Goal: Task Accomplishment & Management: Manage account settings

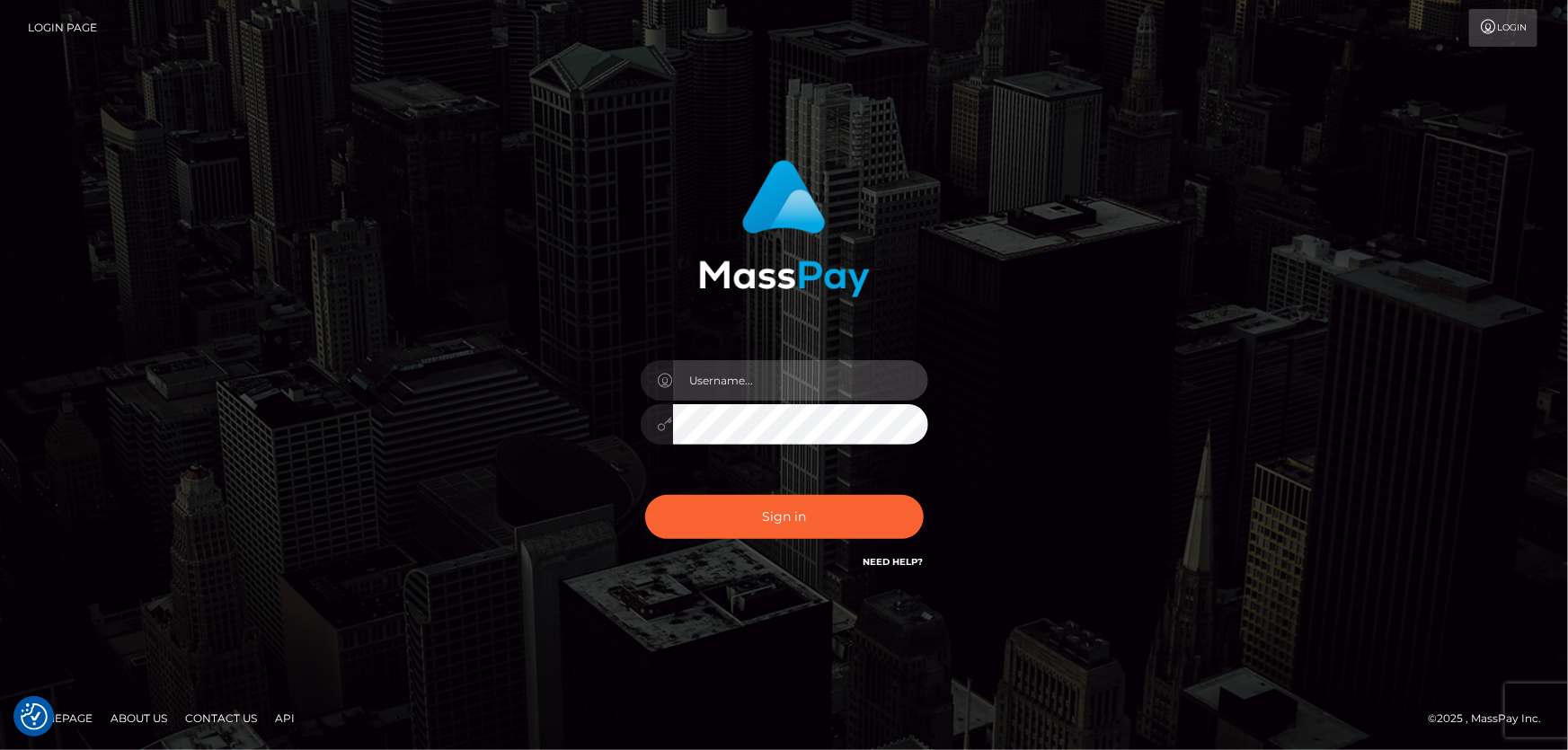
type input "Dan.Cirnat"
click at [918, 489] on div at bounding box center [762, 547] width 369 height 205
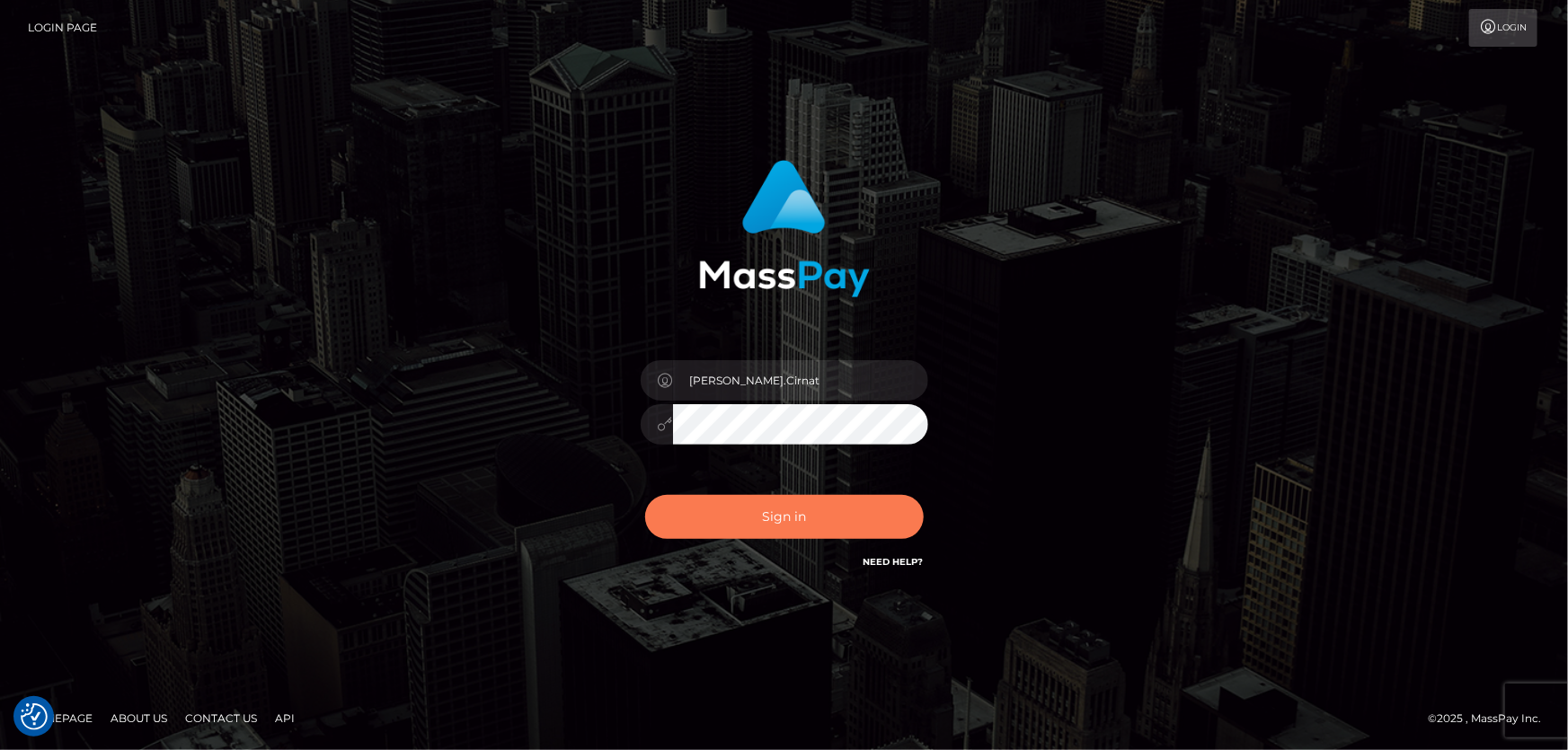
click at [774, 519] on button "Sign in" at bounding box center [784, 517] width 278 height 44
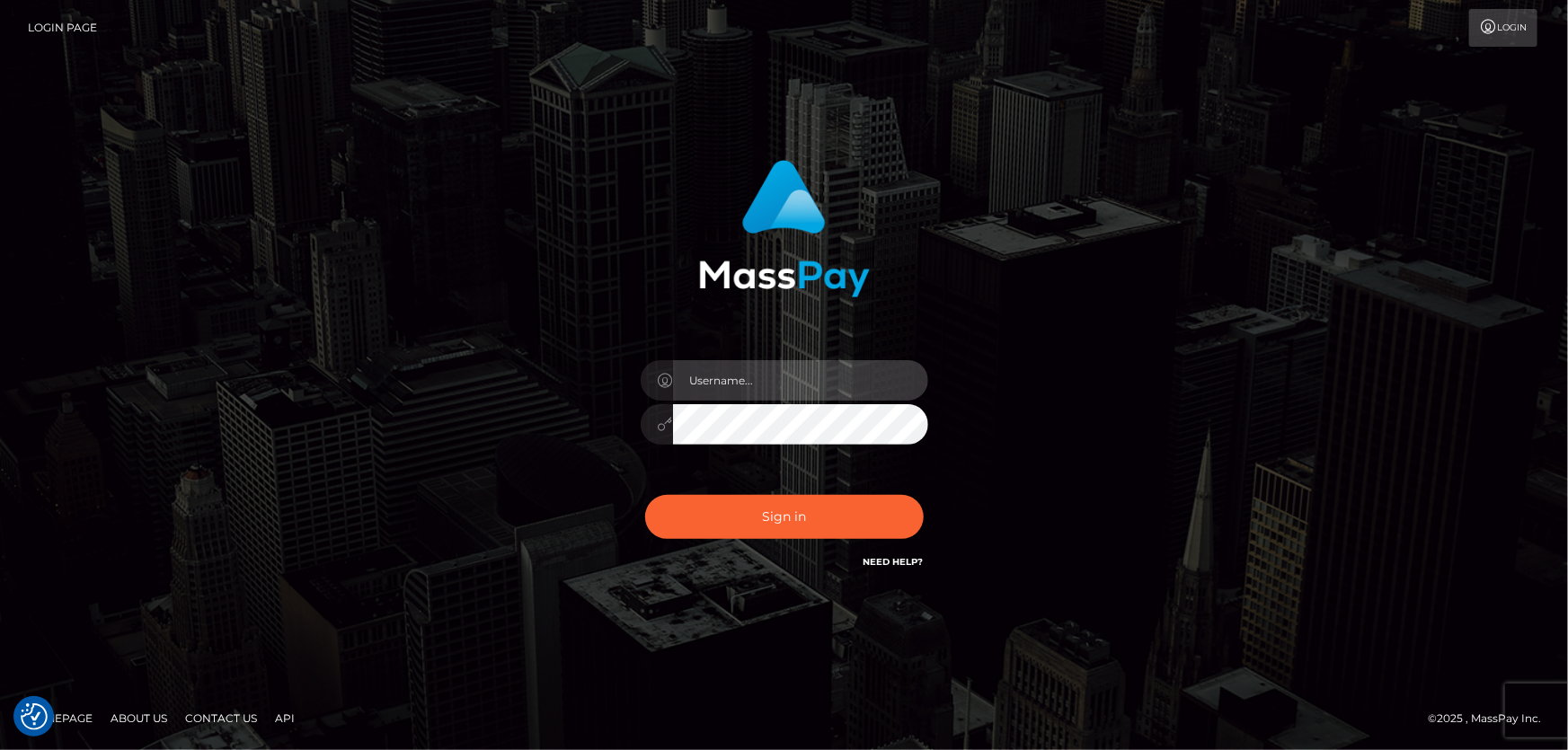
type input "Dan.Cirnat"
click at [915, 491] on div at bounding box center [762, 547] width 369 height 205
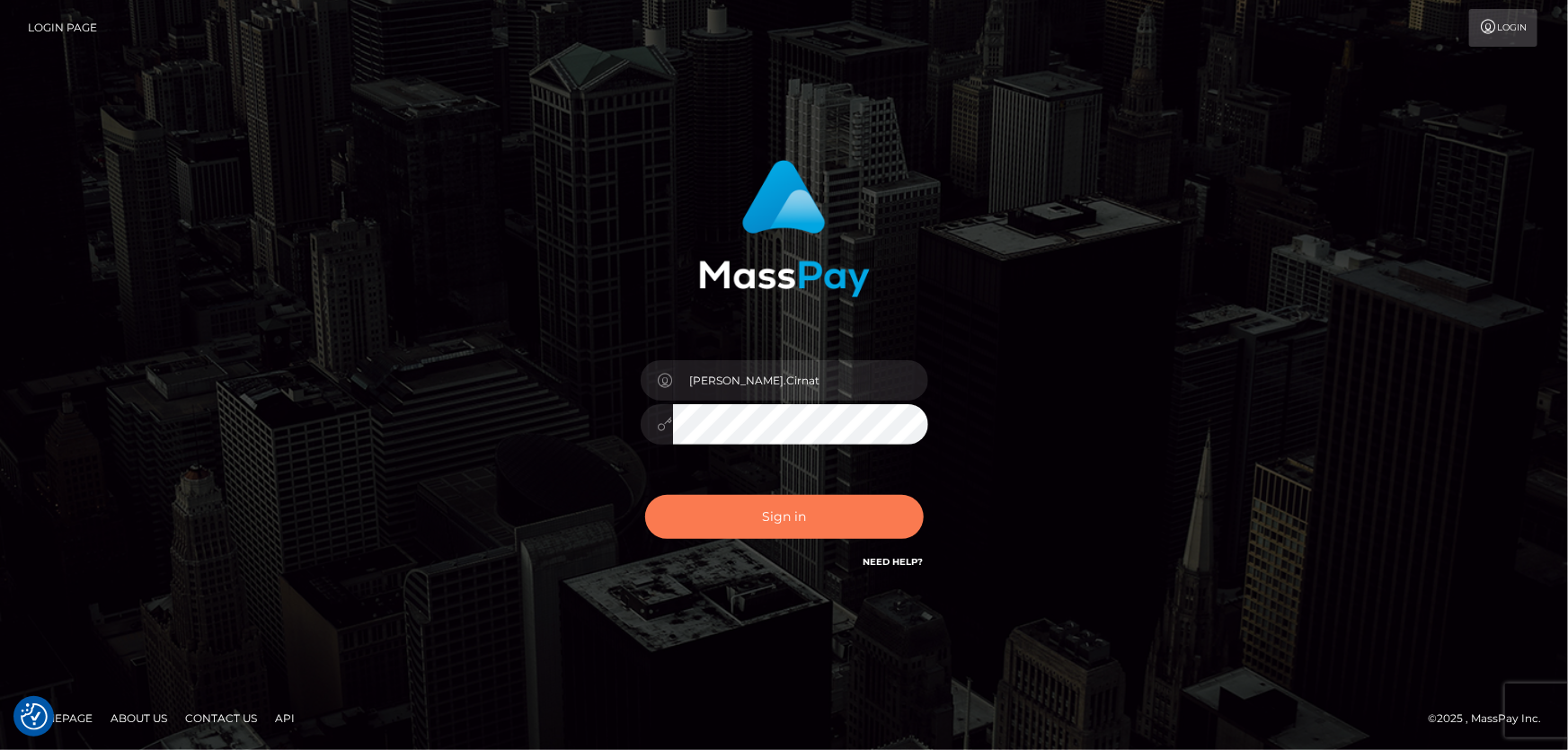
click at [792, 519] on button "Sign in" at bounding box center [784, 517] width 278 height 44
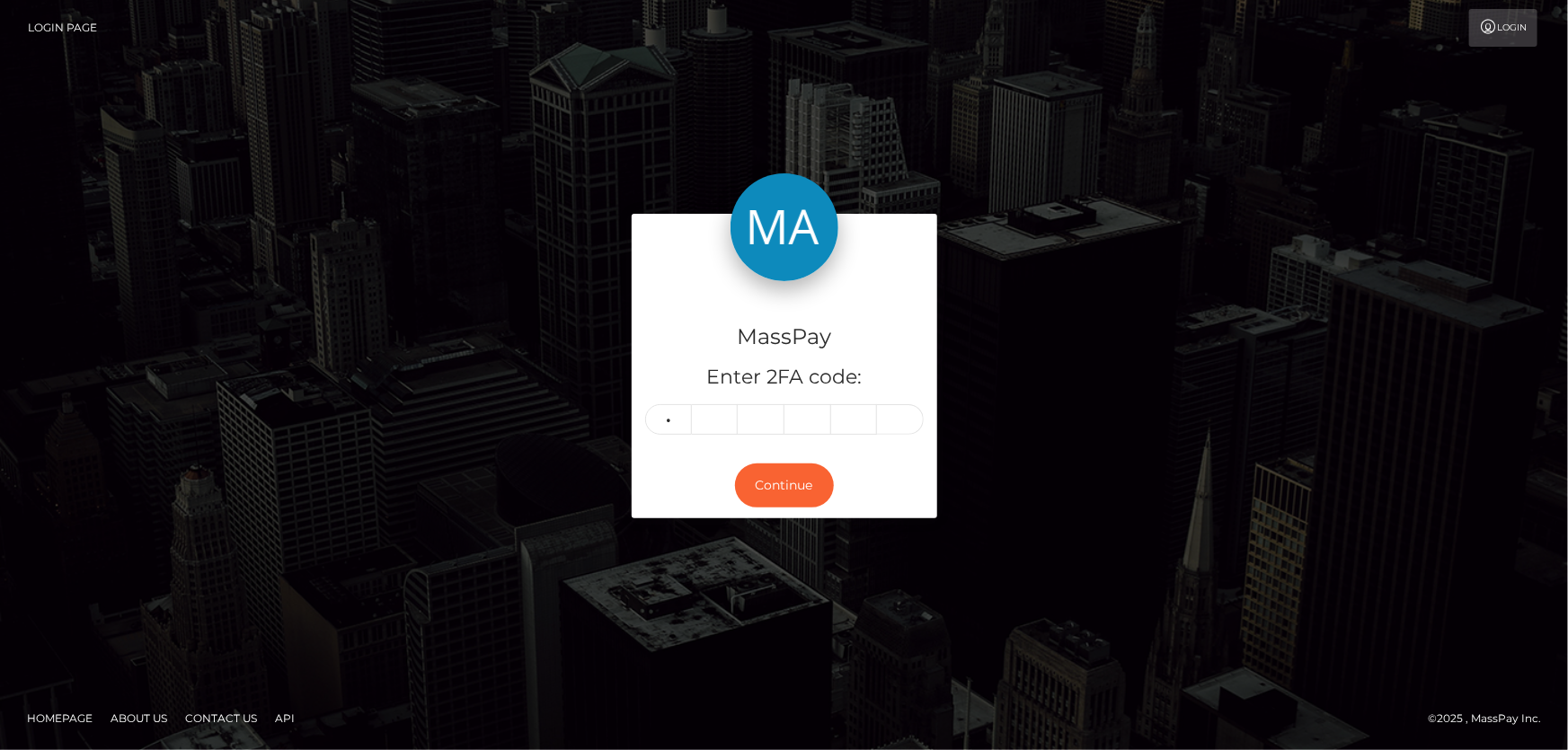
type input "5"
type input "2"
type input "8"
type input "5"
type input "9"
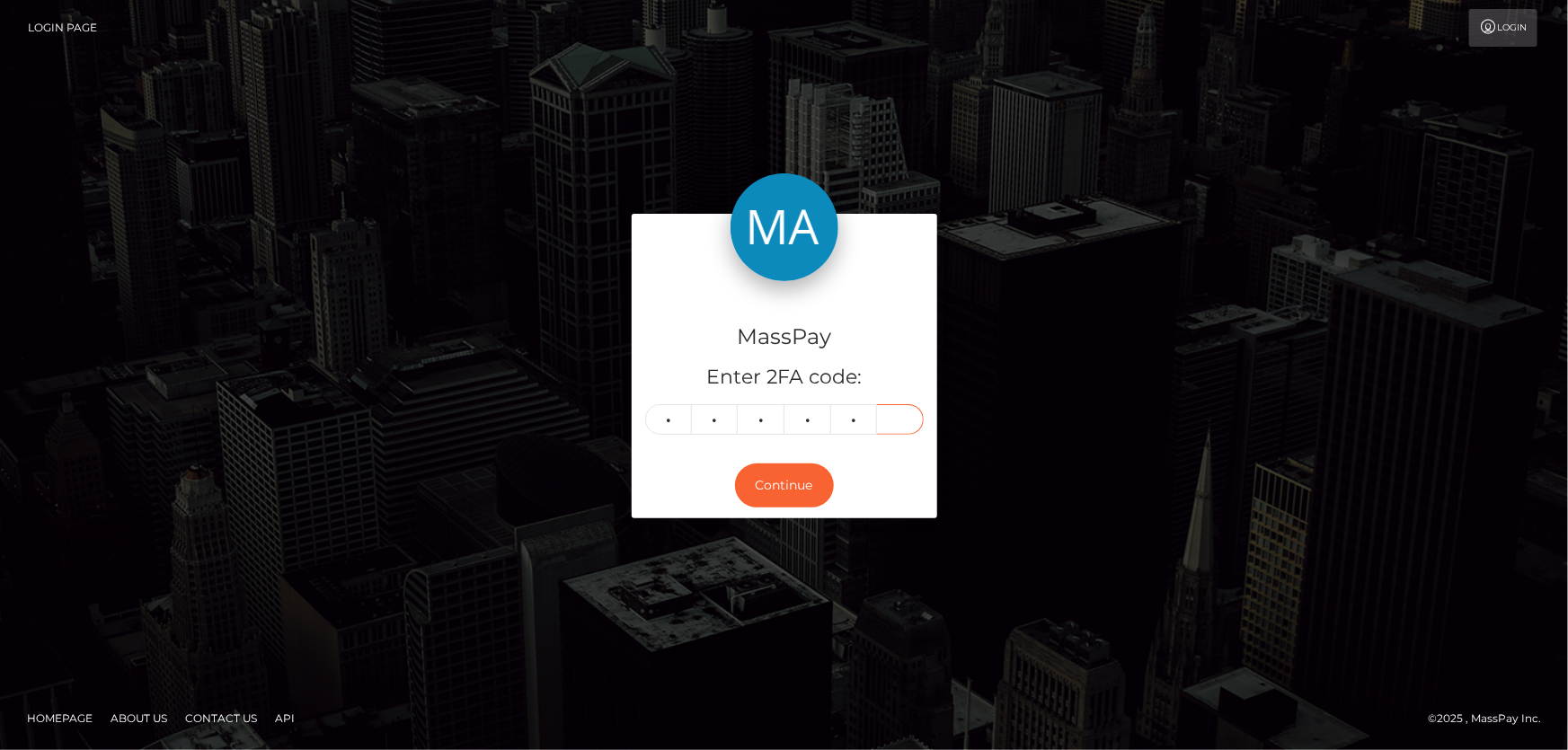
type input "6"
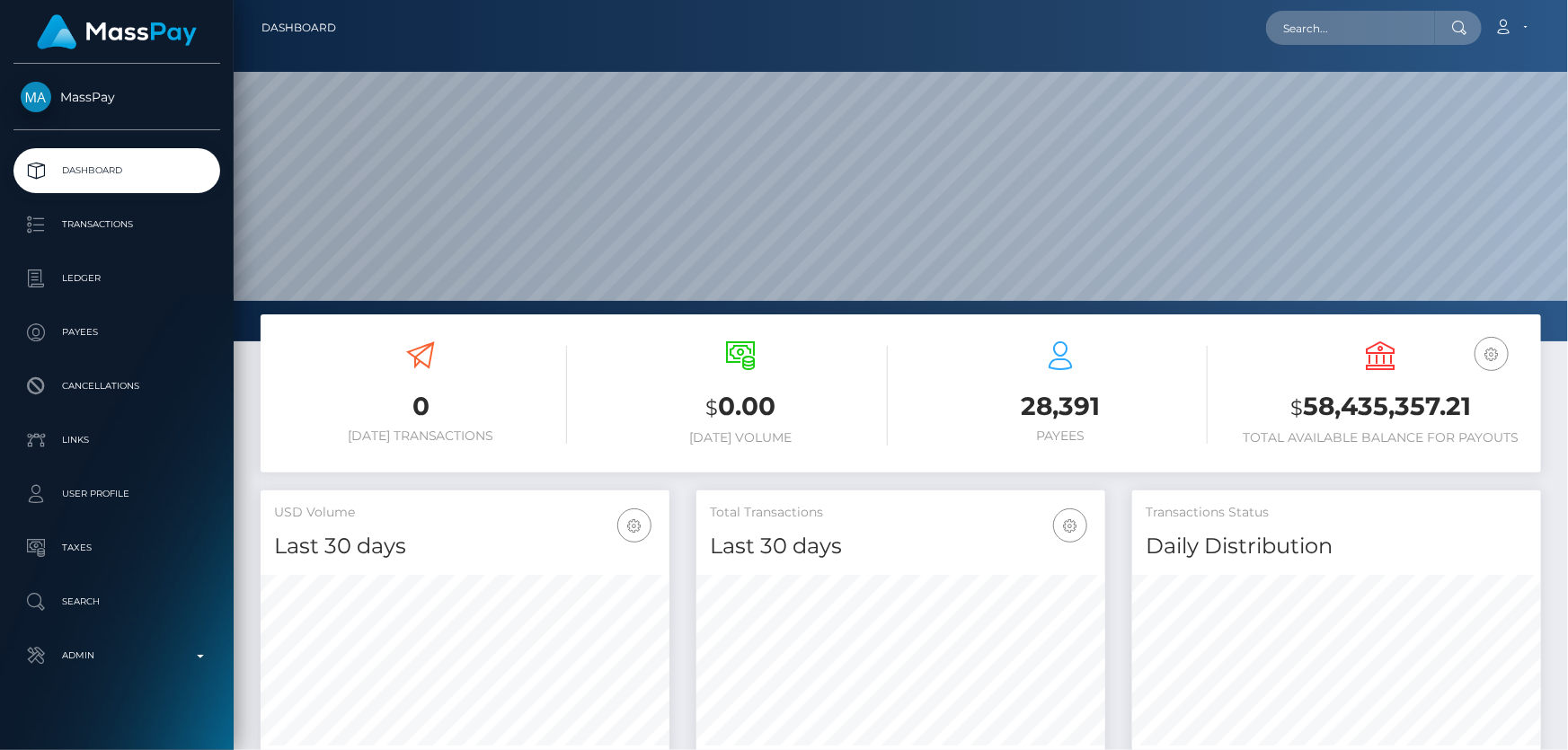
scroll to position [318, 408]
paste input "poact_4VD68yisVdUw"
type input "poact_4VD68yisVdUw"
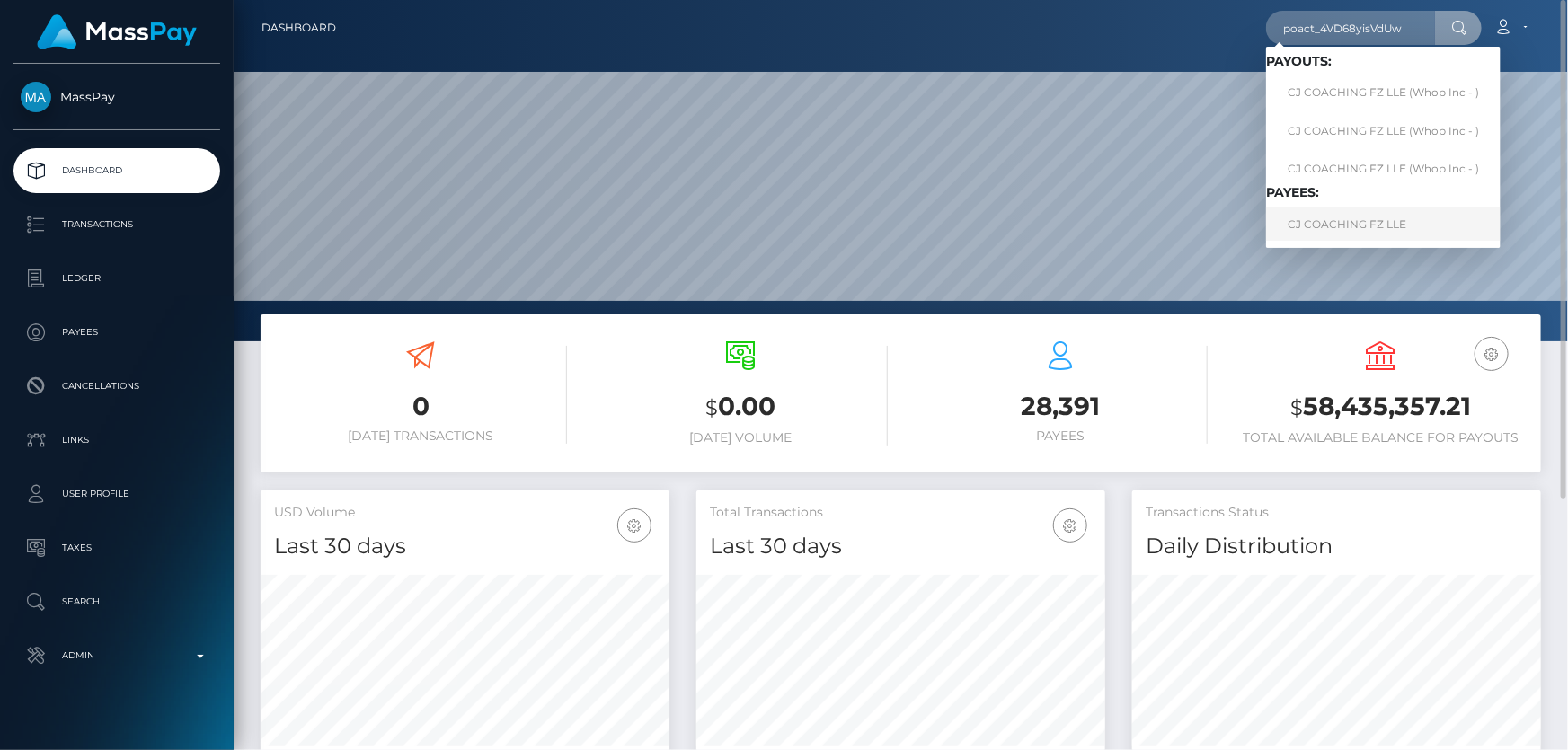
click at [1350, 217] on link "CJ COACHING FZ LLE" at bounding box center [1384, 224] width 235 height 33
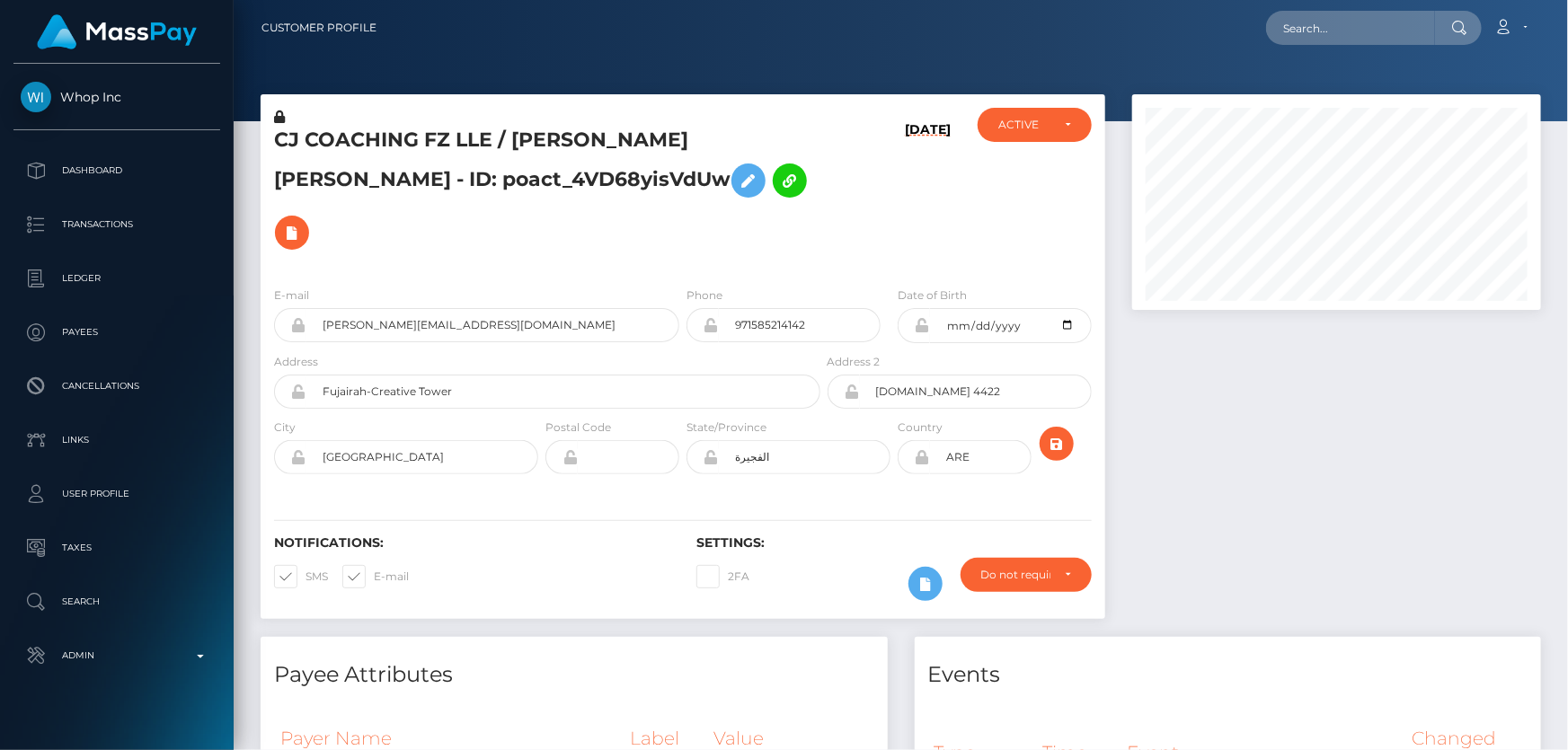
scroll to position [215, 408]
click at [565, 539] on div "Notifications: SMS E-mail" at bounding box center [472, 573] width 423 height 75
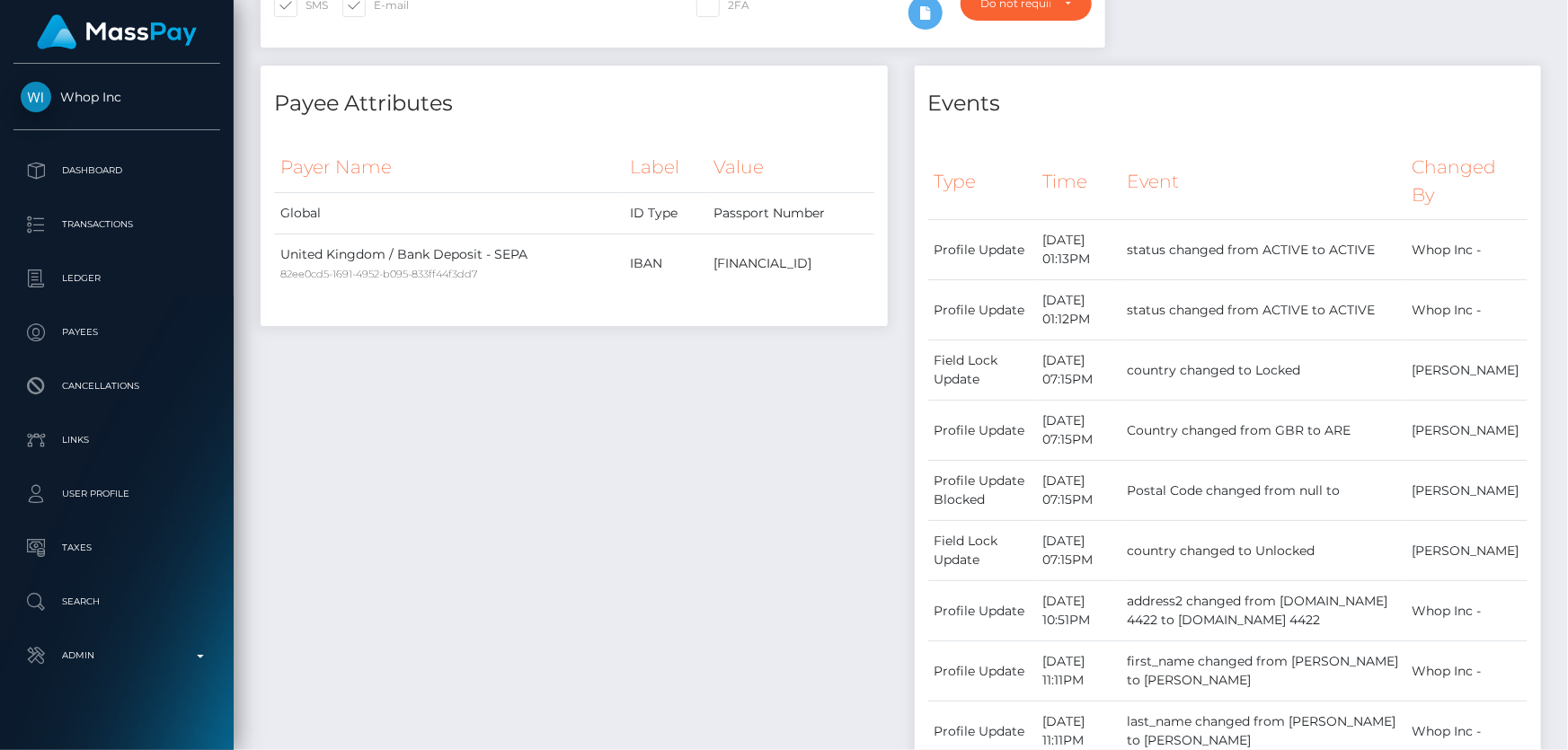
scroll to position [326, 0]
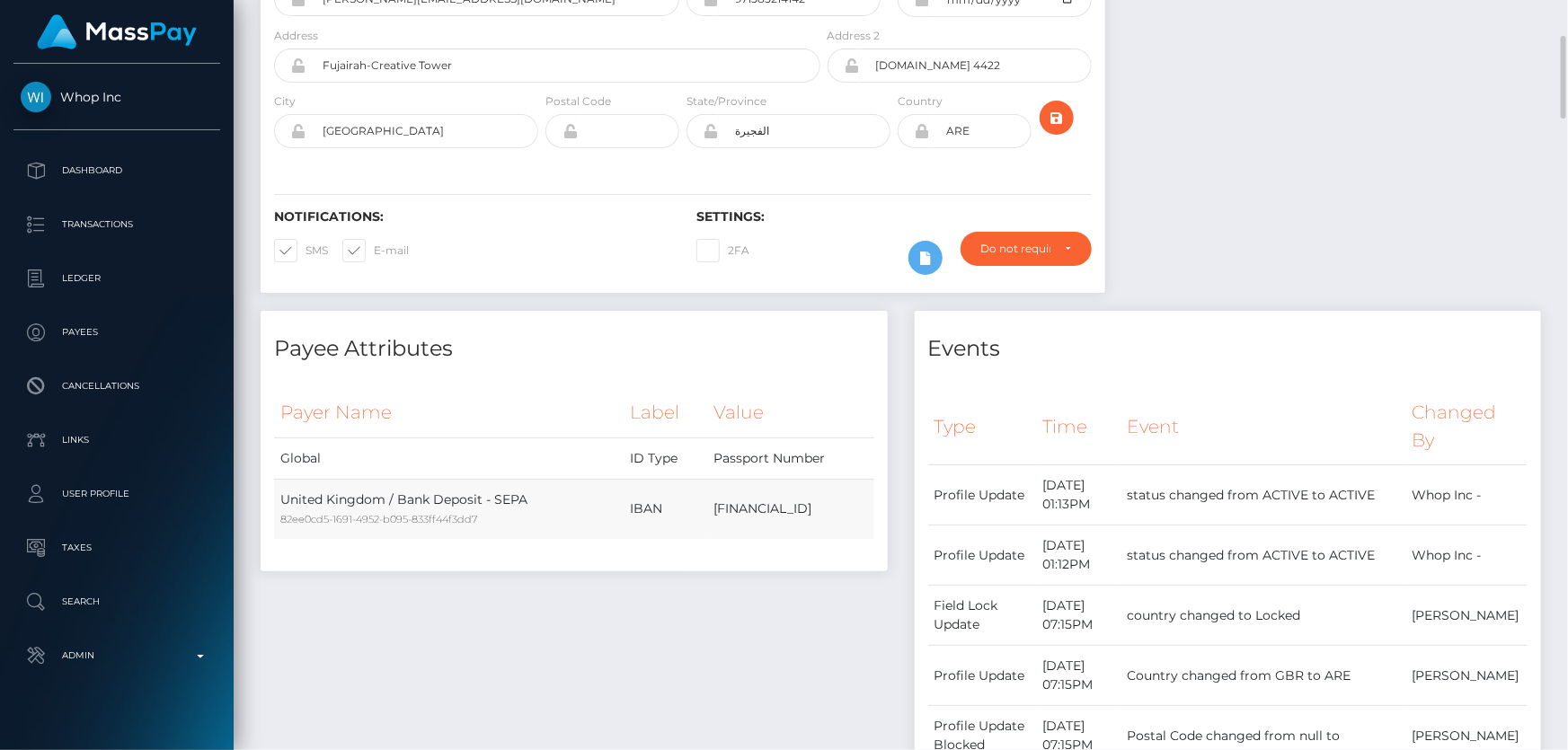
click at [707, 479] on td "[FINANCIAL_ID]" at bounding box center [790, 509] width 167 height 60
copy div "AE780400000122902992001"
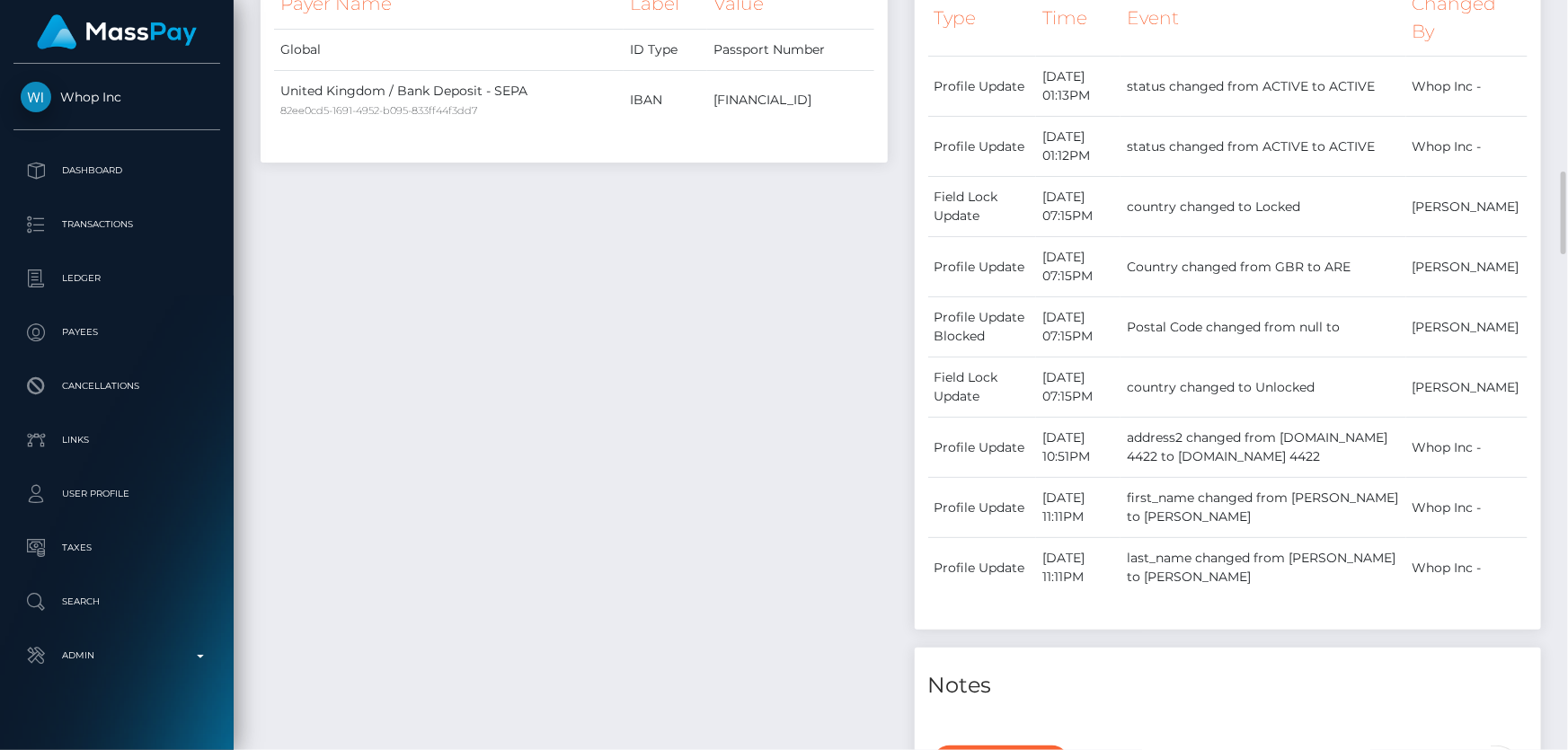
scroll to position [899, 0]
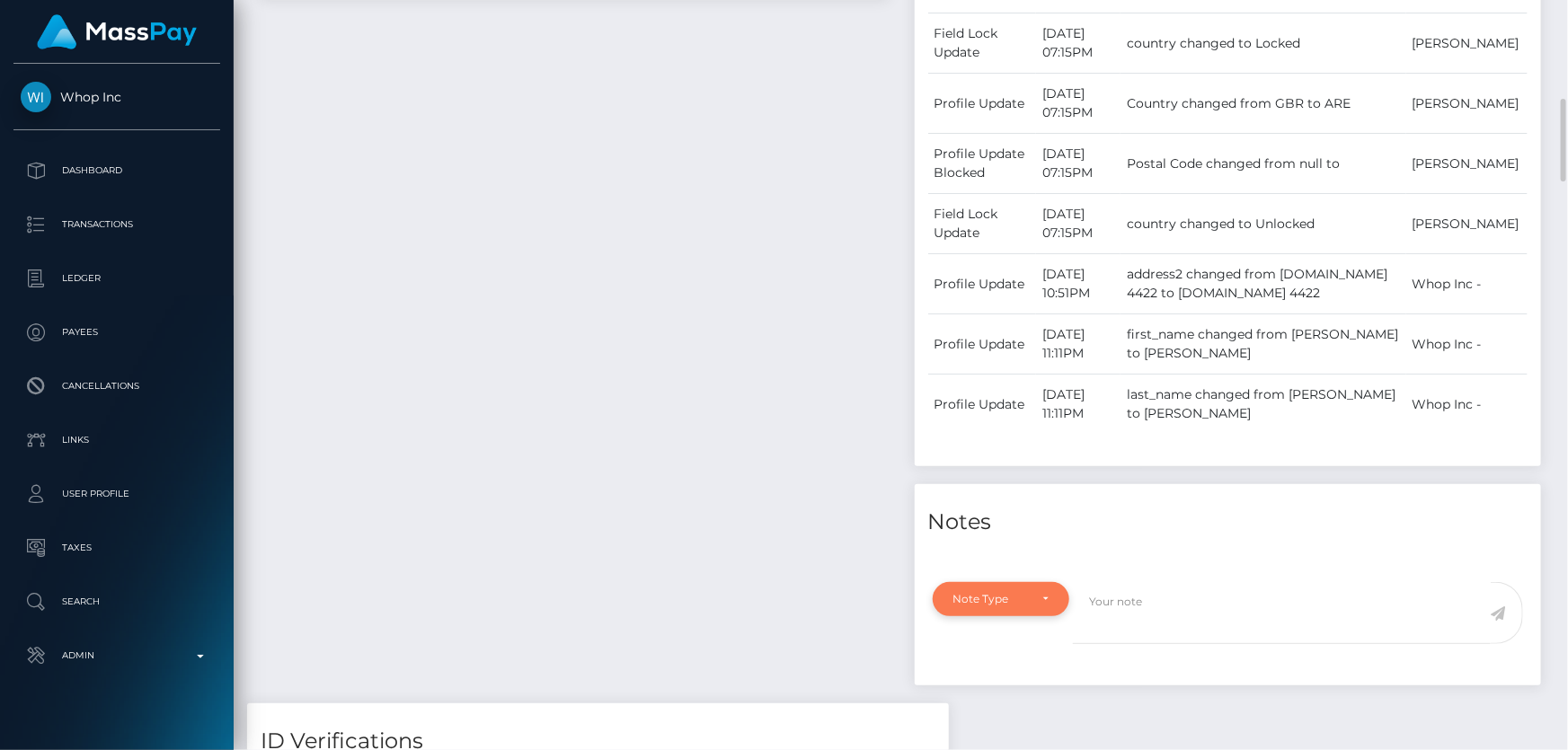
click at [1014, 582] on div "Note Type" at bounding box center [1001, 599] width 138 height 34
click at [1003, 474] on span "Compliance" at bounding box center [988, 482] width 66 height 16
select select "COMPLIANCE"
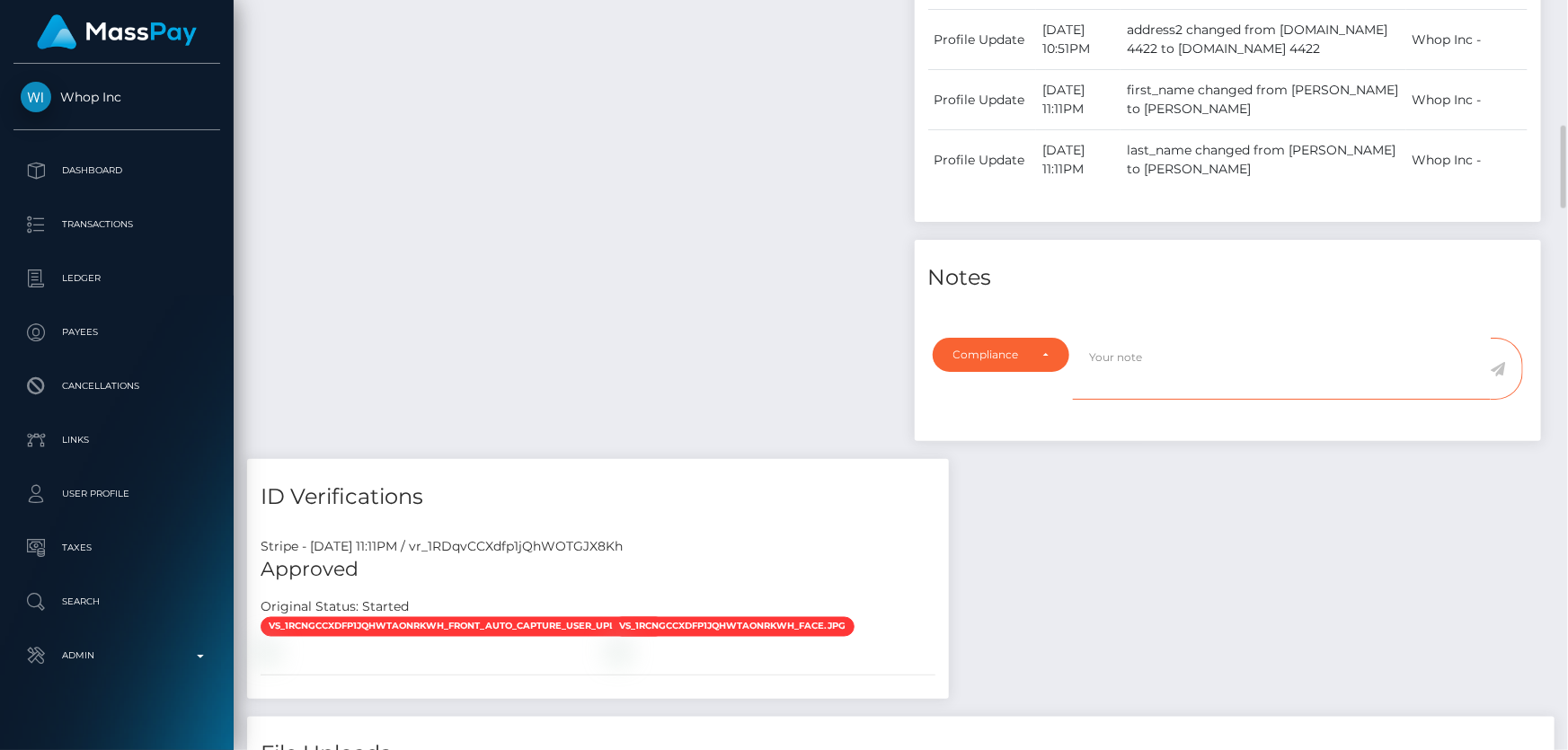
click at [1119, 338] on textarea at bounding box center [1282, 369] width 418 height 62
click at [1230, 338] on textarea "Bank statement for the acccount" at bounding box center [1282, 369] width 418 height 62
click at [1291, 338] on textarea "Bank statement for the account" at bounding box center [1282, 369] width 418 height 62
paste textarea "AE780400000122902992001"
click at [1444, 338] on textarea "Bank statement for the account: AE780400000122902992001" at bounding box center [1282, 369] width 418 height 62
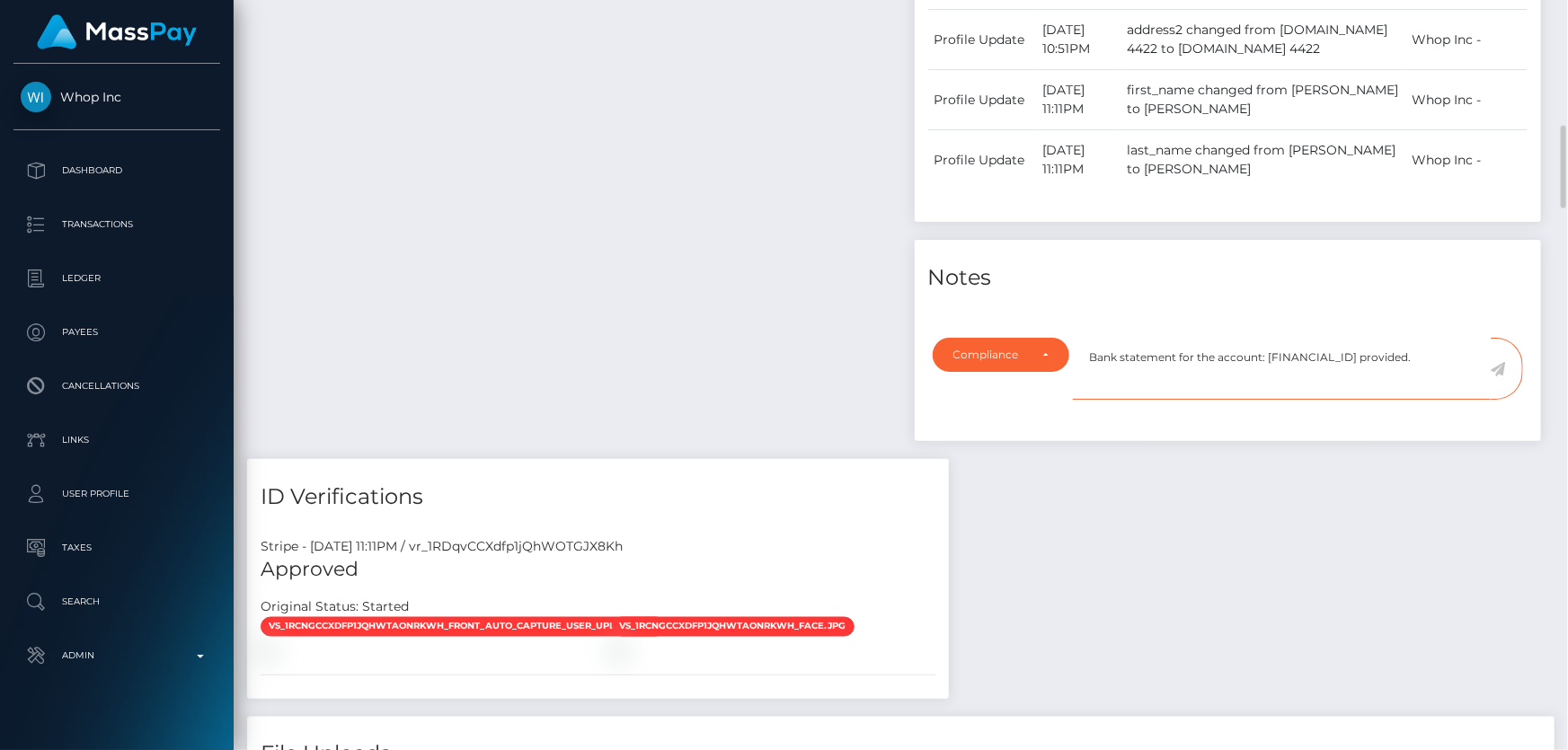
type textarea "Bank statement for the account: AE780400000122902992001 provided."
click at [1494, 362] on icon at bounding box center [1499, 370] width 16 height 15
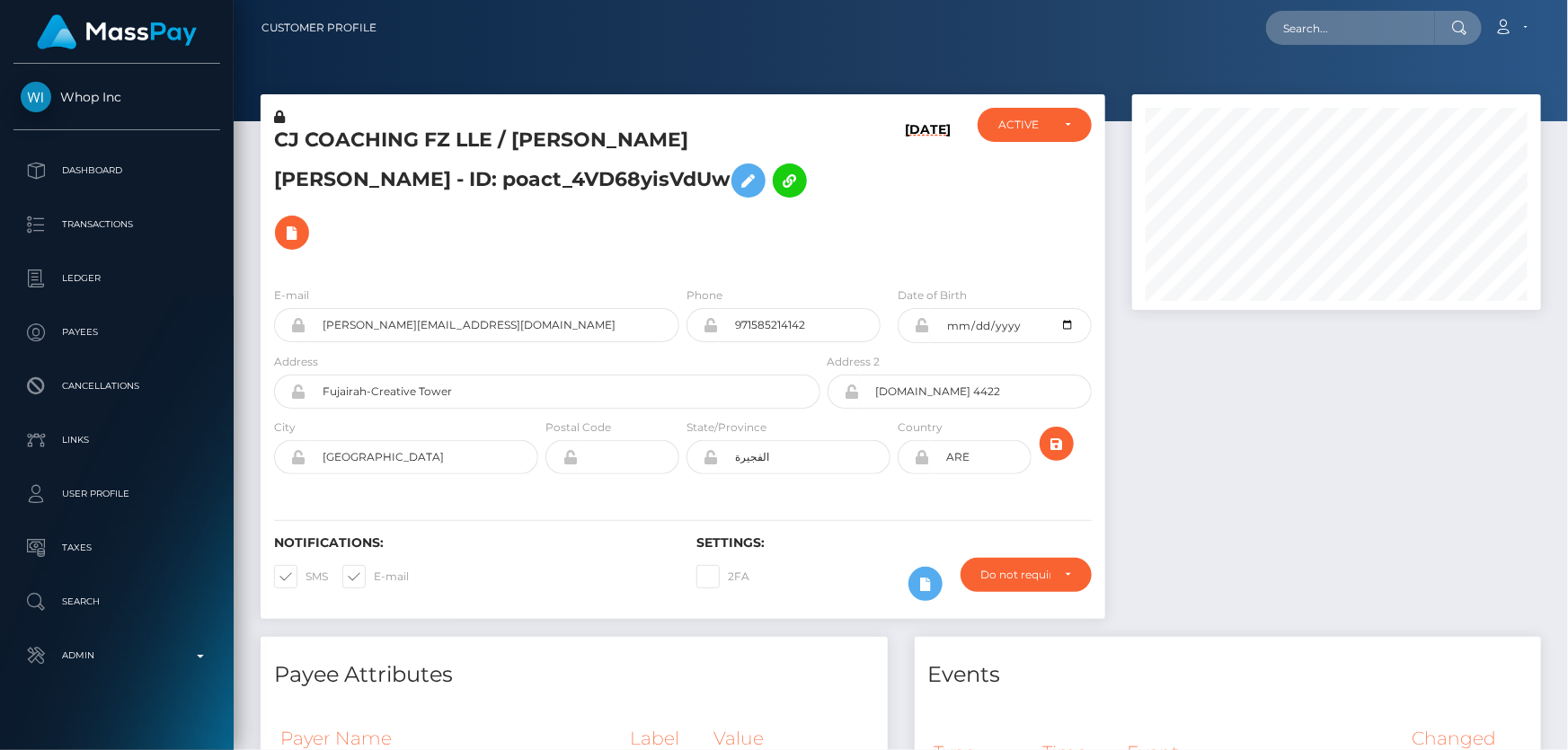
scroll to position [215, 408]
click at [403, 185] on h5 "CJ COACHING FZ LLE / CHARLES ALEXANDER JOHNSON - ID: poact_4VD68yisVdUw" at bounding box center [542, 193] width 537 height 132
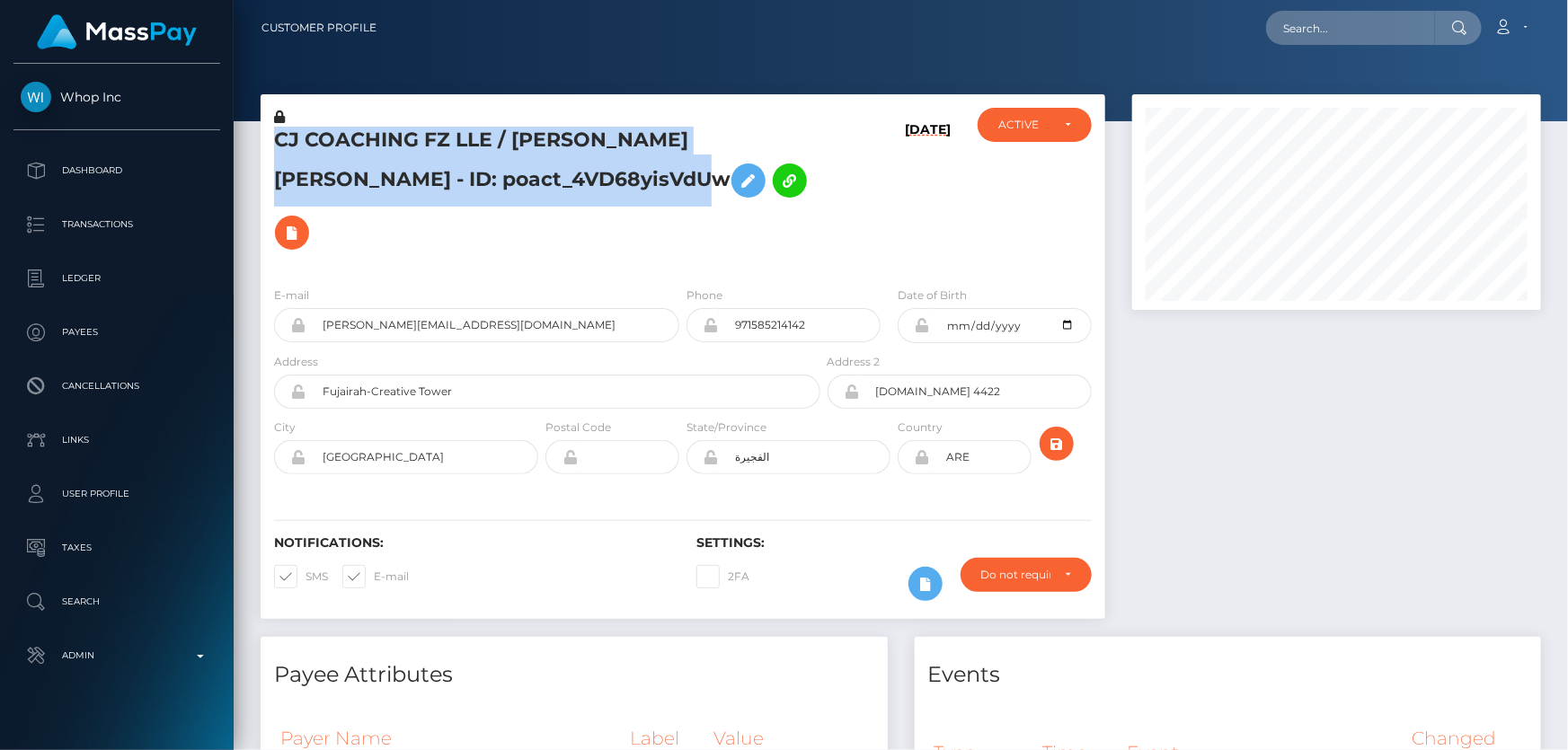
click at [403, 185] on h5 "CJ COACHING FZ LLE / CHARLES ALEXANDER JOHNSON - ID: poact_4VD68yisVdUw" at bounding box center [542, 193] width 537 height 132
copy h5 "CJ COACHING FZ LLE / CHARLES ALEXANDER JOHNSON - ID: poact_4VD68yisVdUw"
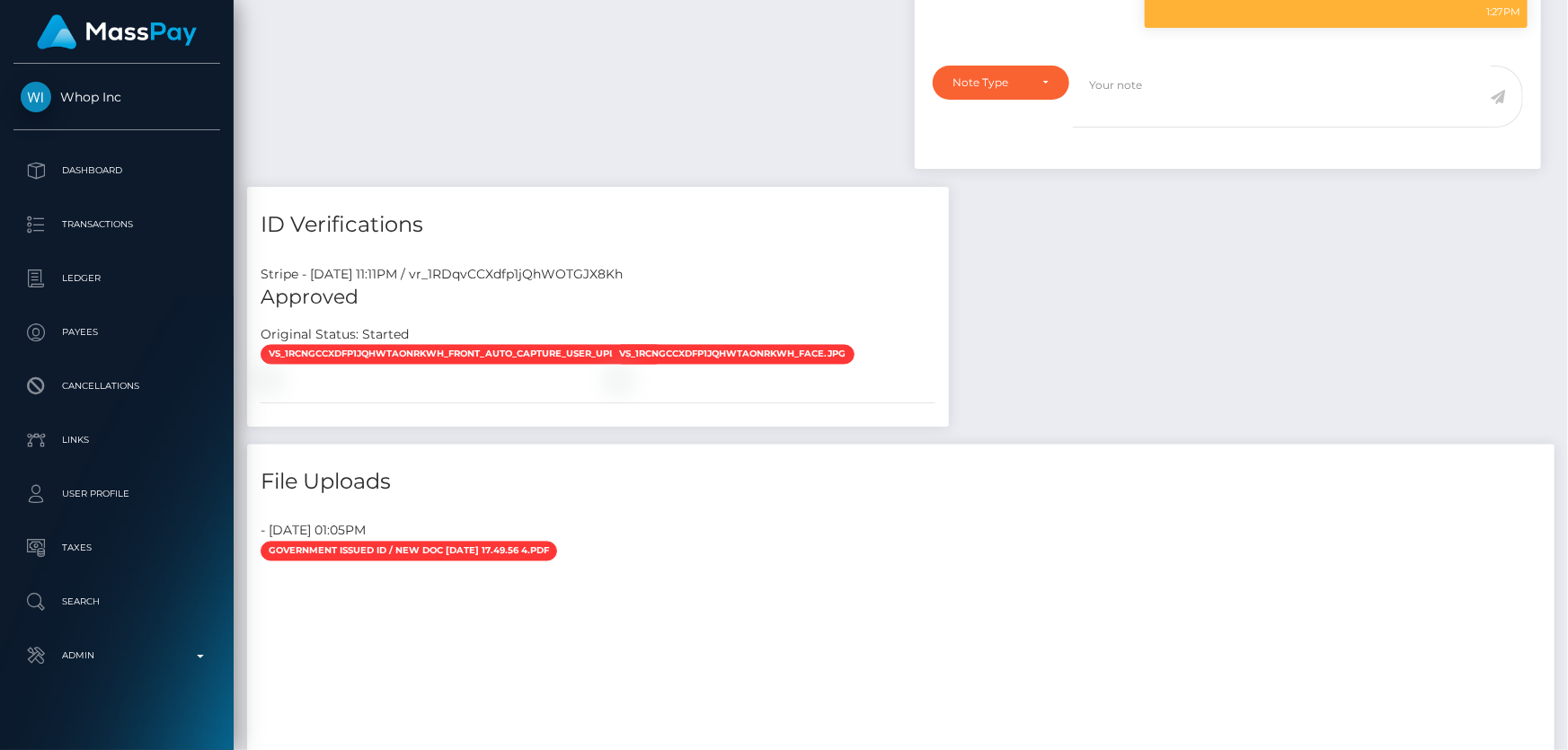
scroll to position [0, 0]
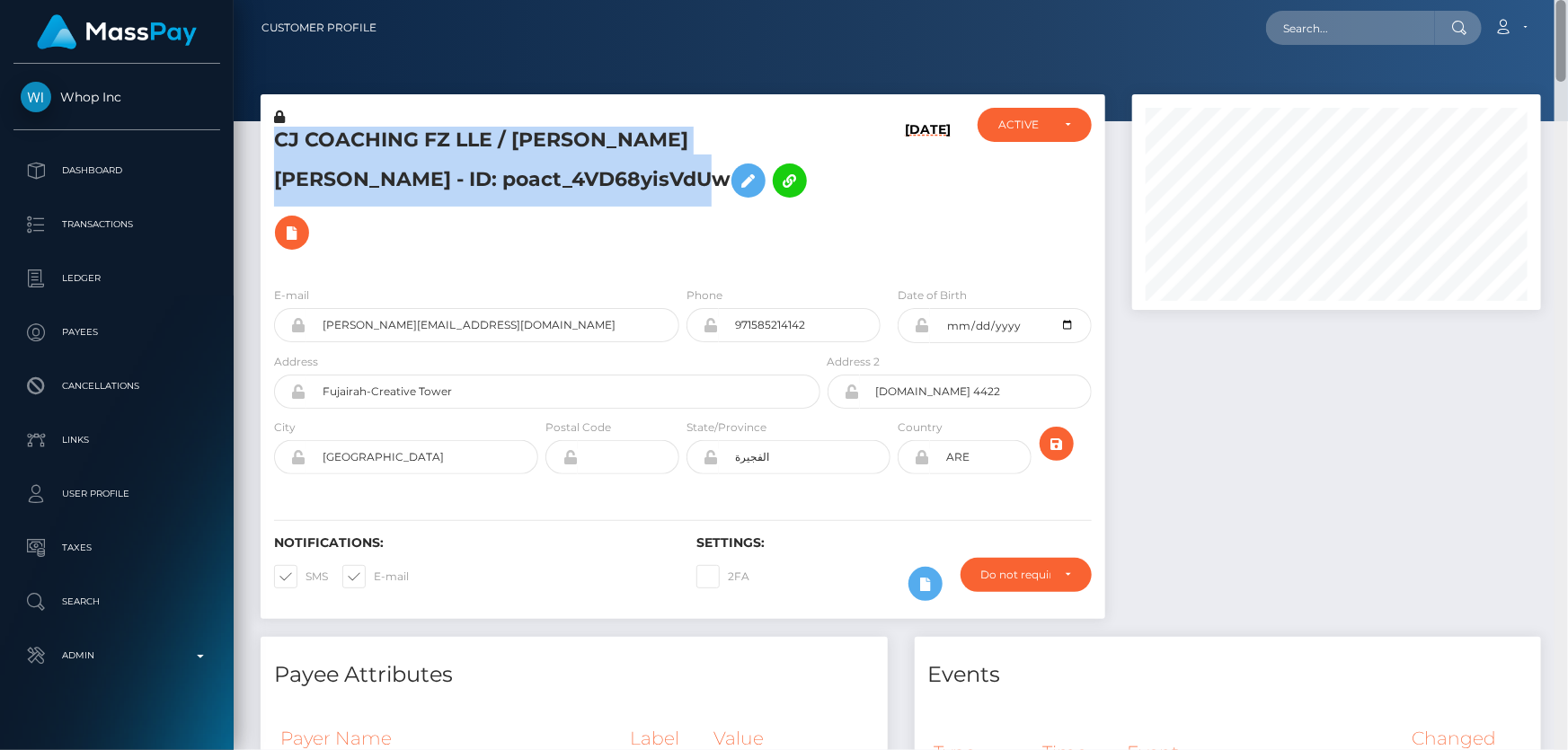
drag, startPoint x: 1561, startPoint y: 422, endPoint x: 1567, endPoint y: -99, distance: 521.0
click at [1567, 0] on html "Whop Inc Dashboard Transactions Ledger Payees Cancellations Links" at bounding box center [784, 375] width 1568 height 750
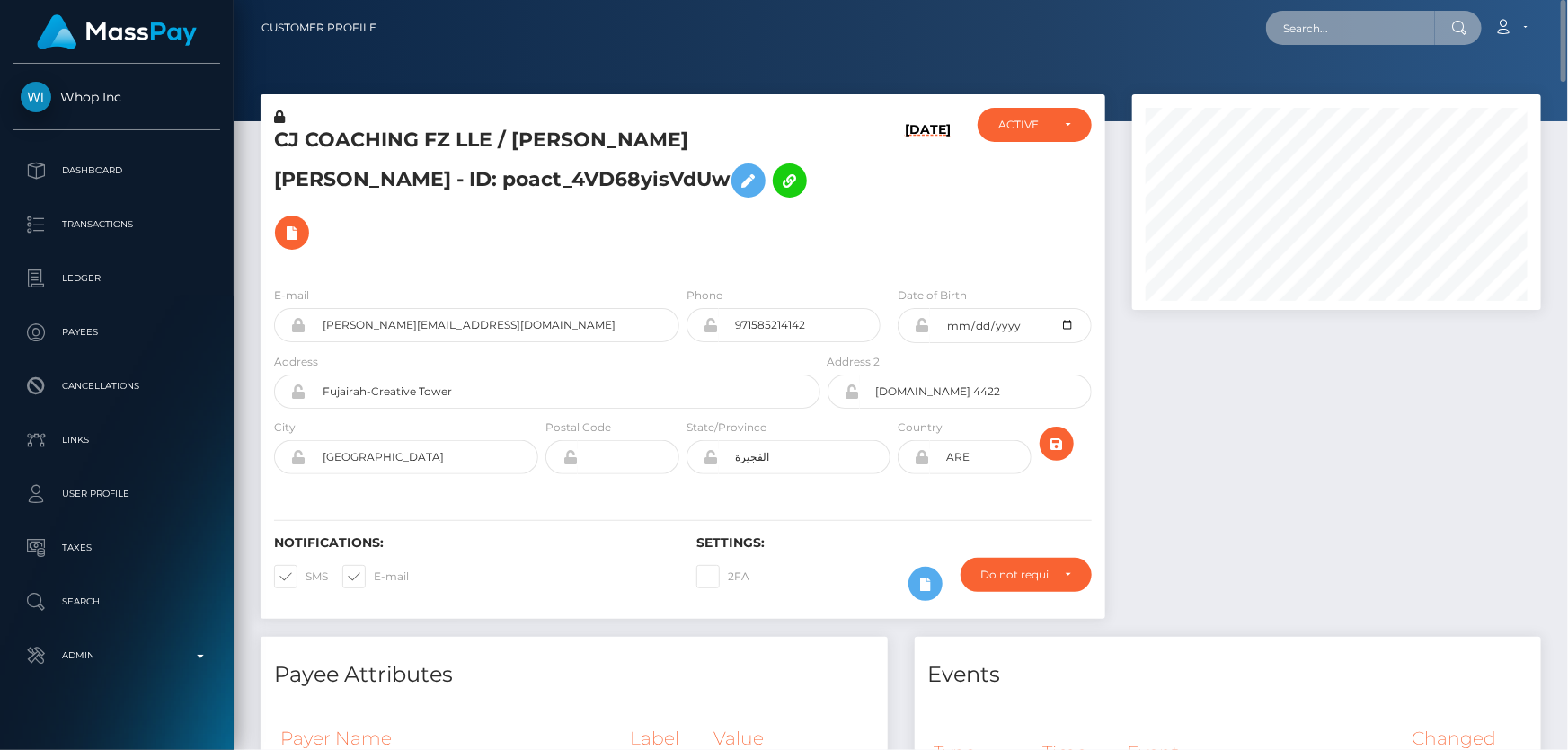
paste input "676f875319feea3789a0a88c"
type input "676f875319feea3789a0a88c"
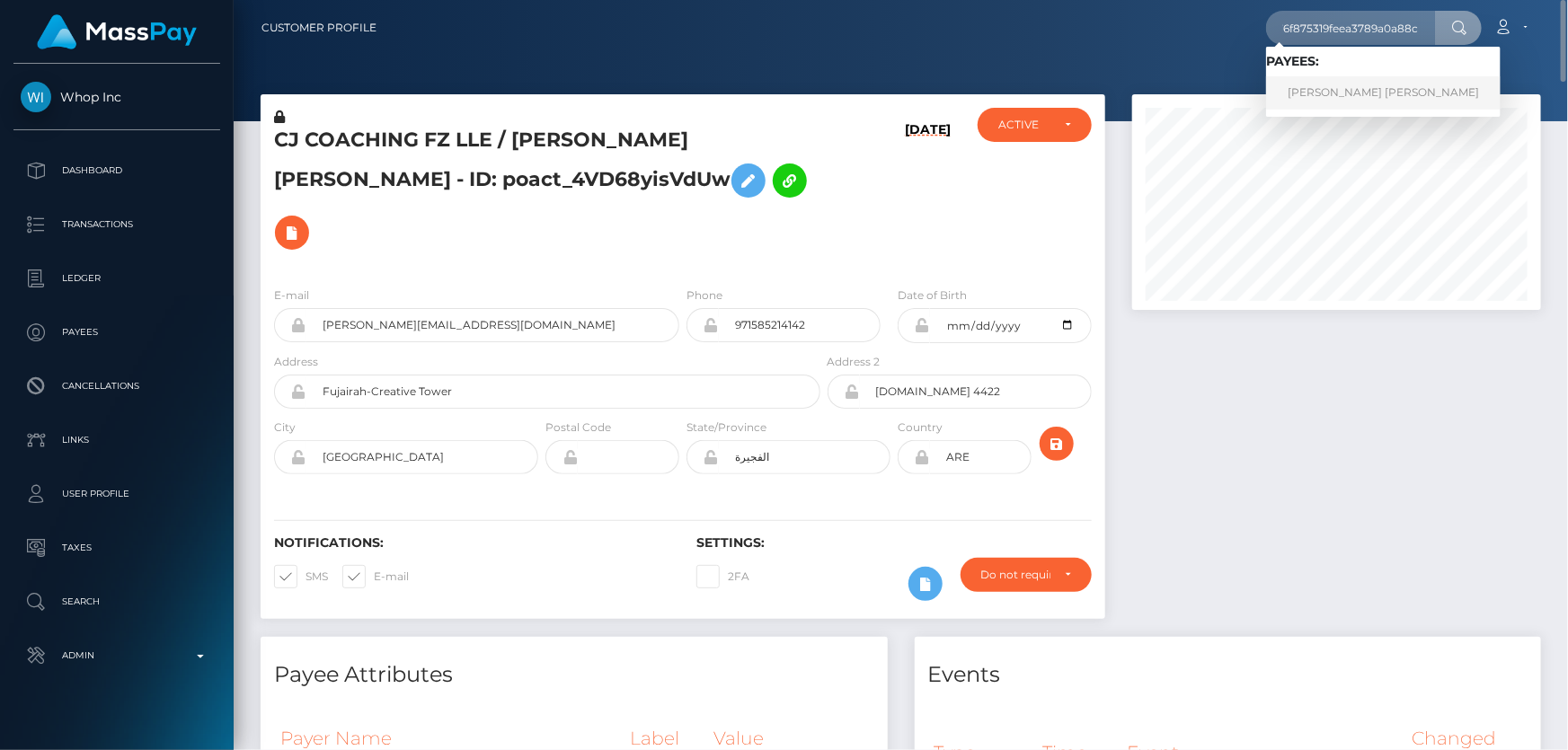
click at [1329, 89] on link "PAIGE BRITTNEY MARTINEZ-MURRAY" at bounding box center [1384, 93] width 235 height 33
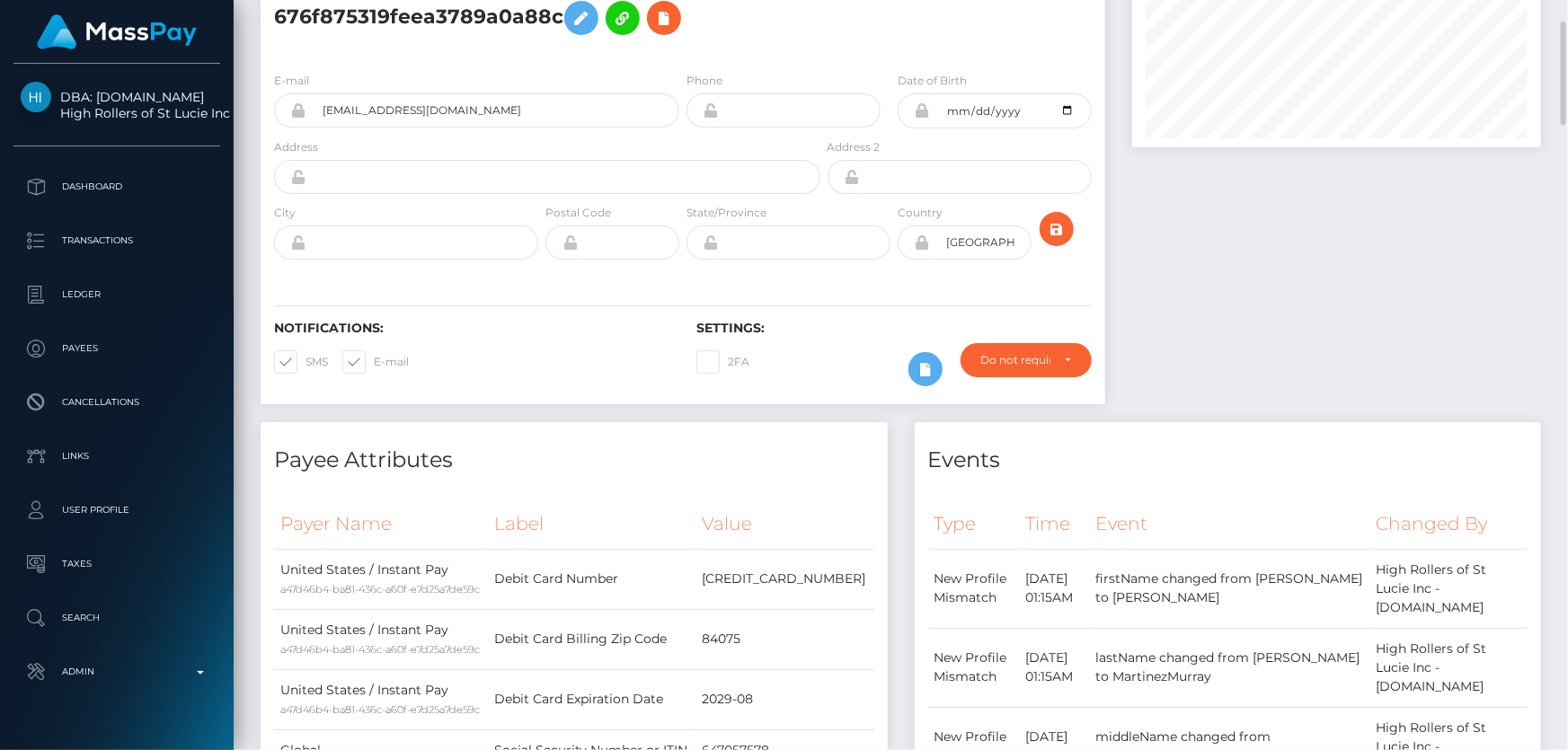
scroll to position [81, 0]
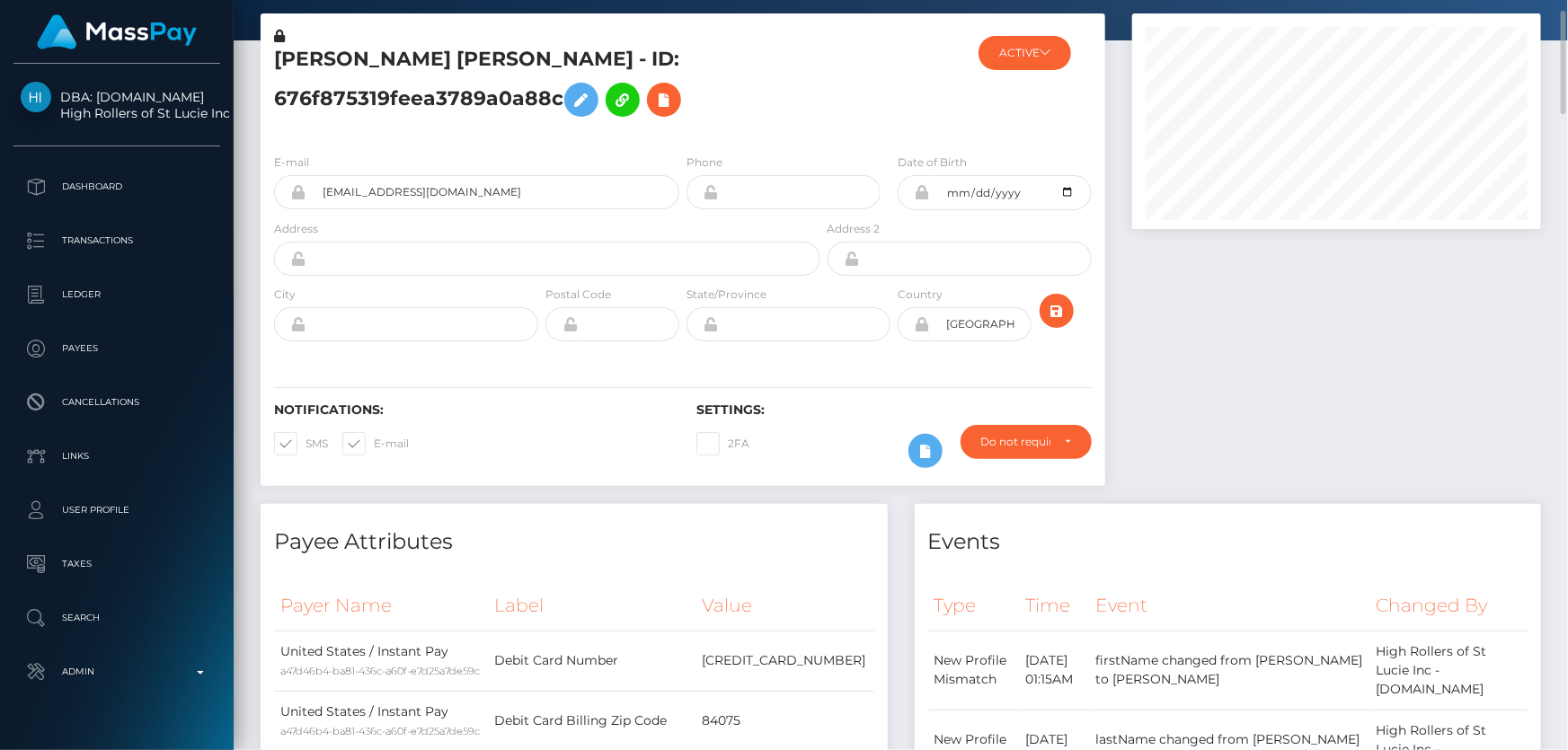
click at [1307, 326] on div at bounding box center [1337, 259] width 436 height 491
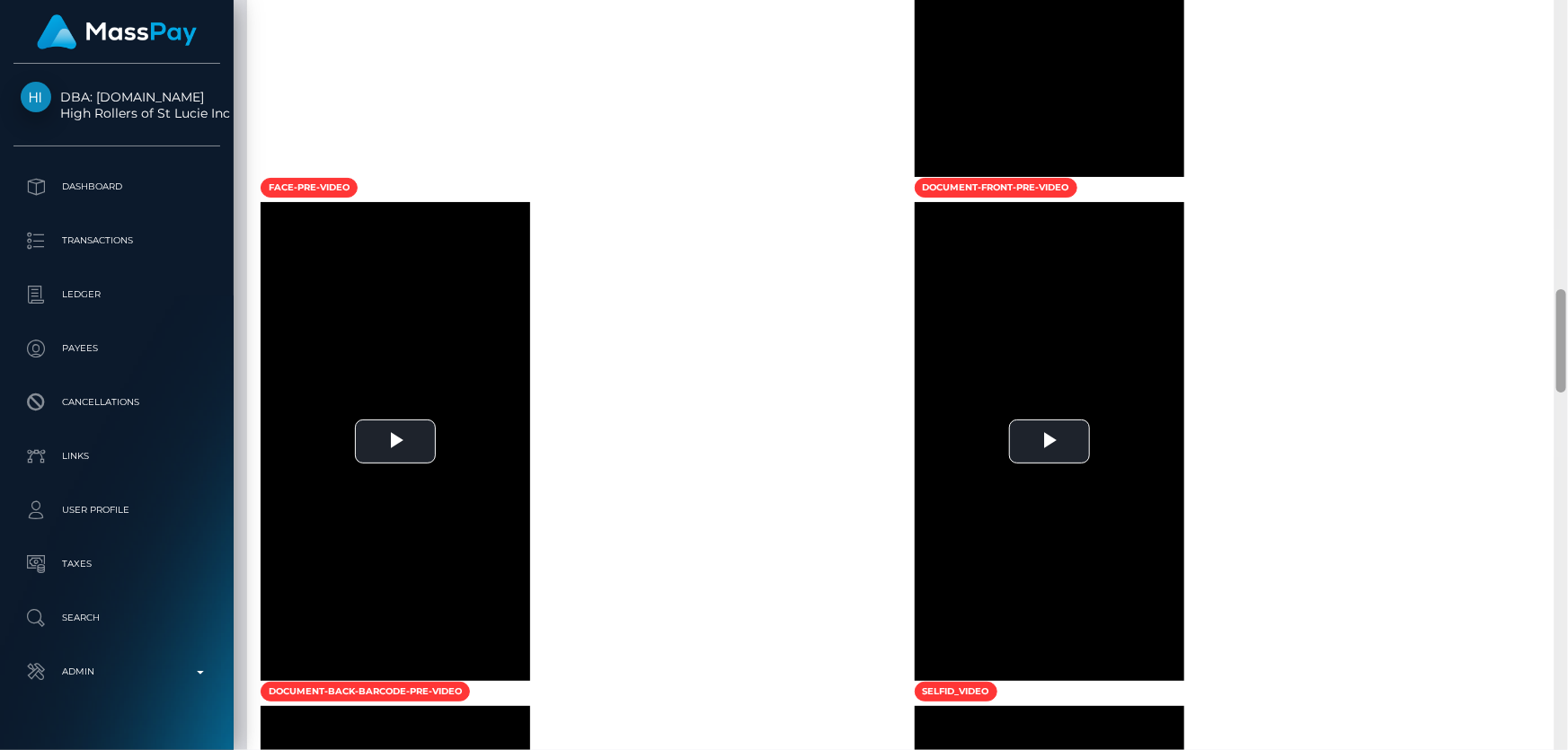
scroll to position [2116, 0]
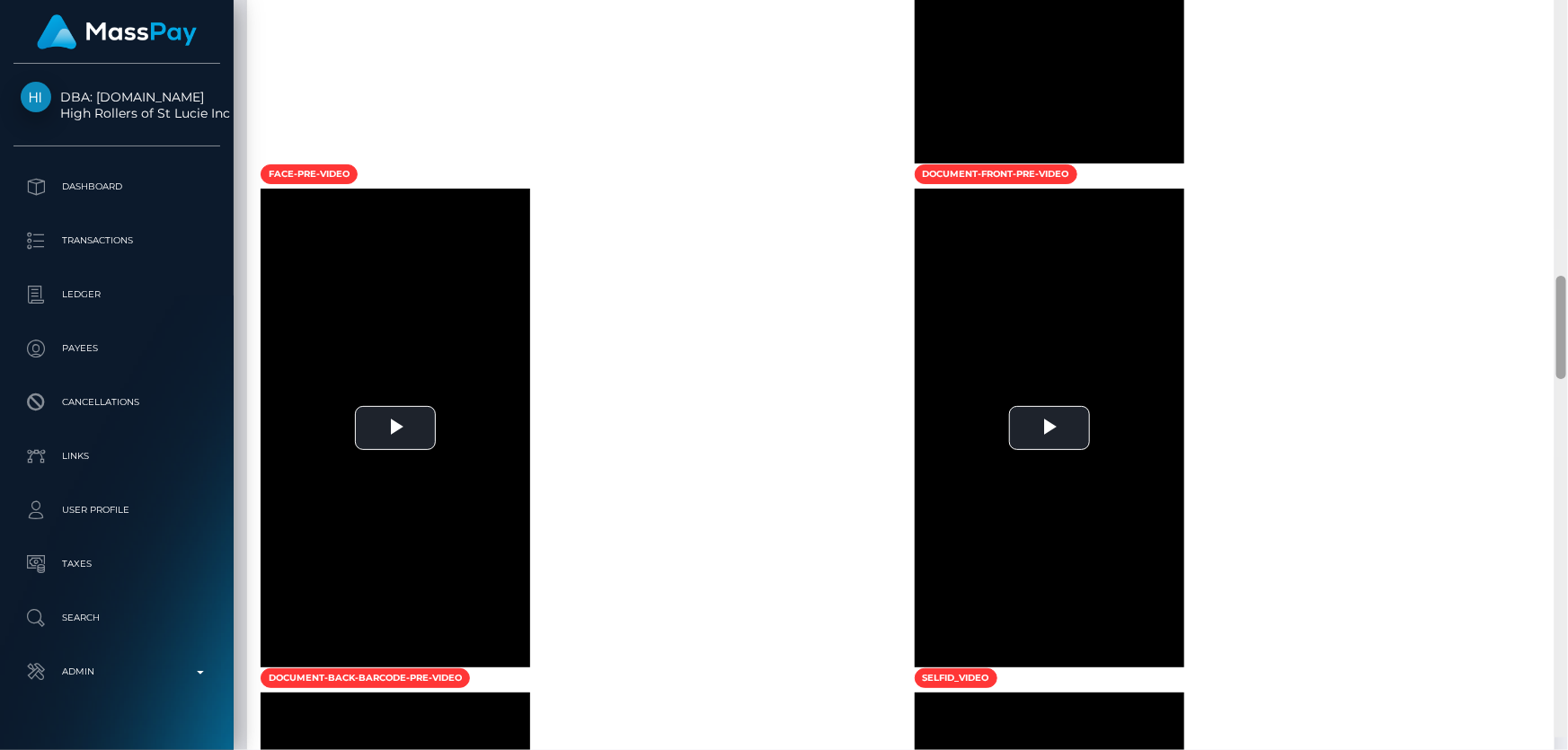
drag, startPoint x: 1561, startPoint y: 719, endPoint x: 1557, endPoint y: 363, distance: 356.0
click at [1557, 363] on div at bounding box center [1562, 327] width 10 height 103
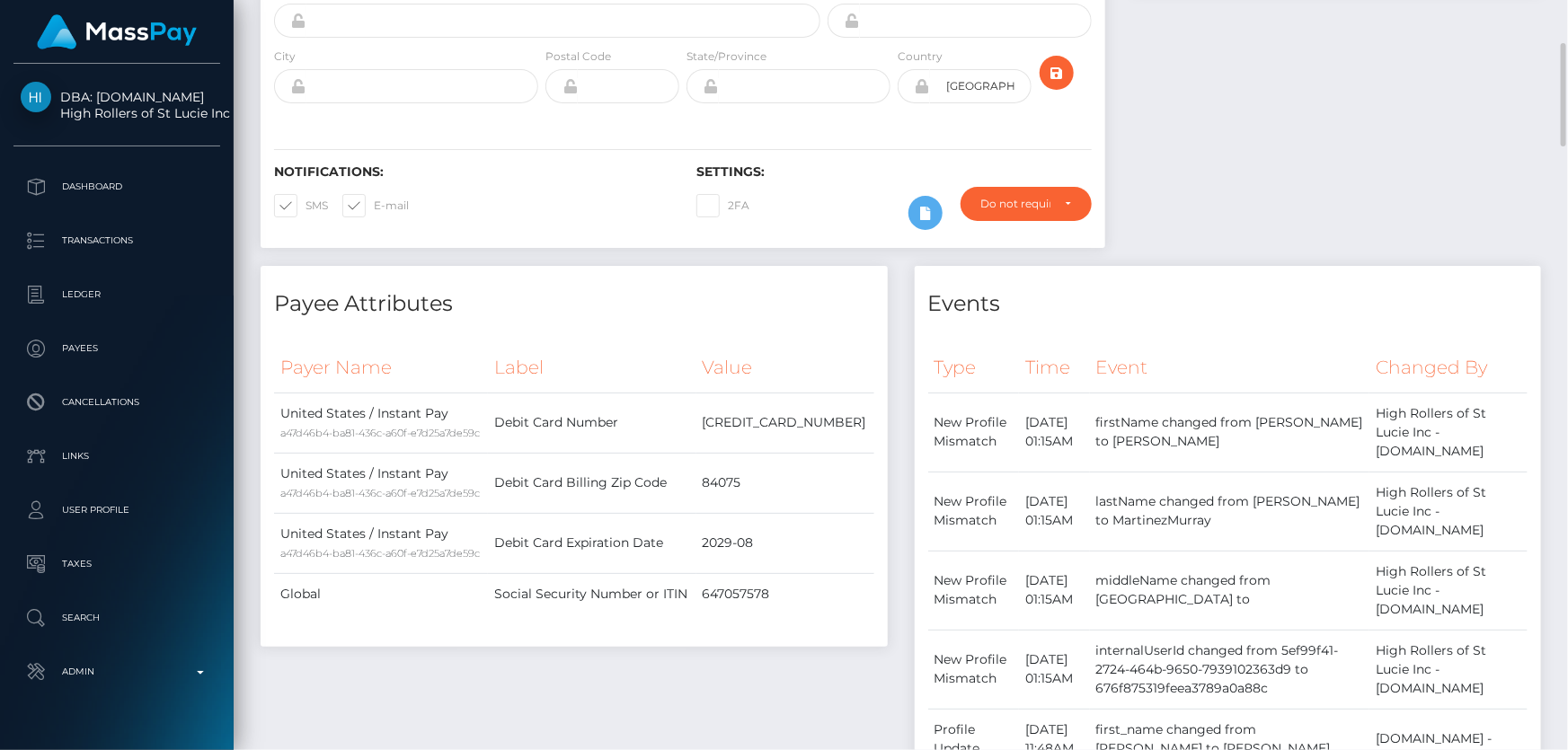
scroll to position [0, 0]
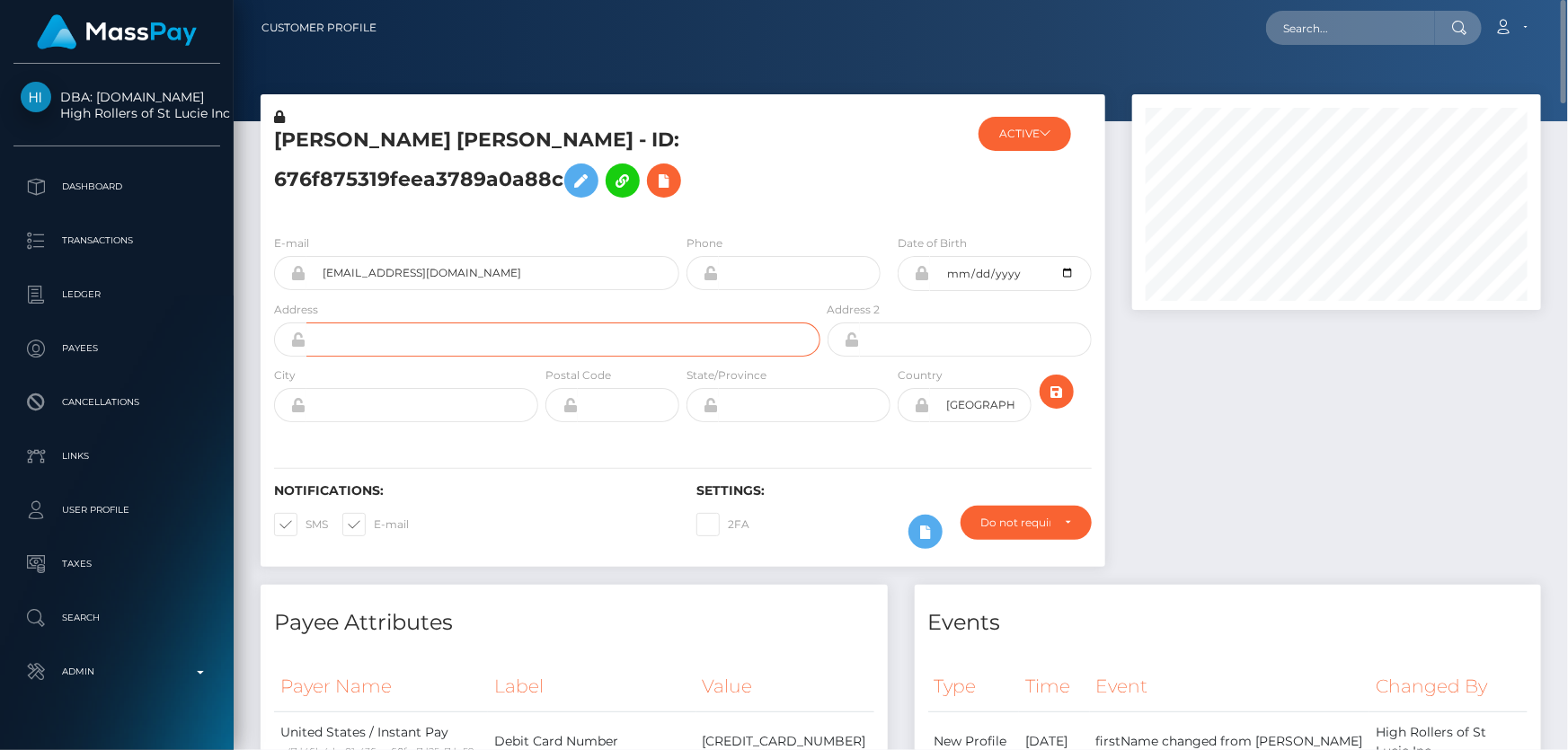
click at [369, 345] on input "text" at bounding box center [563, 339] width 514 height 34
click at [373, 341] on input "1467 Marylin Drive" at bounding box center [563, 339] width 514 height 34
click at [482, 335] on input "1467 Marilyn Drive" at bounding box center [563, 339] width 514 height 34
type input "1467 Marilyn Drive"
click at [364, 399] on input "text" at bounding box center [423, 404] width 232 height 34
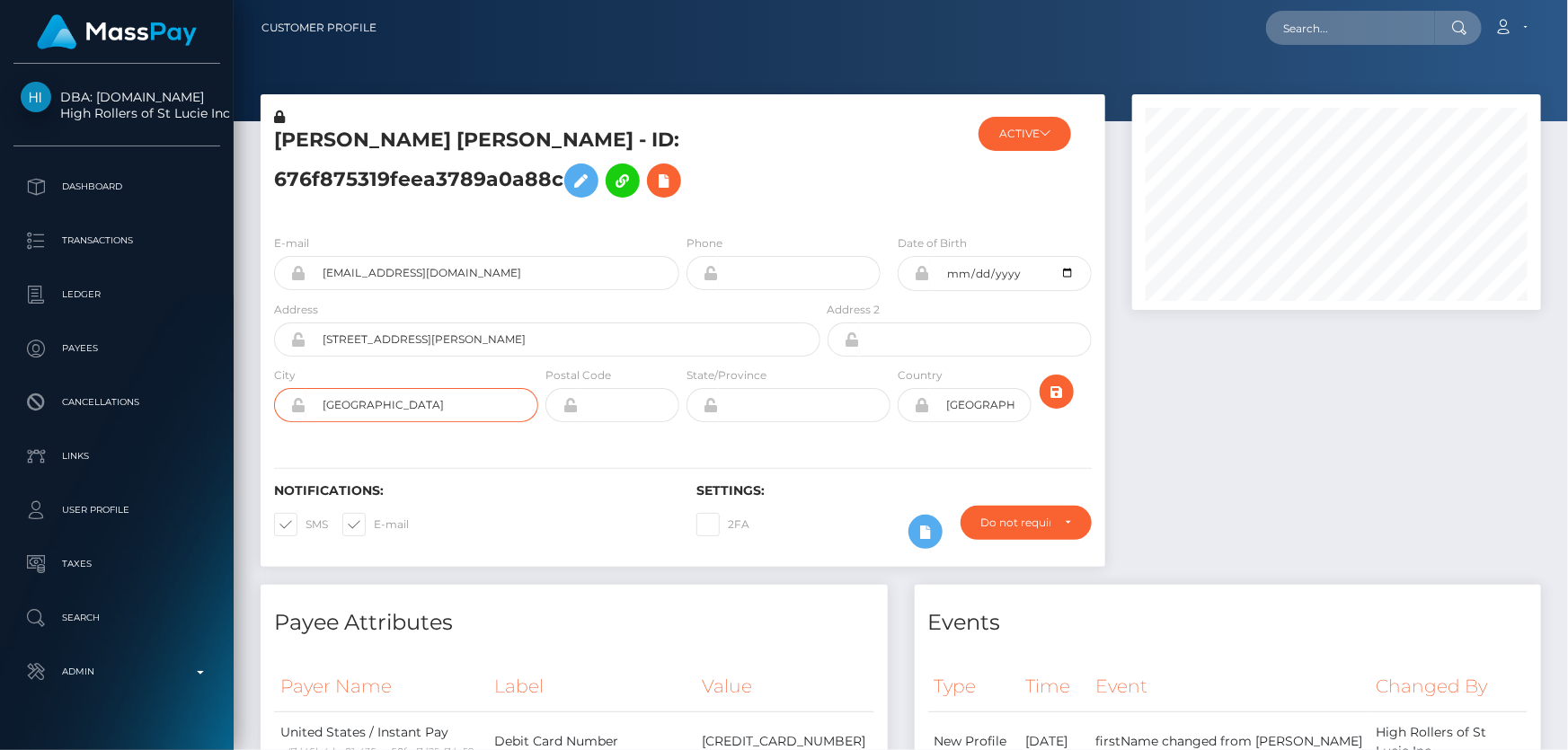
type input "Syracuse"
click at [772, 411] on input "text" at bounding box center [805, 404] width 172 height 34
type input "UT"
click at [1050, 394] on icon "submit" at bounding box center [1057, 392] width 22 height 23
click at [371, 167] on h5 "PAIGE BRITTNEY MARTINEZ-MURRAY - ID: 676f875319feea3789a0a88c" at bounding box center [542, 167] width 537 height 80
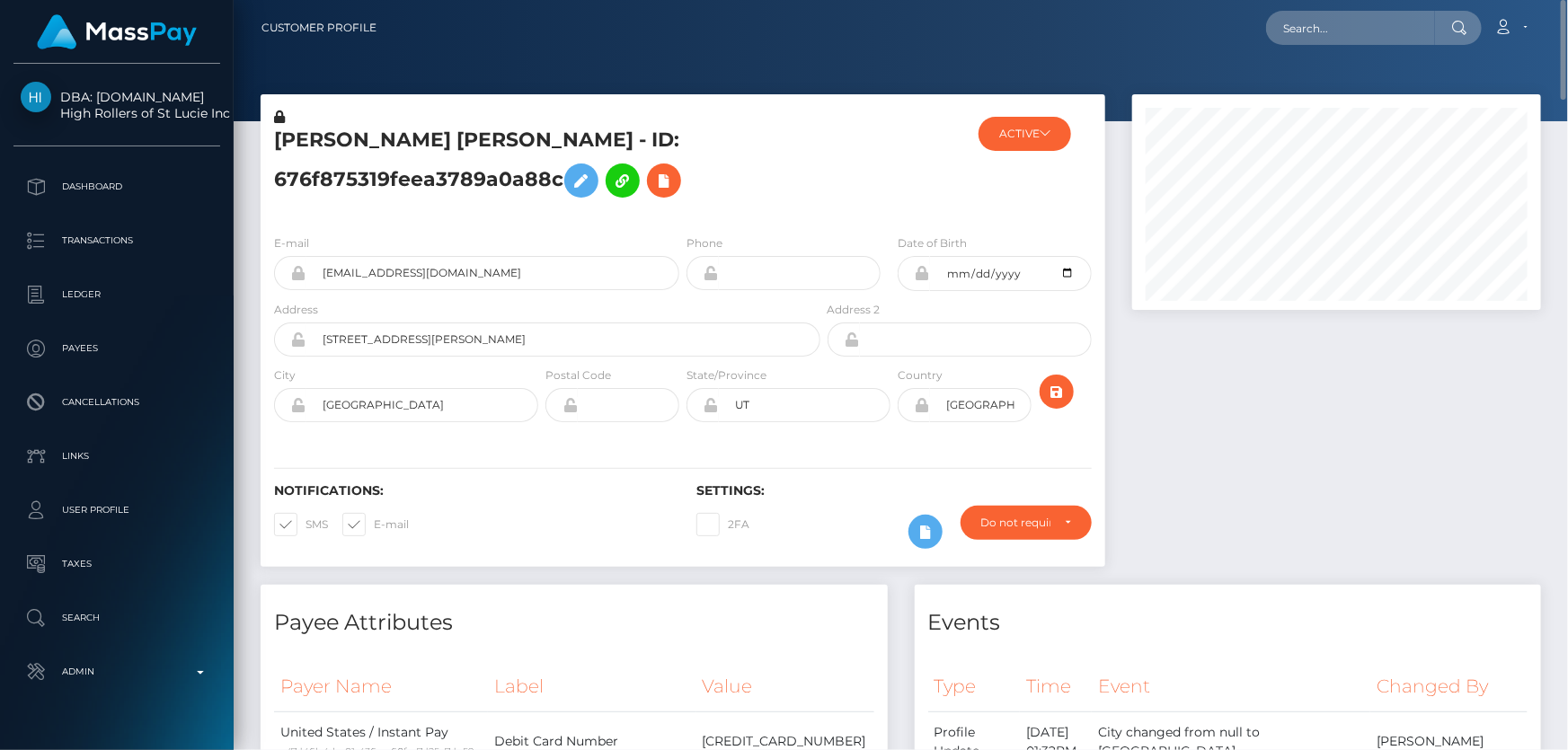
click at [371, 167] on h5 "PAIGE BRITTNEY MARTINEZ-MURRAY - ID: 676f875319feea3789a0a88c" at bounding box center [542, 167] width 537 height 80
copy h5 "PAIGE BRITTNEY MARTINEZ-MURRAY - ID: 676f875319feea3789a0a88c"
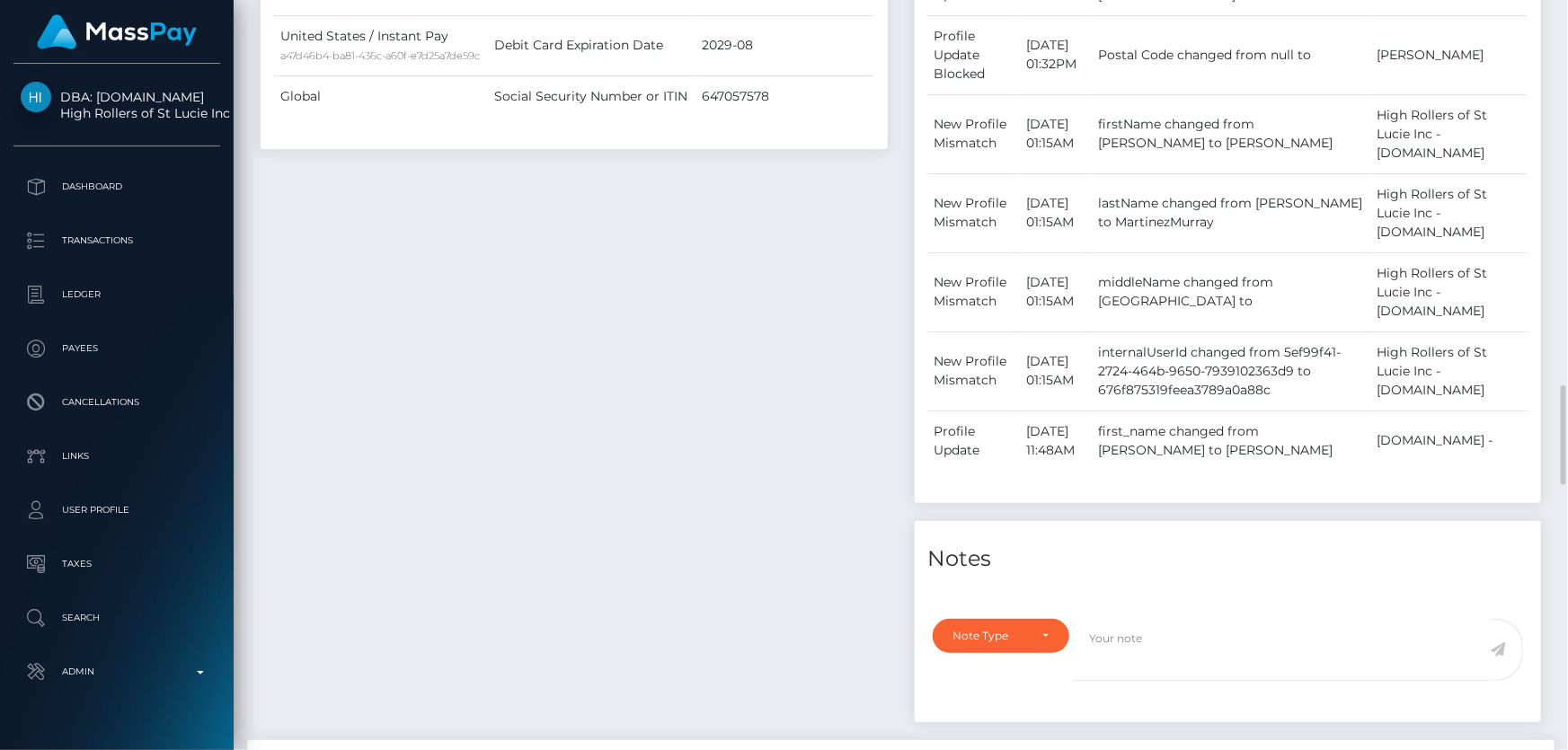
scroll to position [1143, 0]
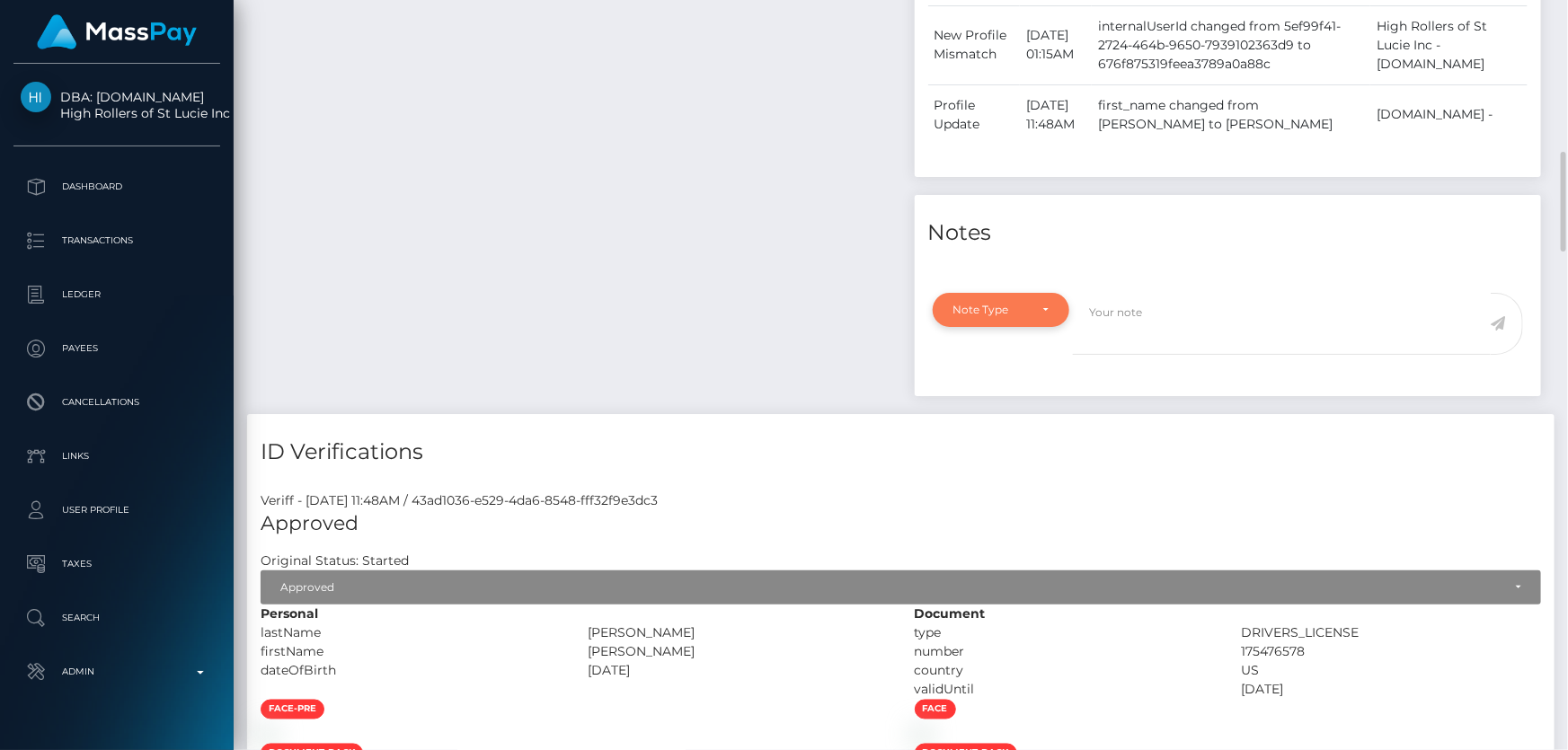
click at [1025, 303] on div "Note Type" at bounding box center [991, 310] width 76 height 15
click at [992, 395] on span "Compliance" at bounding box center [988, 396] width 66 height 16
select select "COMPLIANCE"
click at [1125, 325] on textarea at bounding box center [1282, 324] width 418 height 62
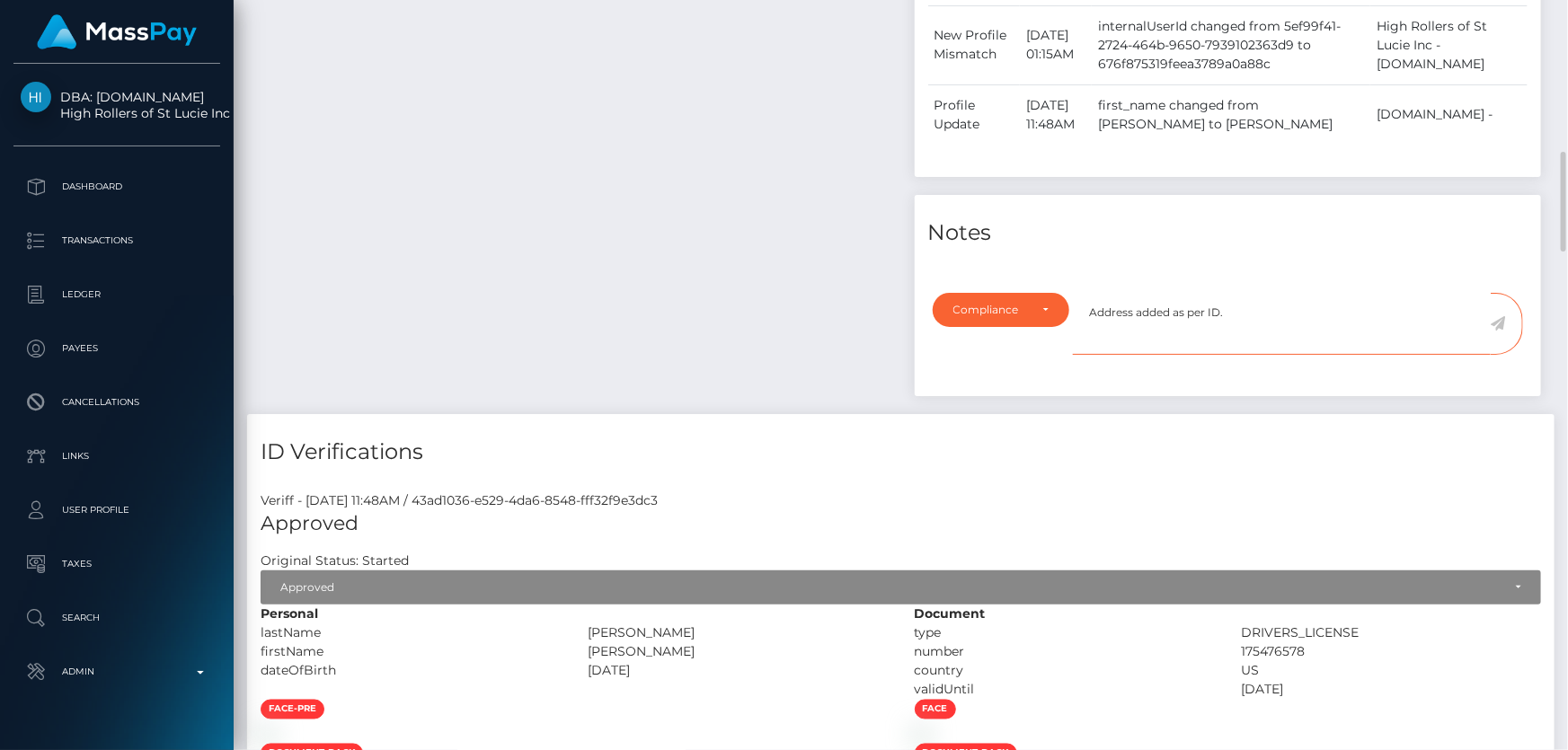
type textarea "Address added as per ID."
click at [1501, 323] on icon at bounding box center [1499, 324] width 16 height 15
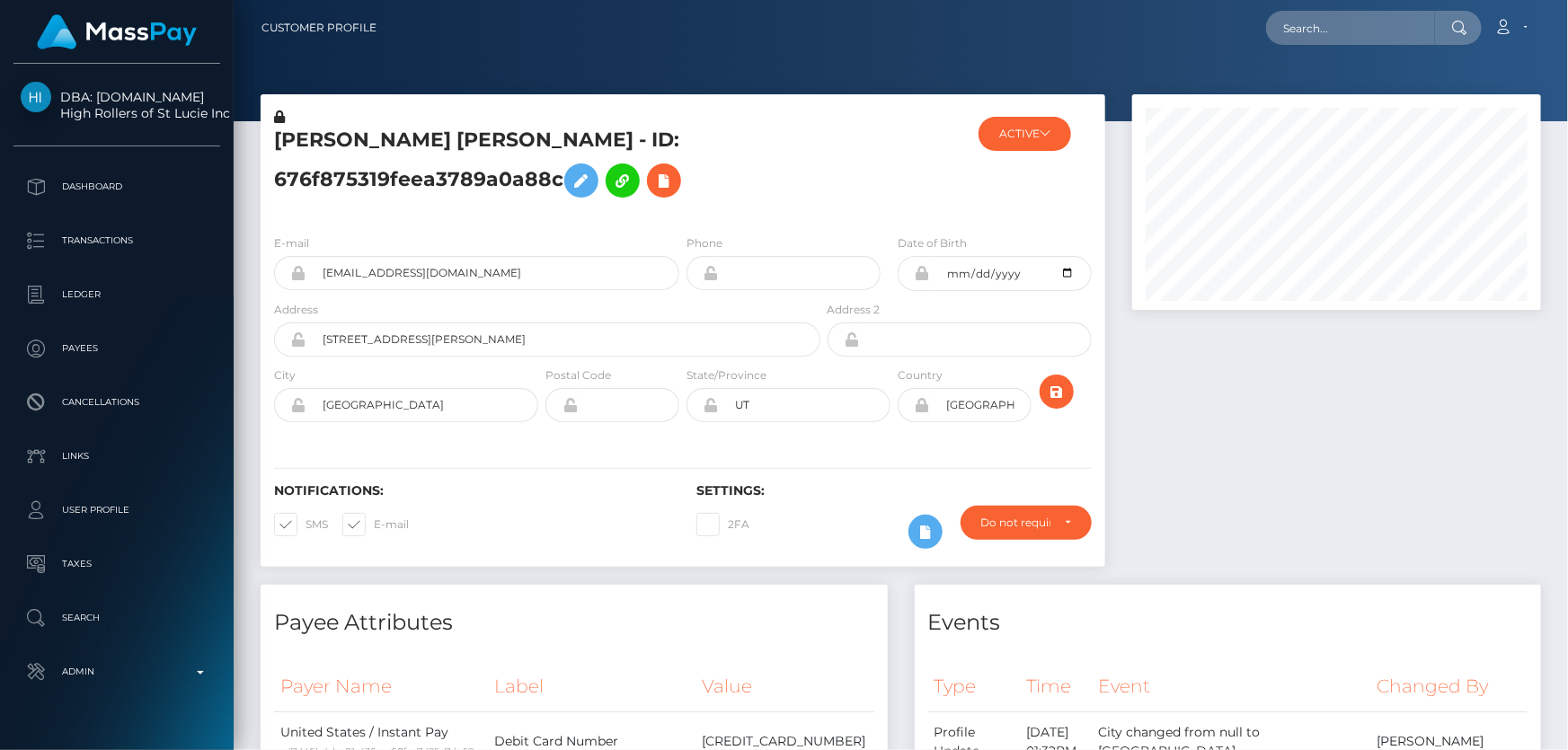
scroll to position [215, 408]
paste input "poact_rz9HqP6TWBdw"
type input "poact_rz9HqP6TWBdw"
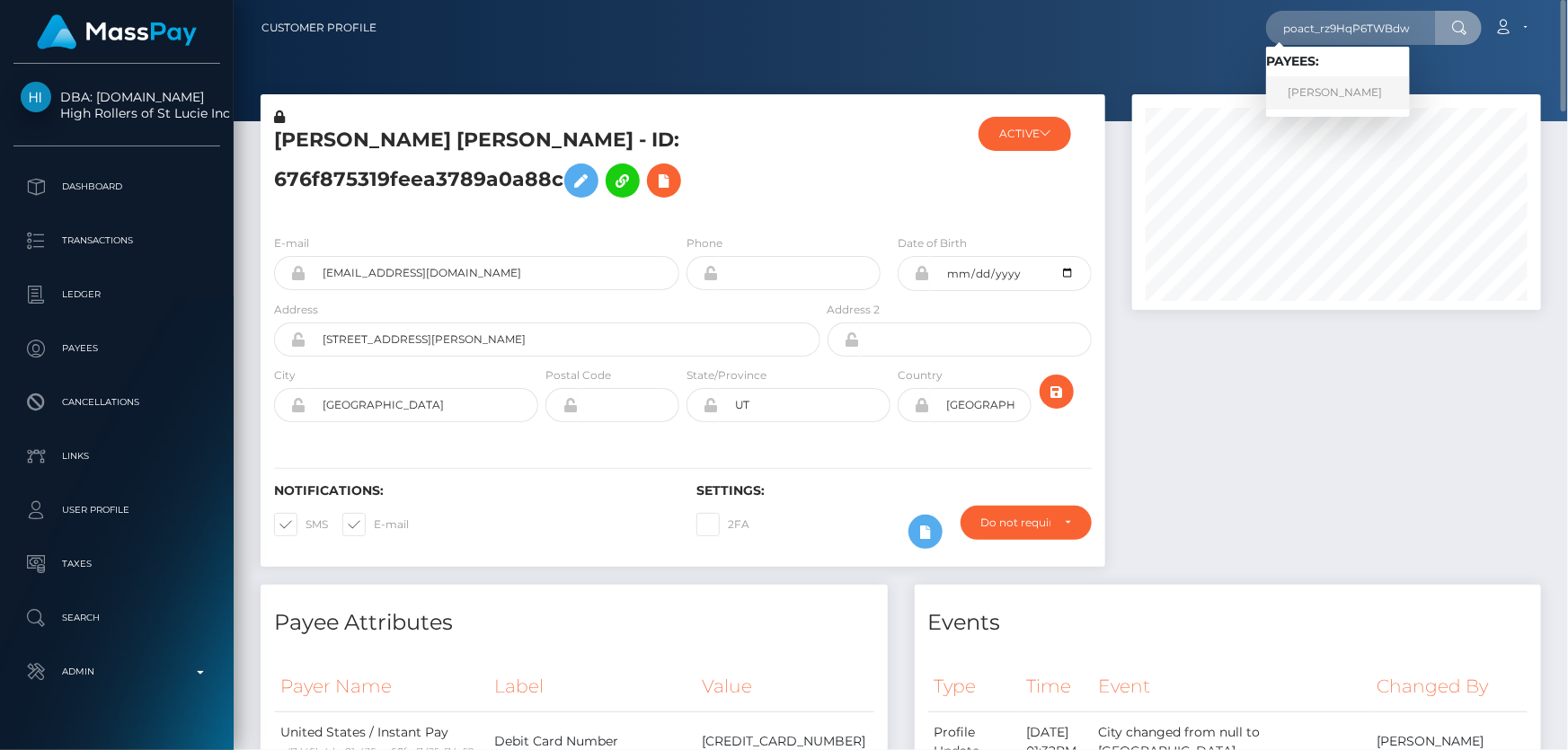
click at [1345, 89] on link "Mihir Ninama" at bounding box center [1339, 93] width 144 height 33
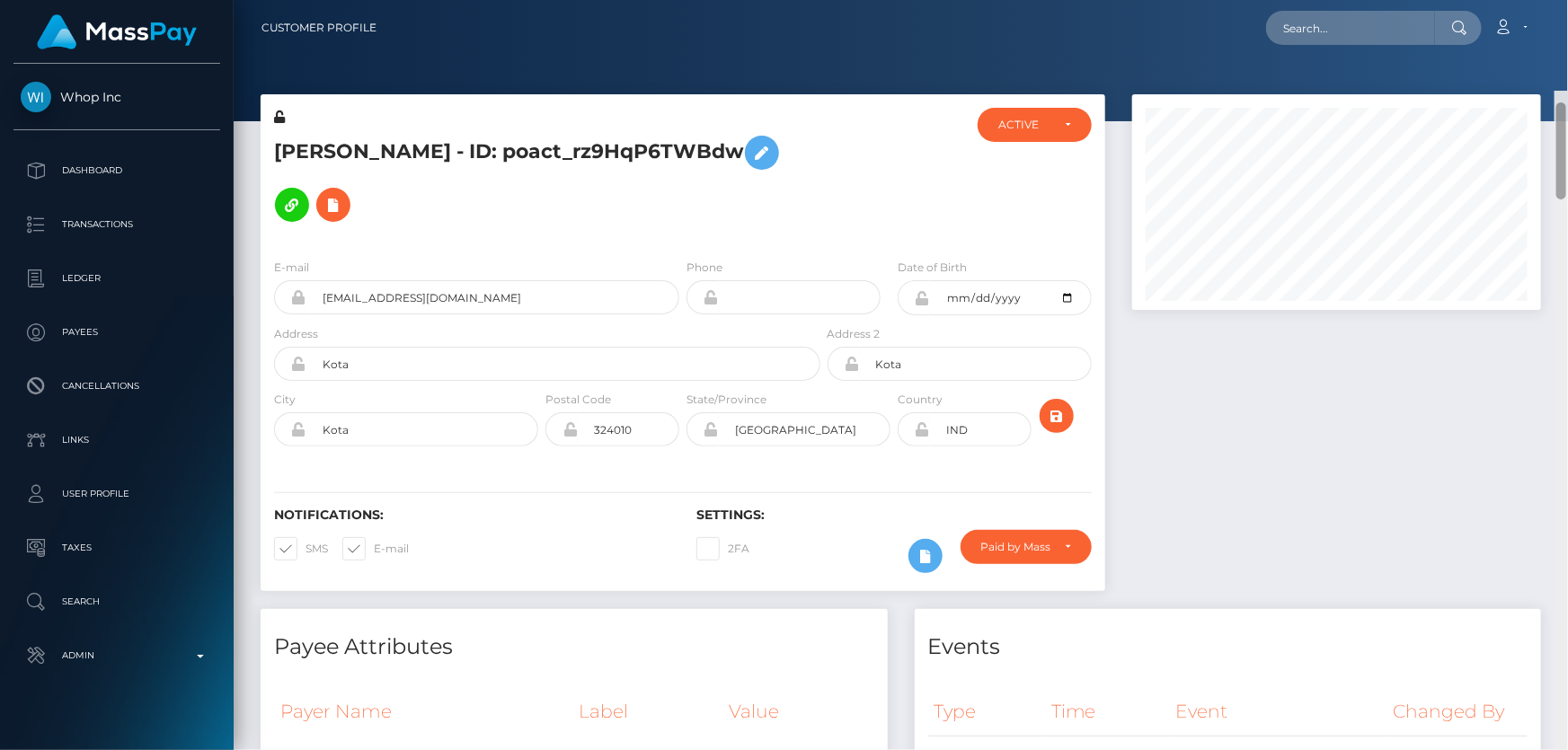
drag, startPoint x: 1562, startPoint y: 682, endPoint x: 1567, endPoint y: -16, distance: 698.0
click at [1567, 0] on html "Whop Inc Dashboard Transactions Ledger Payees Cancellations Links" at bounding box center [784, 375] width 1568 height 750
click at [457, 146] on h5 "[PERSON_NAME] - ID: poact_rz9HqP6TWBdw" at bounding box center [542, 179] width 537 height 104
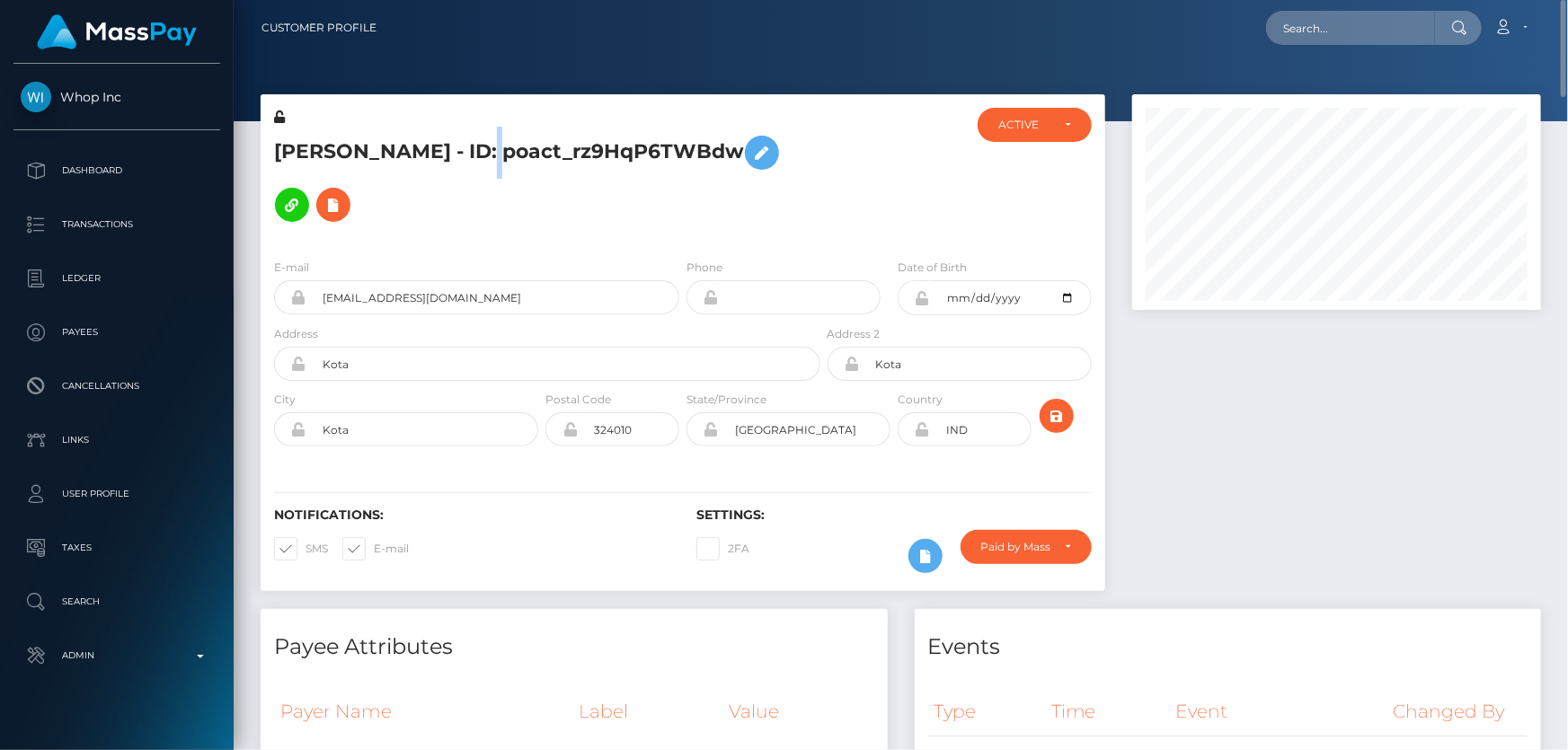
copy h5 "[PERSON_NAME] - ID: poact_rz9HqP6TWBdw"
drag, startPoint x: 1557, startPoint y: 449, endPoint x: 1566, endPoint y: -18, distance: 467.1
click at [1566, 0] on html "Whop Inc Dashboard Transactions Ledger Payees Cancellations Links" at bounding box center [784, 375] width 1568 height 750
paste input "[EMAIL_ADDRESS][DOMAIN_NAME]"
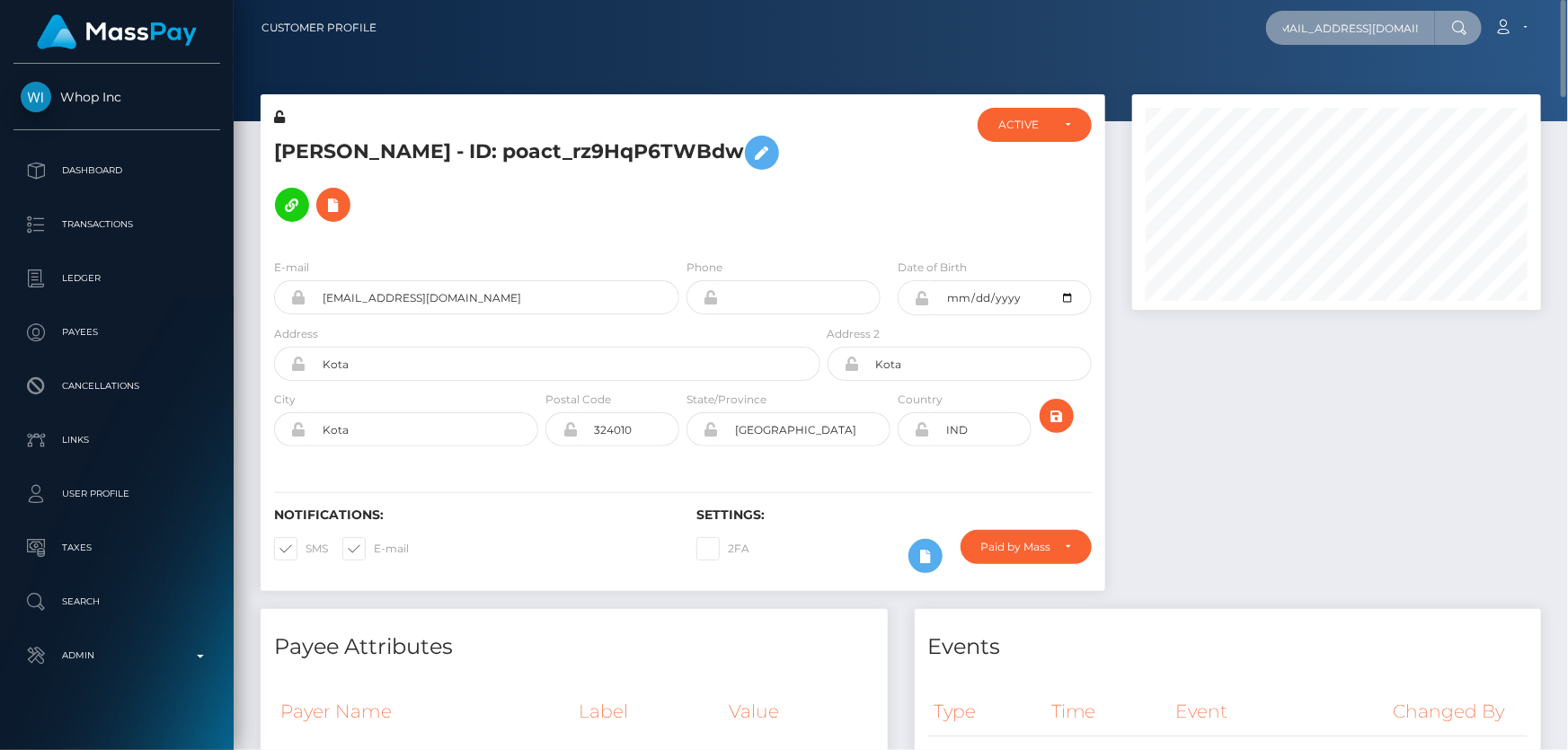
type input "[EMAIL_ADDRESS][DOMAIN_NAME]"
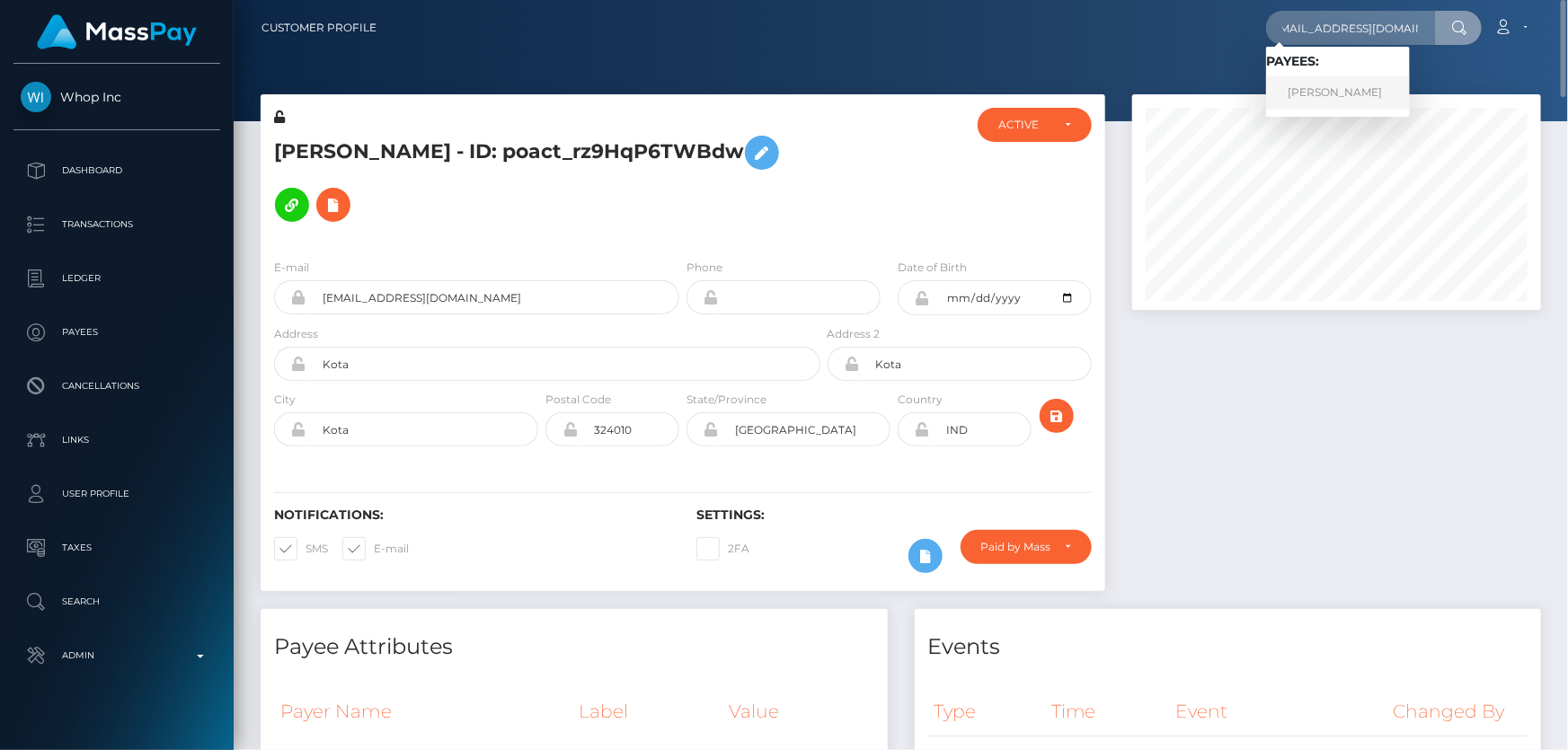
click at [1336, 87] on link "[PERSON_NAME]" at bounding box center [1339, 93] width 144 height 33
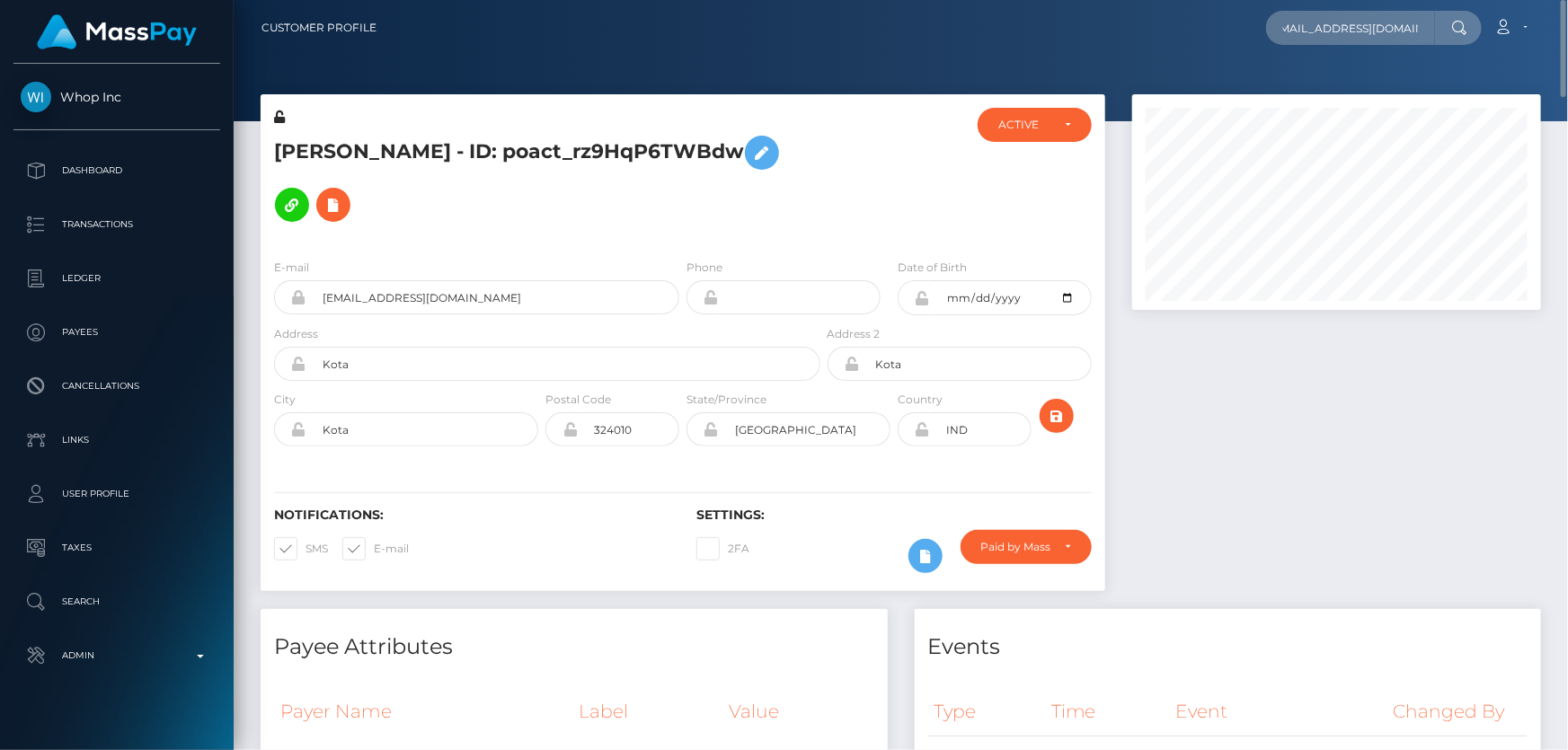
scroll to position [0, 0]
click at [471, 193] on h5 "[PERSON_NAME] - ID: poact_rz9HqP6TWBdw" at bounding box center [542, 179] width 537 height 104
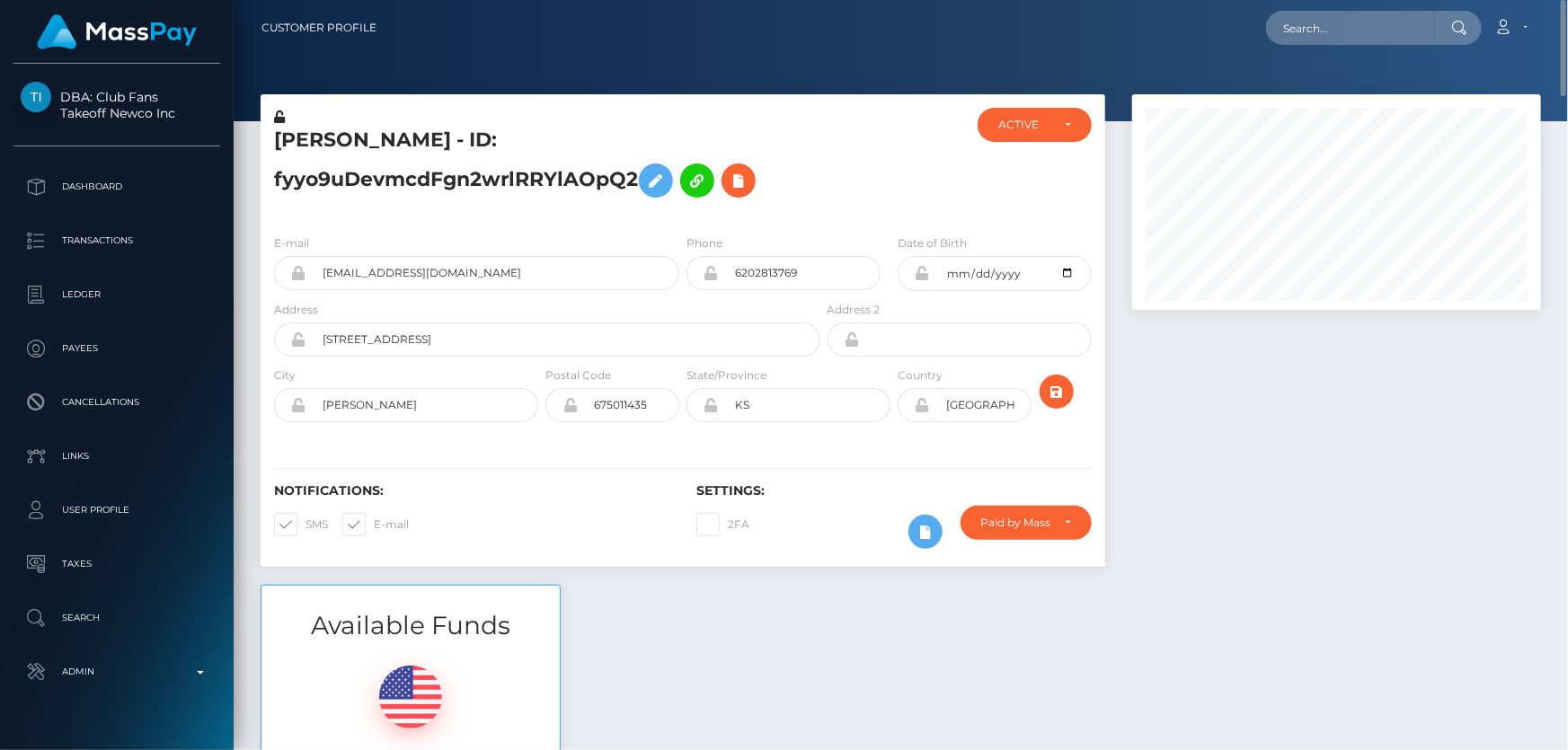
click at [1247, 521] on div at bounding box center [1337, 339] width 436 height 491
paste input "[PERSON_NAME] [PERSON_NAME]"
type input "[PERSON_NAME] [PERSON_NAME]"
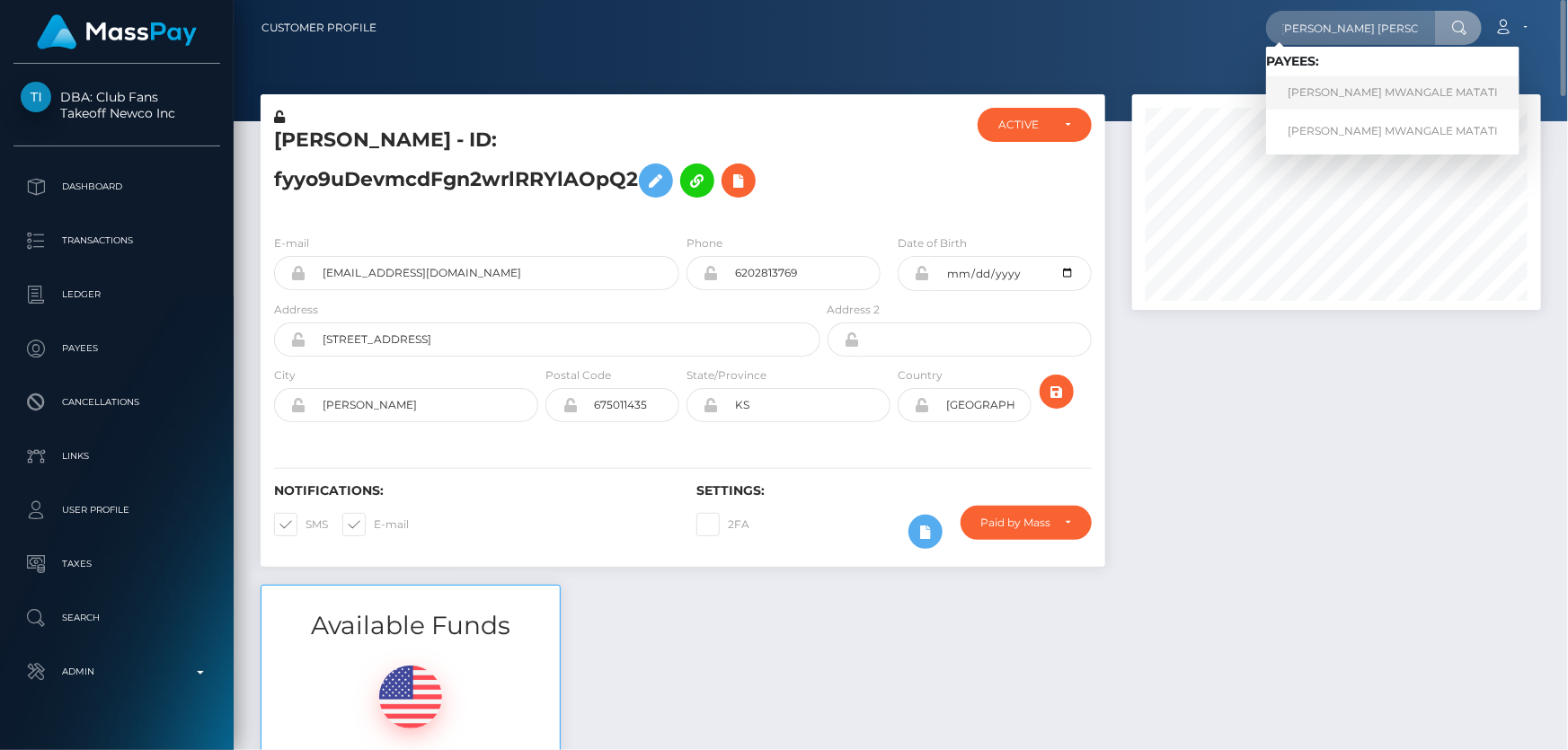
click at [1341, 85] on link "[PERSON_NAME] MWANGALE MATATI" at bounding box center [1394, 93] width 254 height 33
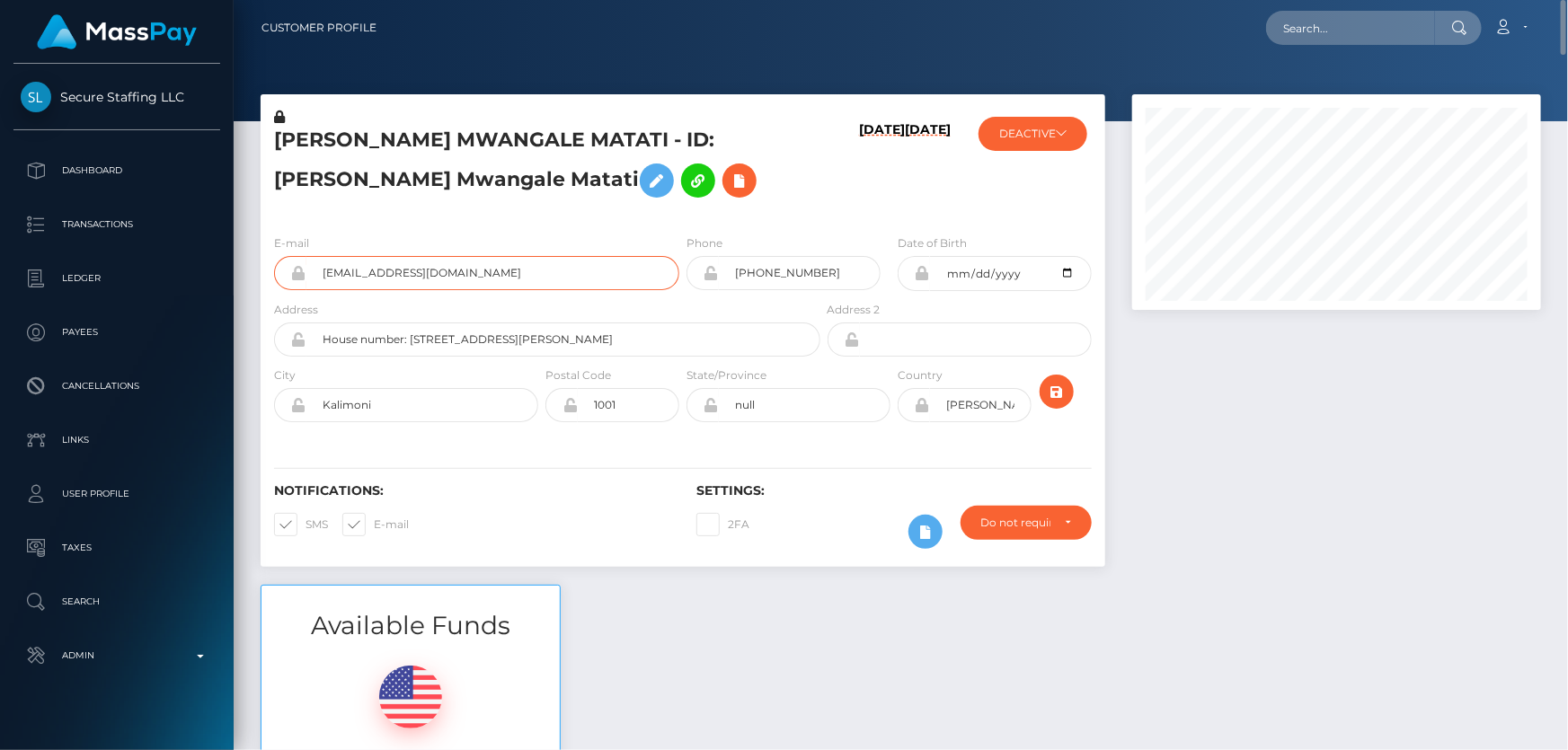
drag, startPoint x: 373, startPoint y: 274, endPoint x: 321, endPoint y: 274, distance: 52.0
click at [321, 274] on input "[EMAIL_ADDRESS][DOMAIN_NAME]" at bounding box center [493, 273] width 373 height 34
click at [729, 175] on icon at bounding box center [740, 181] width 22 height 23
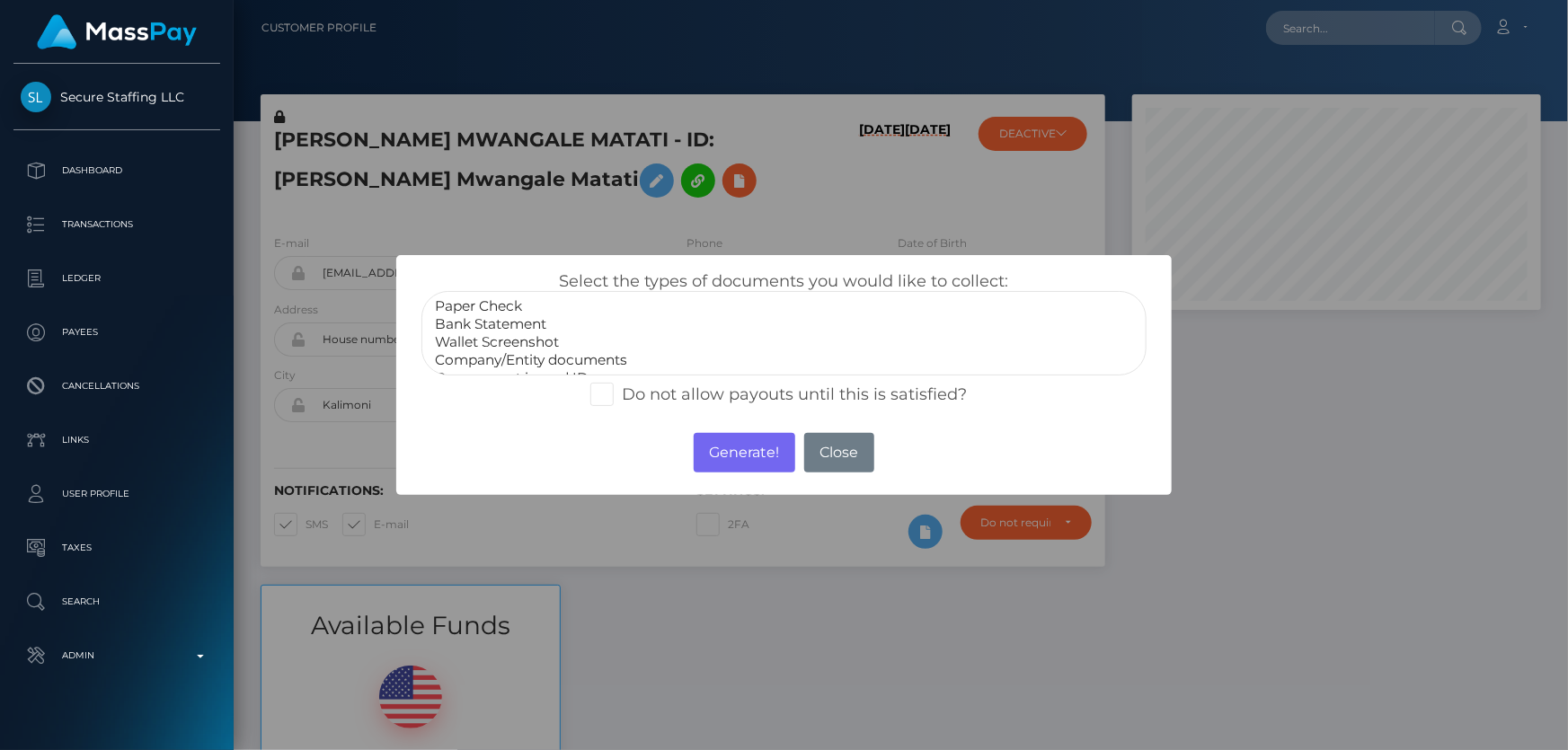
select select "Wallet Screenshot"
click at [549, 346] on option "Wallet Screenshot" at bounding box center [784, 342] width 701 height 18
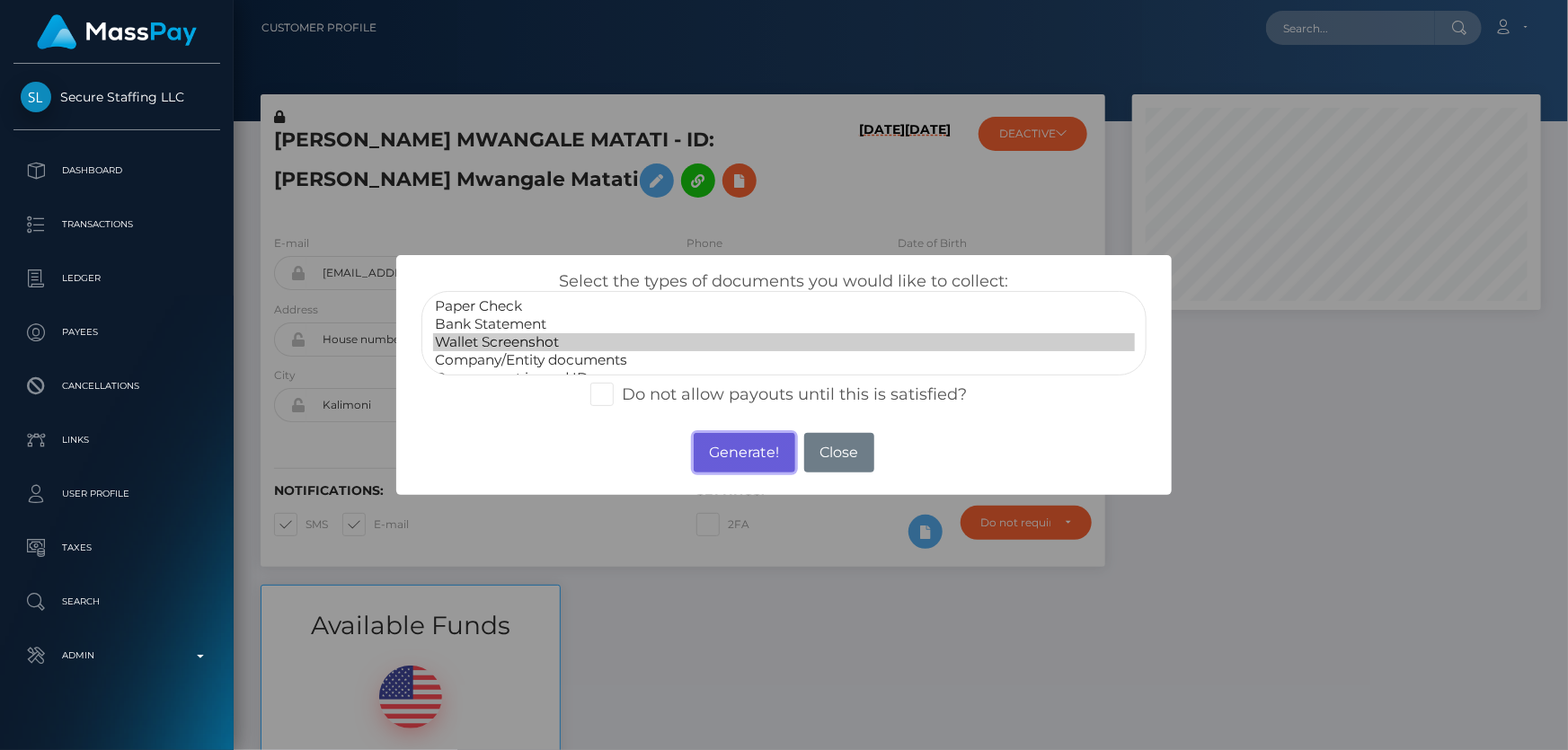
click at [760, 451] on button "Generate!" at bounding box center [744, 453] width 101 height 39
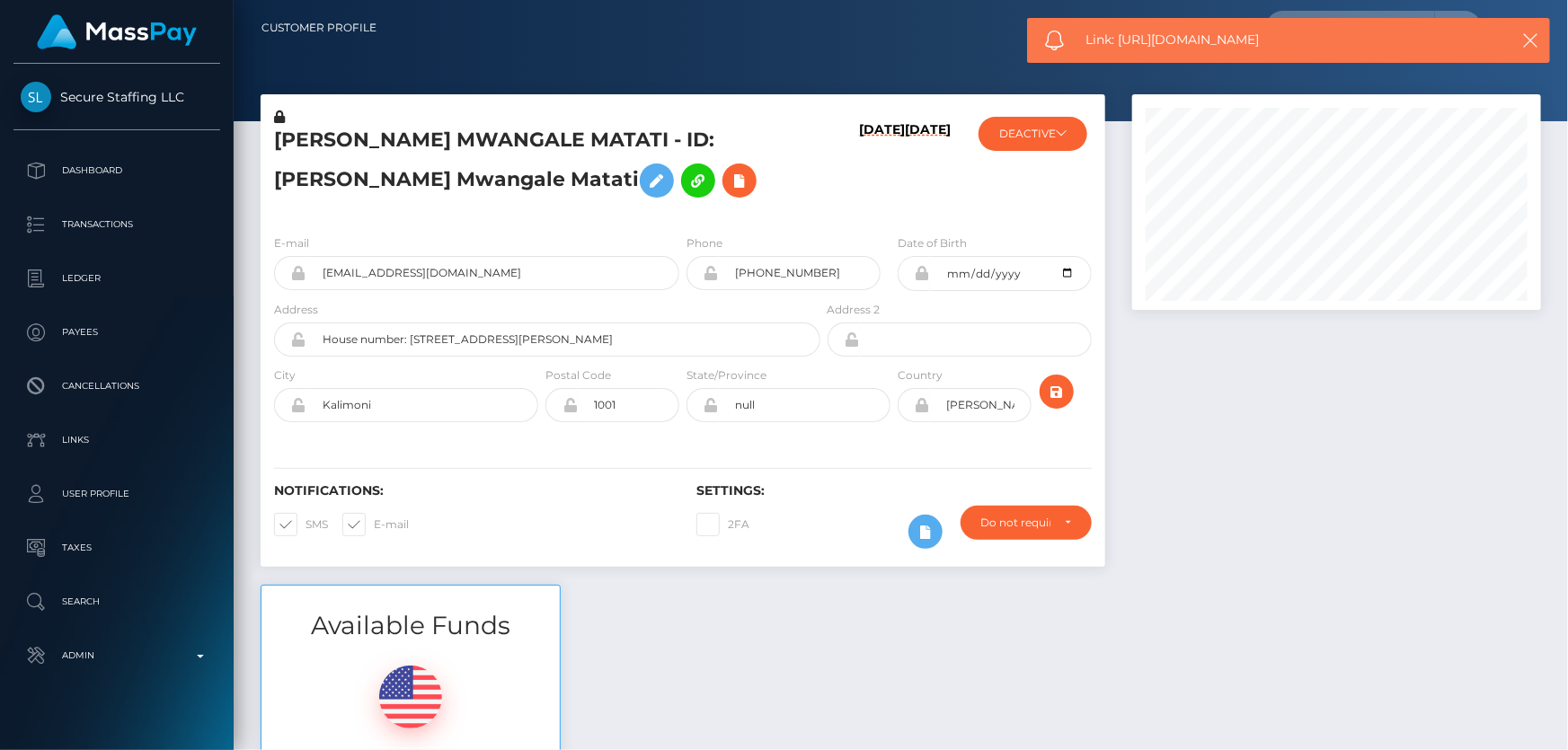
drag, startPoint x: 1270, startPoint y: 39, endPoint x: 1120, endPoint y: 41, distance: 150.0
click at [1120, 41] on span "Link: [URL][DOMAIN_NAME]" at bounding box center [1284, 39] width 397 height 19
copy span "[URL][DOMAIN_NAME]"
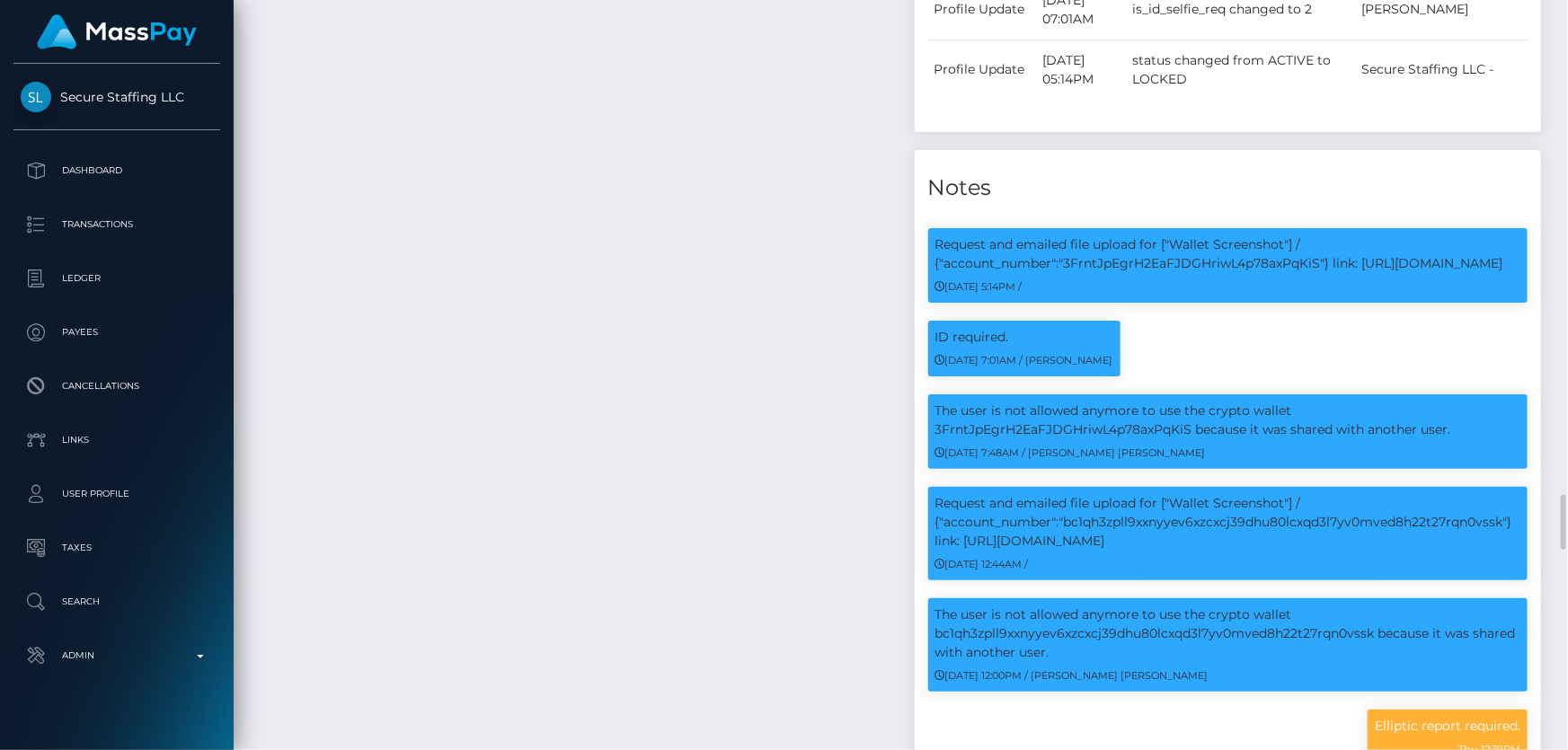
scroll to position [2286, 0]
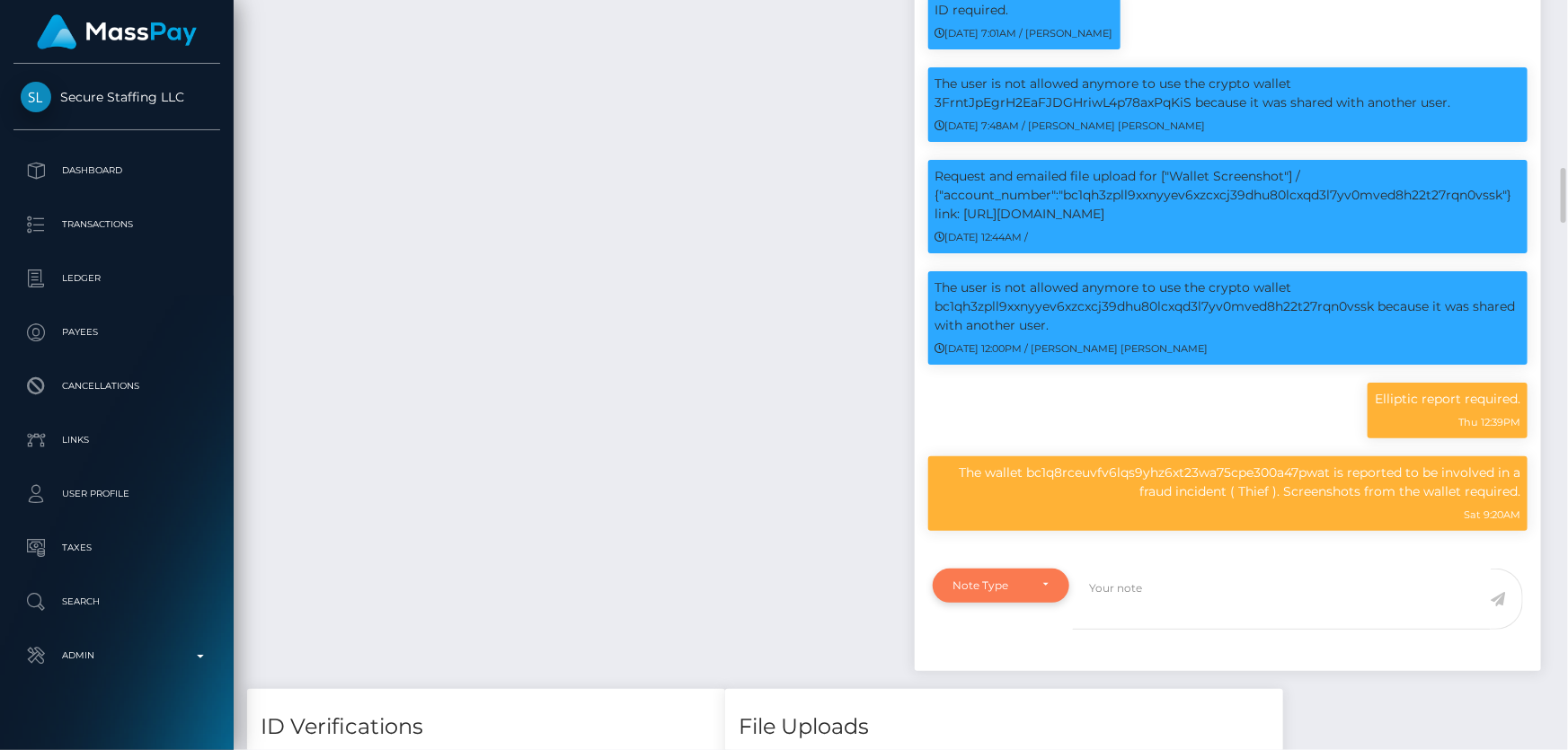
click at [1023, 602] on div "Note Type" at bounding box center [1001, 585] width 138 height 34
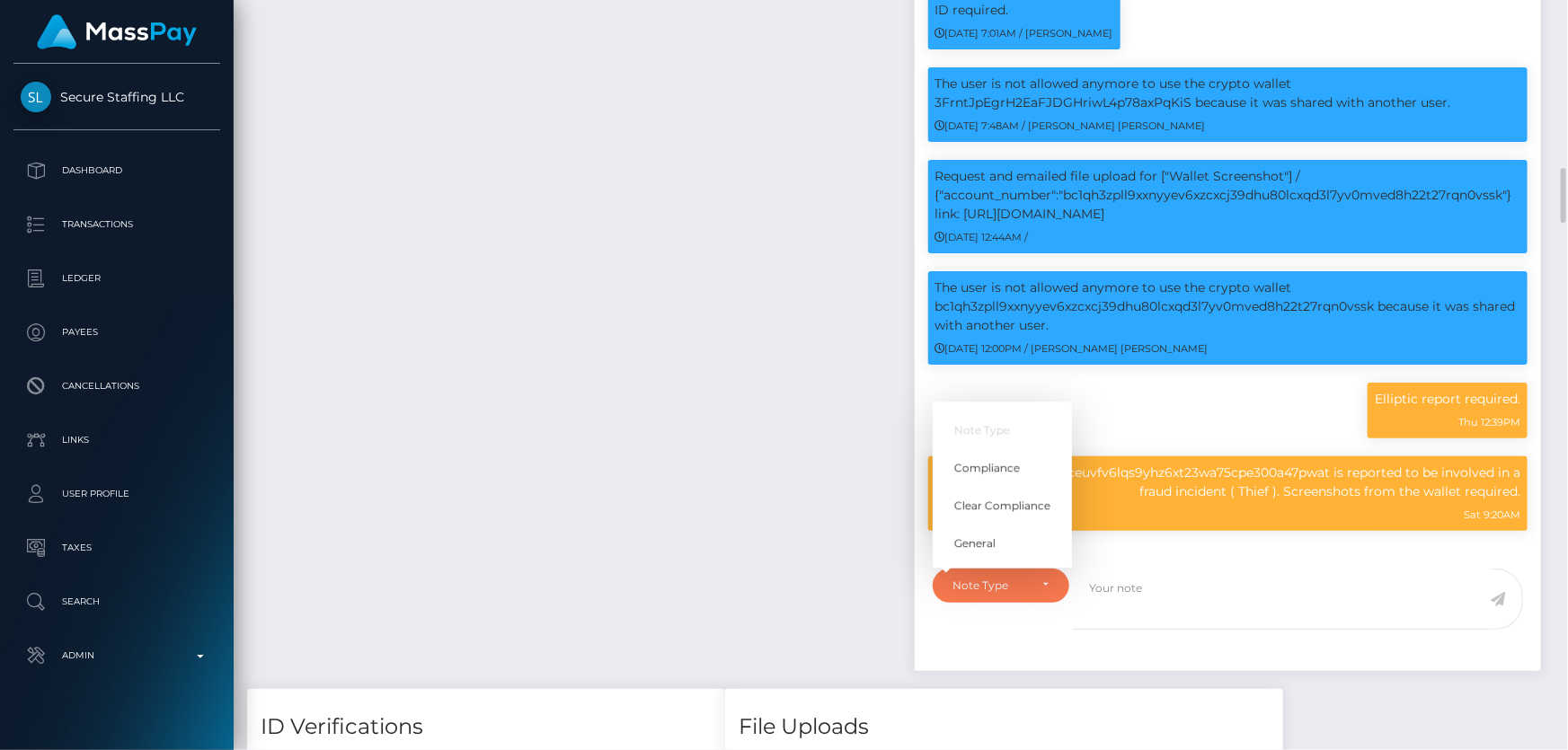
scroll to position [215, 408]
click at [998, 476] on span "Compliance" at bounding box center [988, 468] width 66 height 16
select select "COMPLIANCE"
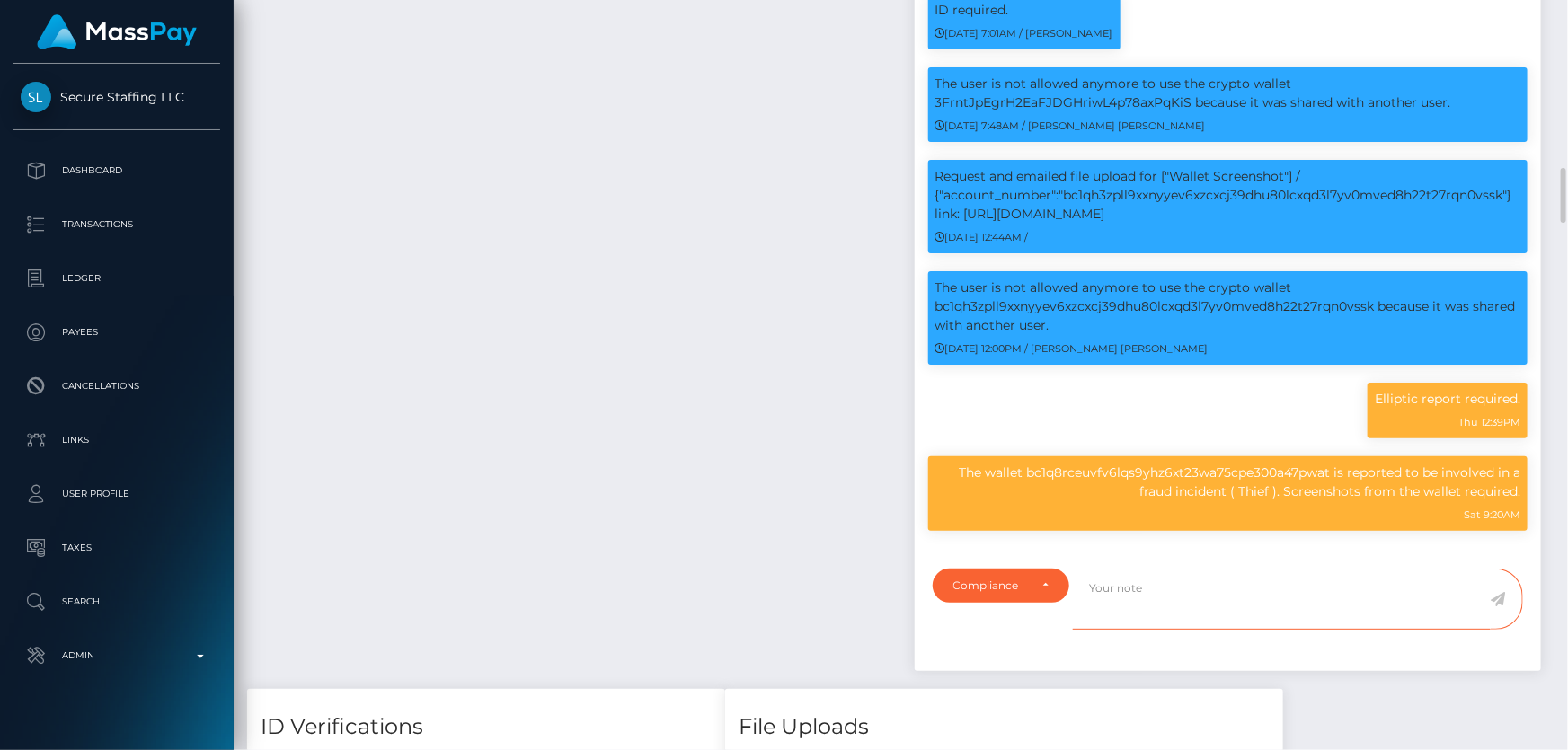
click at [1131, 630] on textarea at bounding box center [1282, 599] width 418 height 62
type textarea "Screenshots from the wallet provided."
click at [1498, 607] on icon at bounding box center [1499, 599] width 16 height 15
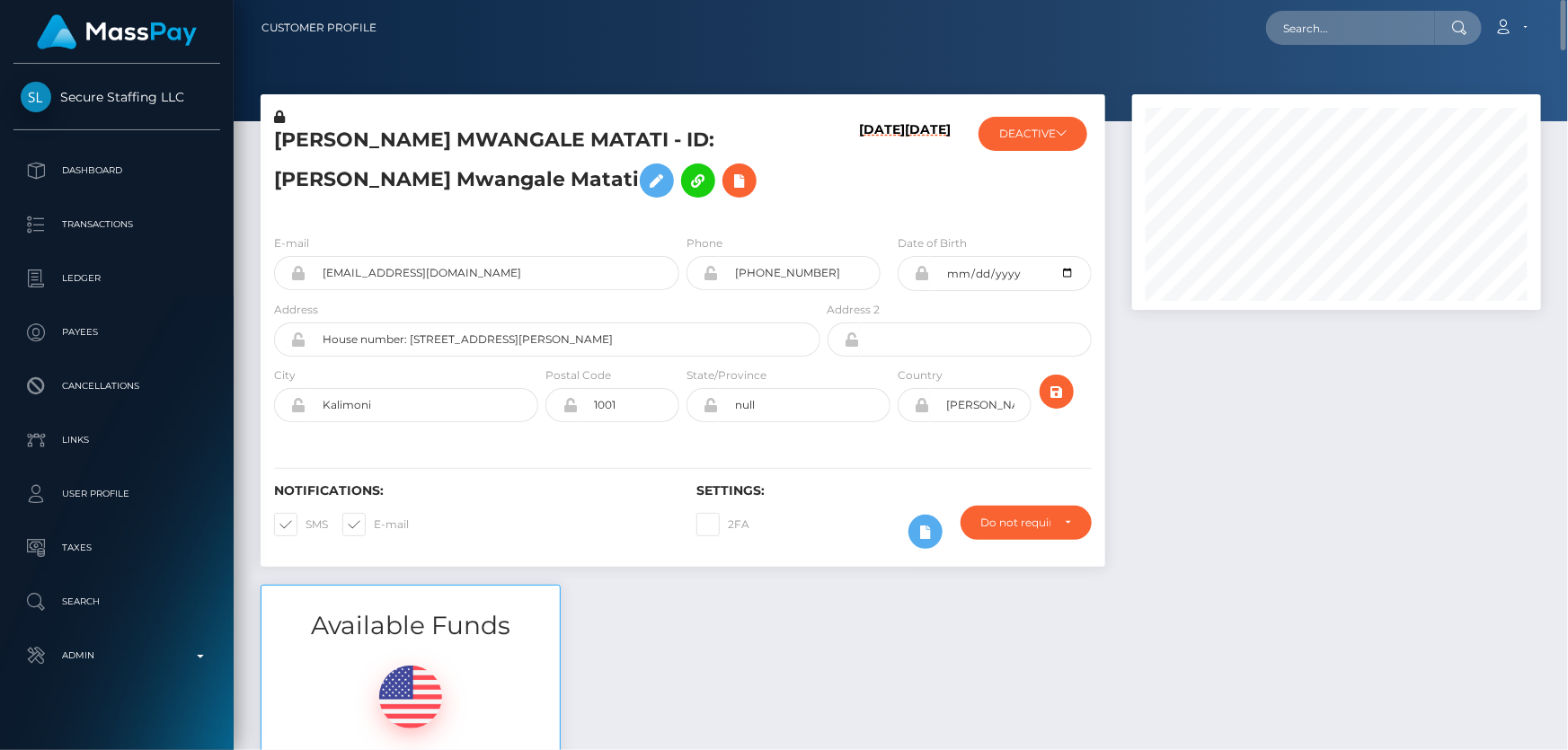
click at [348, 177] on h5 "GLORINE MWANGALE MATATI - ID: Glorine Mwangale Matati" at bounding box center [542, 167] width 537 height 80
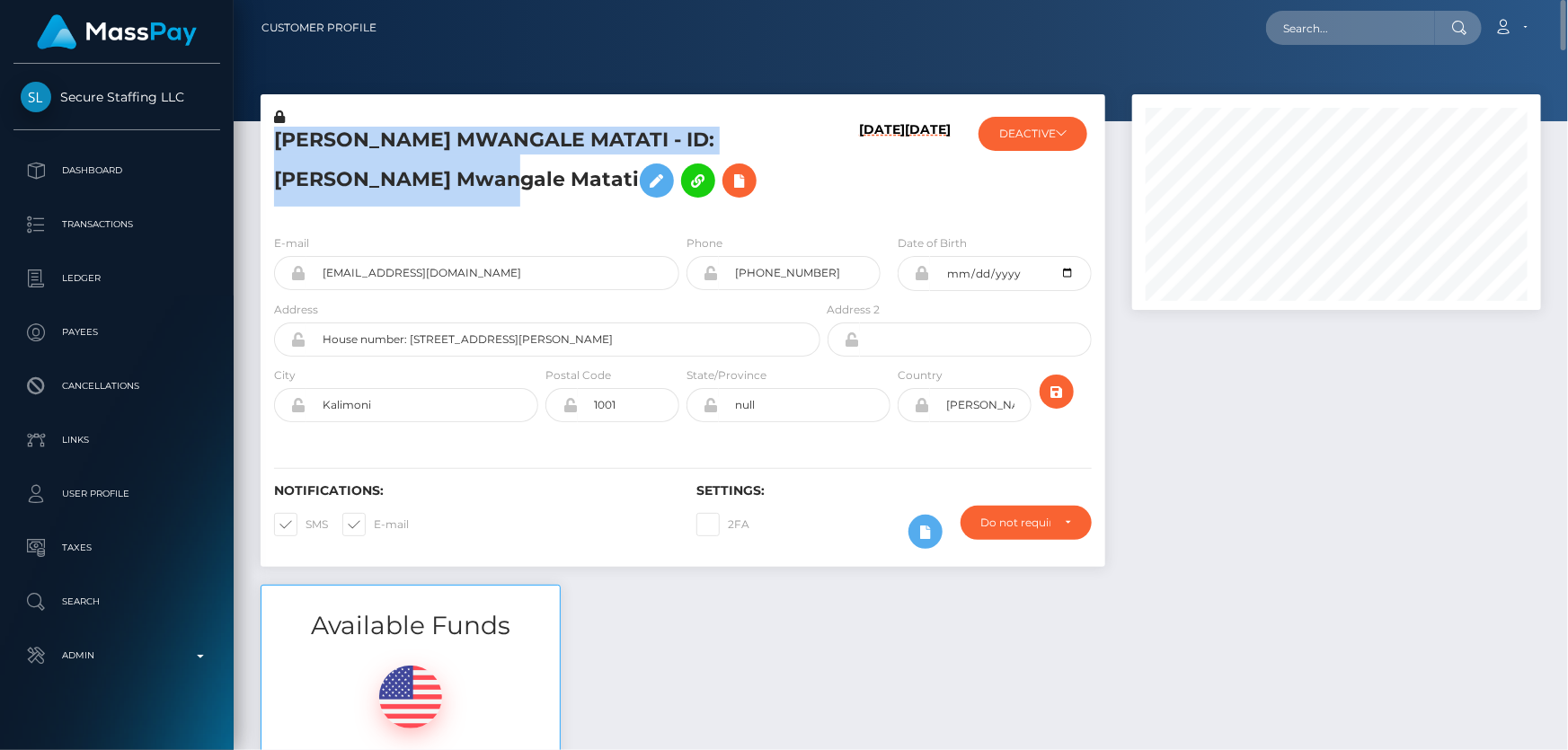
click at [348, 177] on h5 "GLORINE MWANGALE MATATI - ID: Glorine Mwangale Matati" at bounding box center [542, 167] width 537 height 80
copy h5 "GLORINE MWANGALE MATATI - ID: Glorine Mwangale Matati"
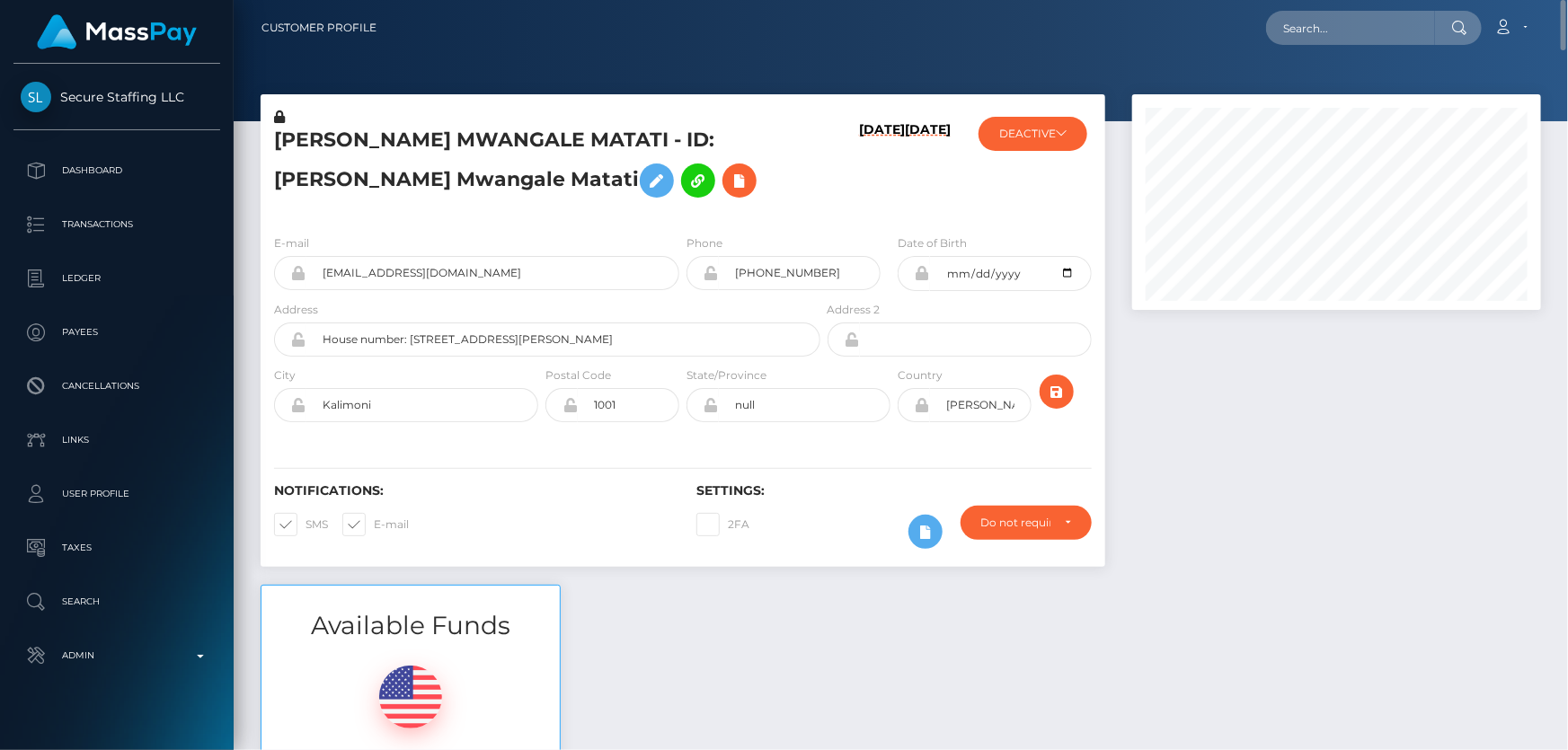
click at [391, 234] on div "E-mail valonyango4@gmail.com" at bounding box center [476, 262] width 405 height 57
click at [774, 219] on div "GLORINE MWANGALE MATATI - ID: Glorine Mwangale Matati" at bounding box center [542, 163] width 563 height 112
click at [629, 215] on div "GLORINE MWANGALE MATATI - ID: Glorine Mwangale Matati" at bounding box center [542, 163] width 563 height 112
paste input "hennybabyluh@gmail.com"
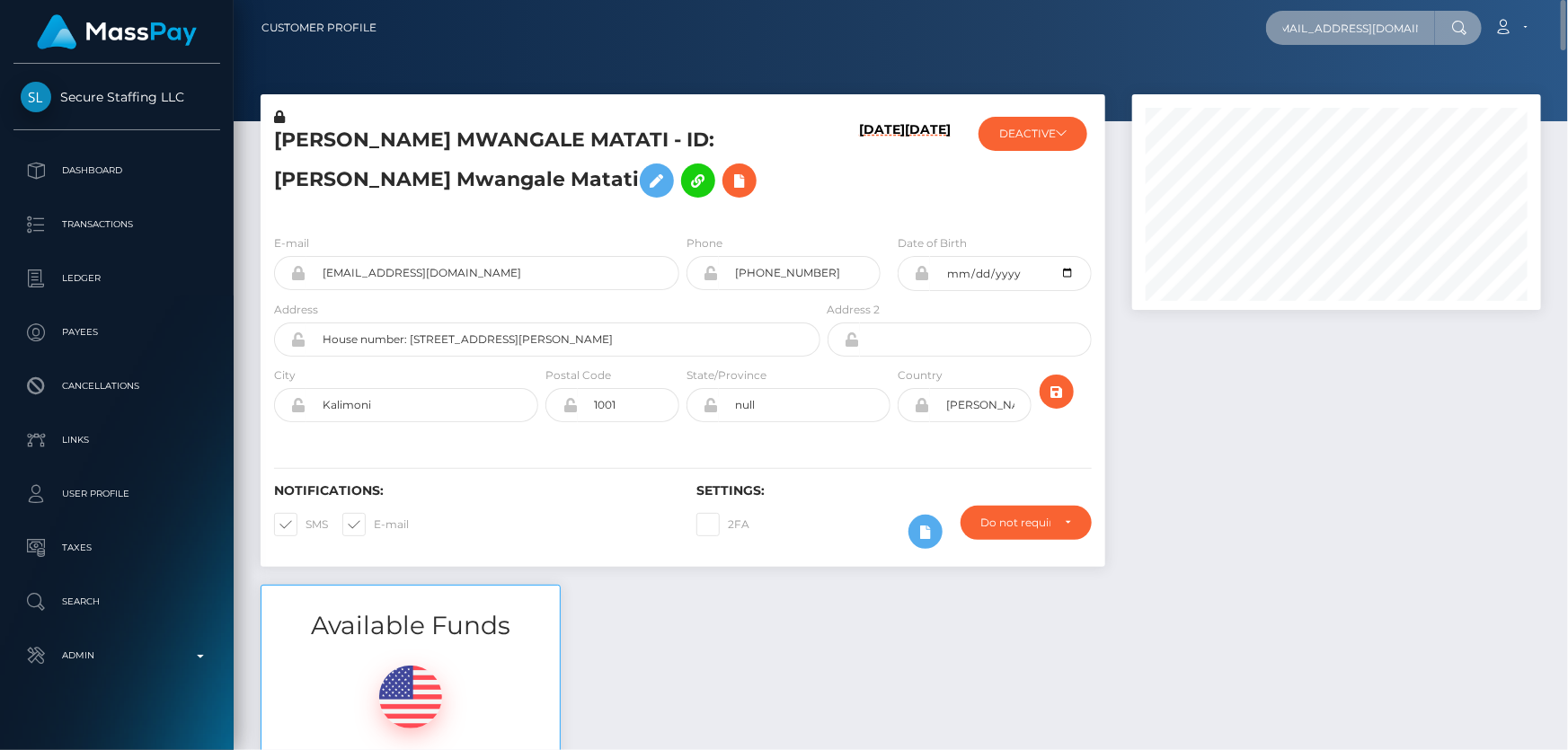
type input "hennybabyluh@gmail.com"
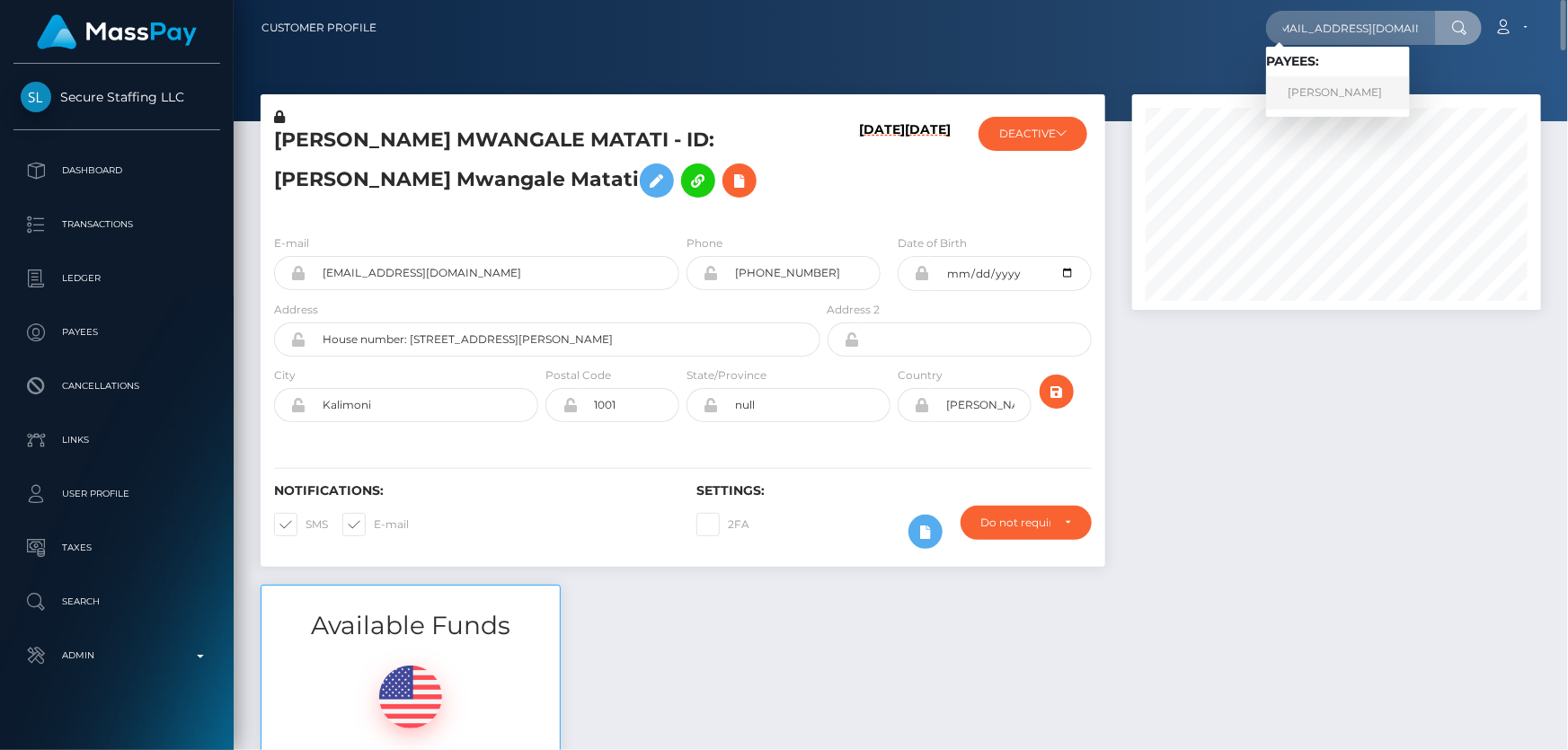
click at [1386, 90] on link "HENNESSE MONIQE BROWN" at bounding box center [1339, 93] width 144 height 33
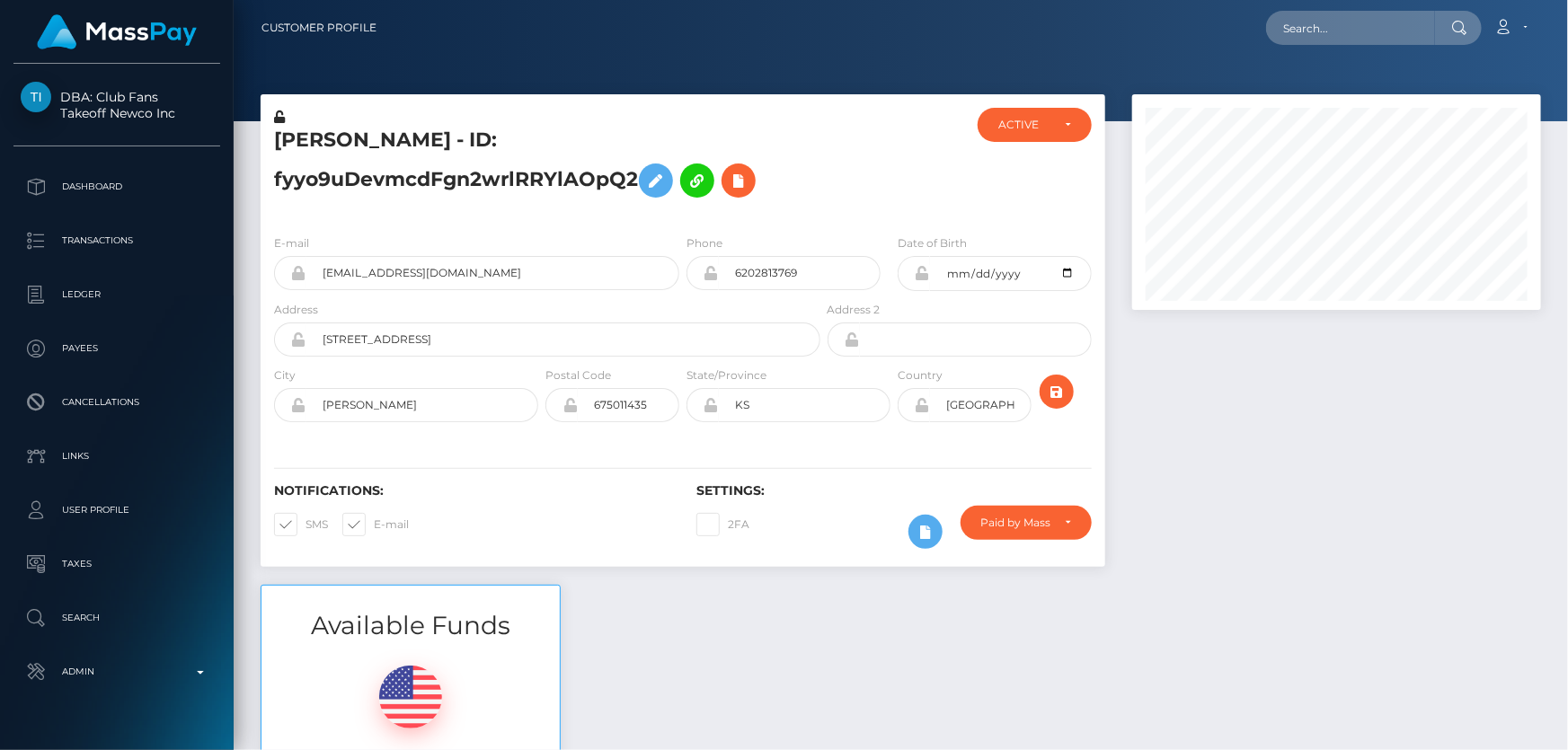
scroll to position [215, 408]
click at [570, 138] on h5 "[PERSON_NAME] - ID: fyyo9uDevmcdFgn2wrlRRYlAOpQ2" at bounding box center [542, 167] width 537 height 80
click at [570, 139] on h5 "[PERSON_NAME] - ID: fyyo9uDevmcdFgn2wrlRRYlAOpQ2" at bounding box center [542, 167] width 537 height 80
drag, startPoint x: 569, startPoint y: 141, endPoint x: 265, endPoint y: 141, distance: 304.0
click at [265, 141] on div "HENNESSE MONIQE BROWN - ID: fyyo9uDevmcdFgn2wrlRRYlAOpQ2" at bounding box center [542, 163] width 563 height 112
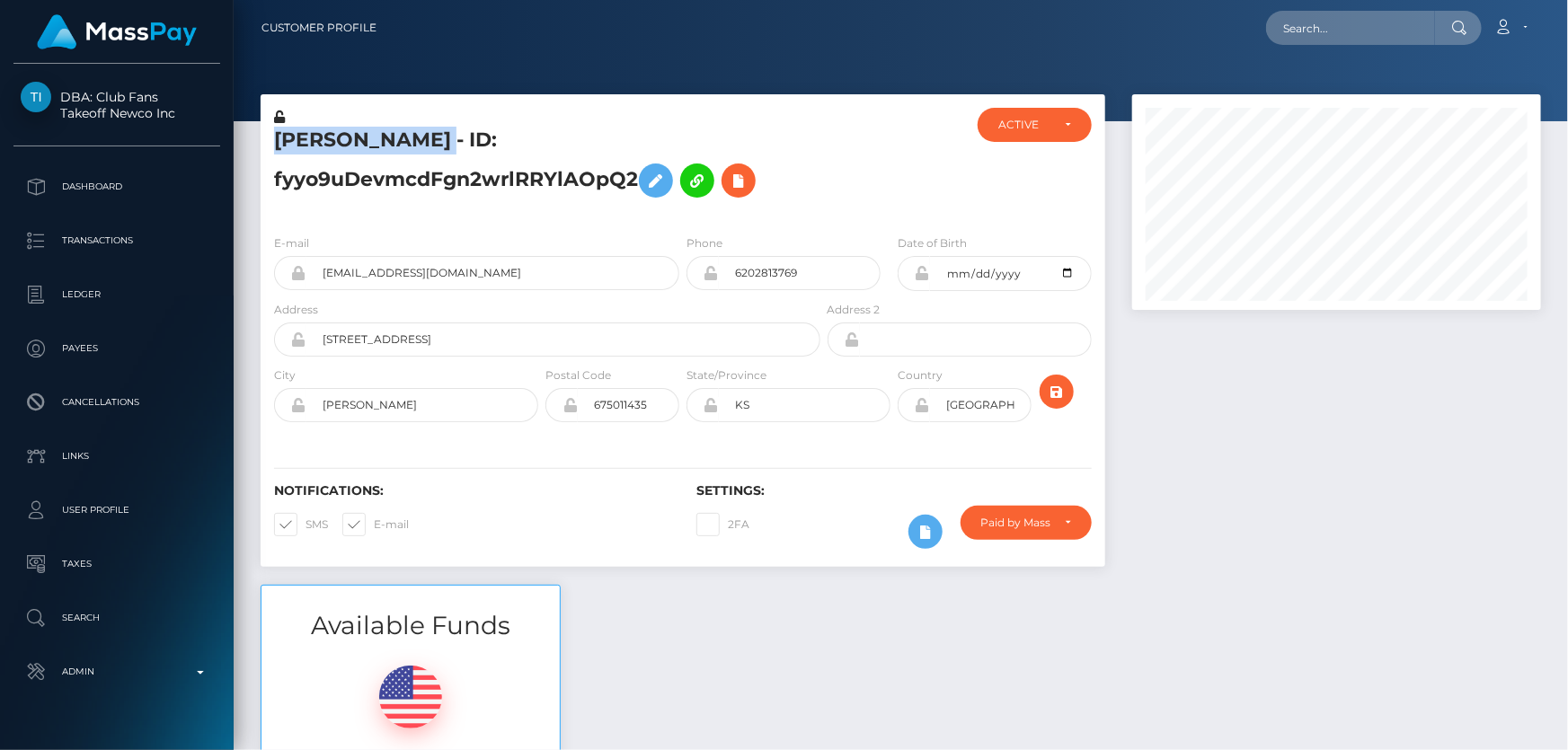
copy h5 "[PERSON_NAME]"
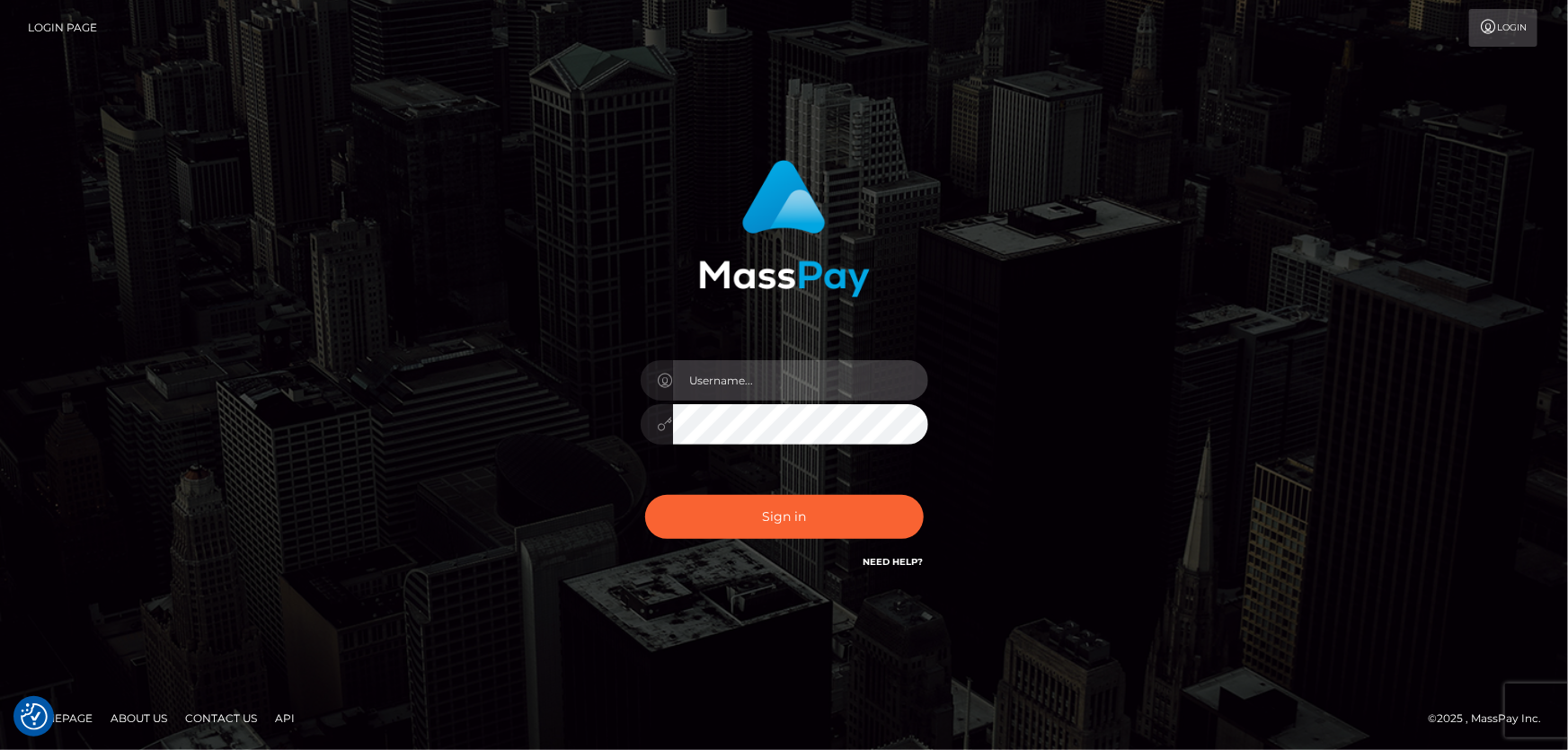
type input "[PERSON_NAME].Cirnat"
click at [924, 492] on div at bounding box center [762, 547] width 369 height 205
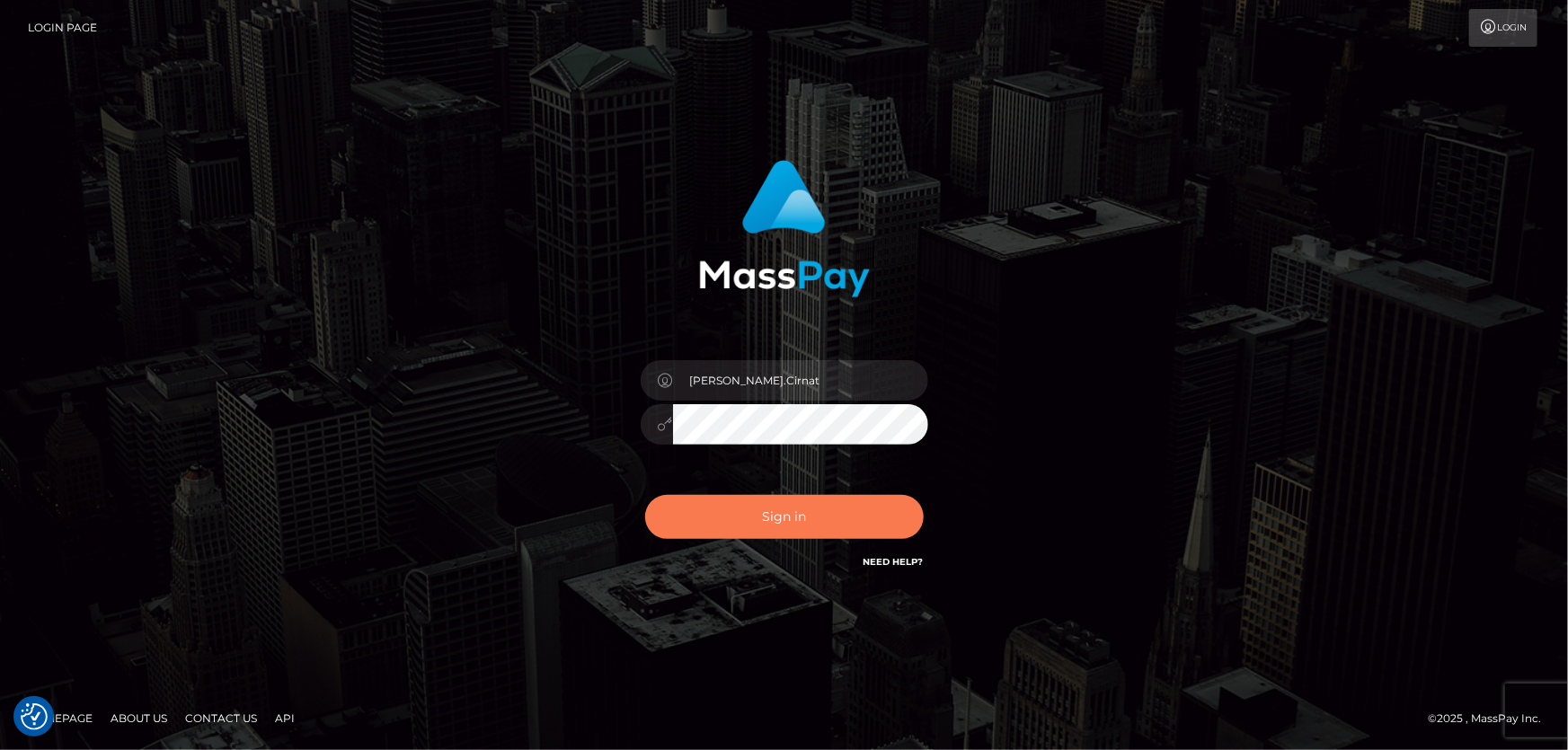
click at [766, 507] on button "Sign in" at bounding box center [784, 517] width 278 height 44
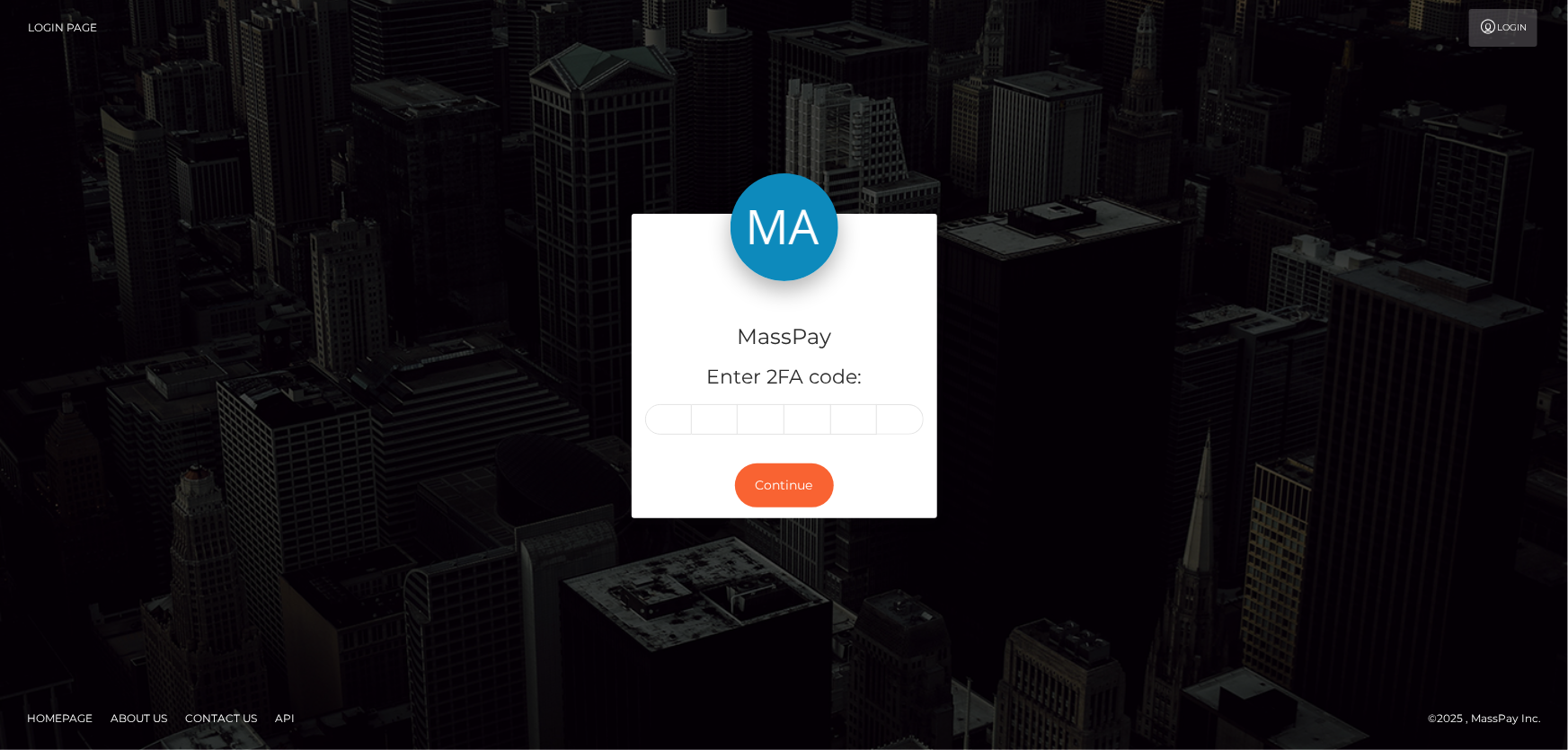
click at [679, 432] on input "text" at bounding box center [668, 419] width 47 height 30
type input "1"
type input "6"
type input "2"
type input "0"
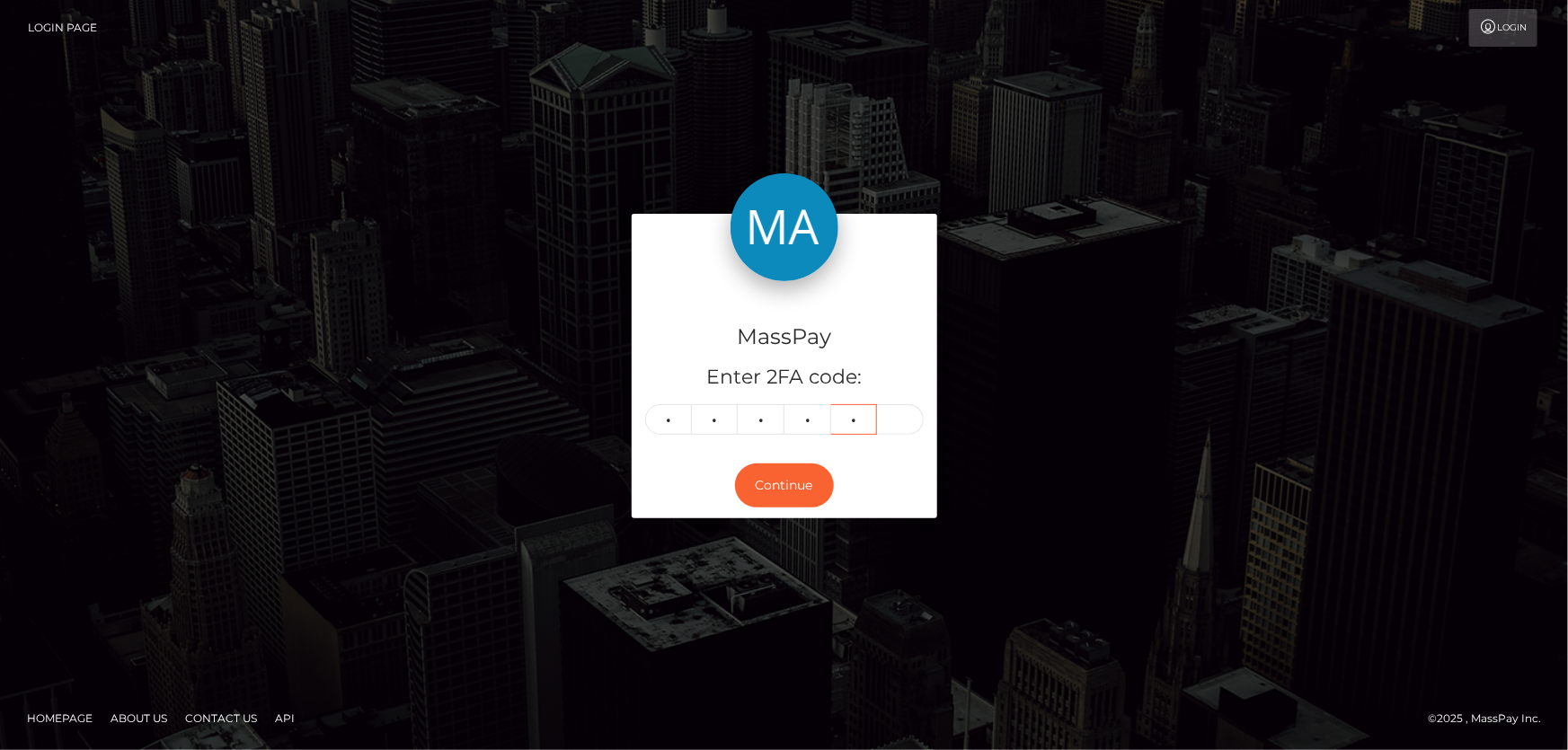
type input "7"
type input "2"
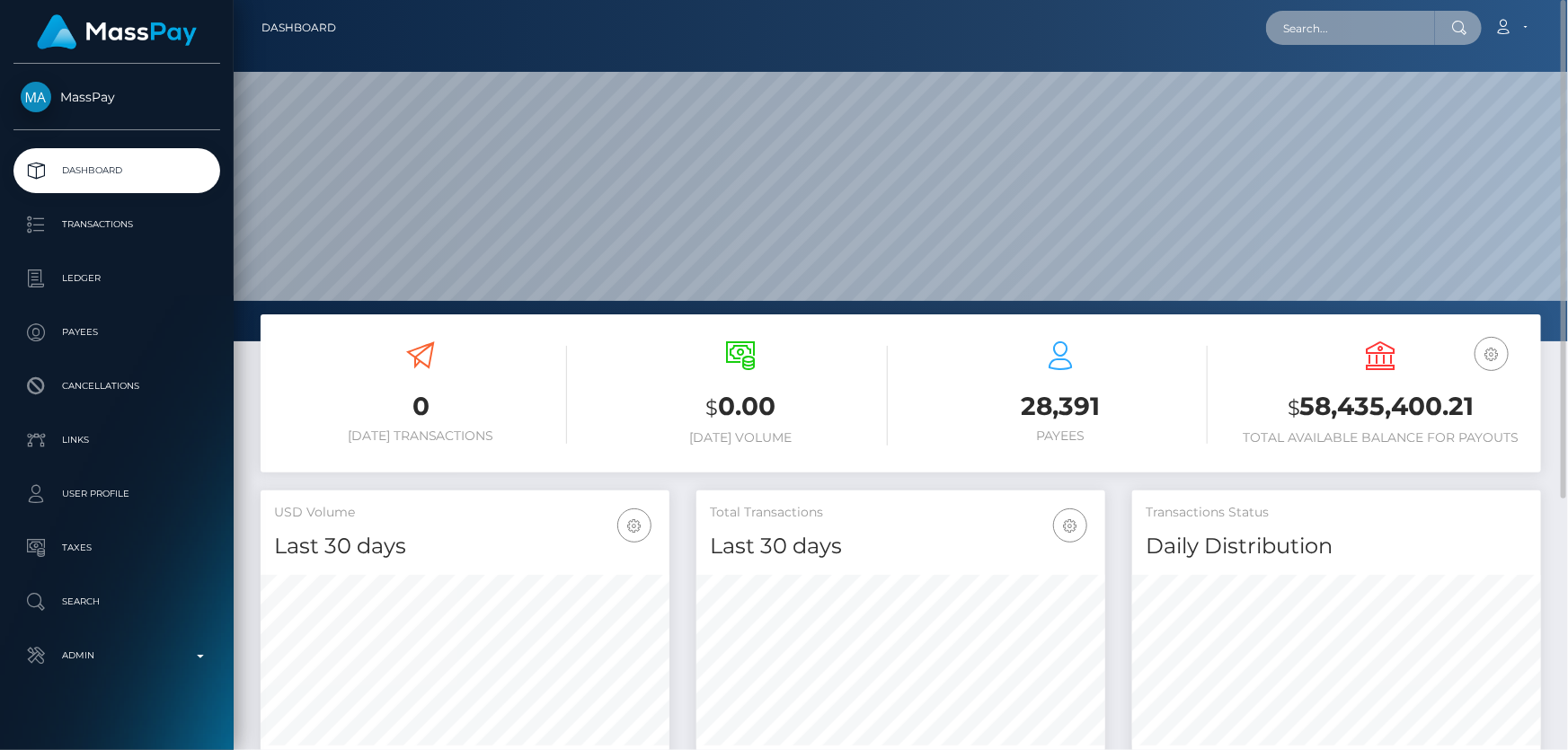
paste input "[EMAIL_ADDRESS][DOMAIN_NAME]"
type input "[EMAIL_ADDRESS][DOMAIN_NAME]"
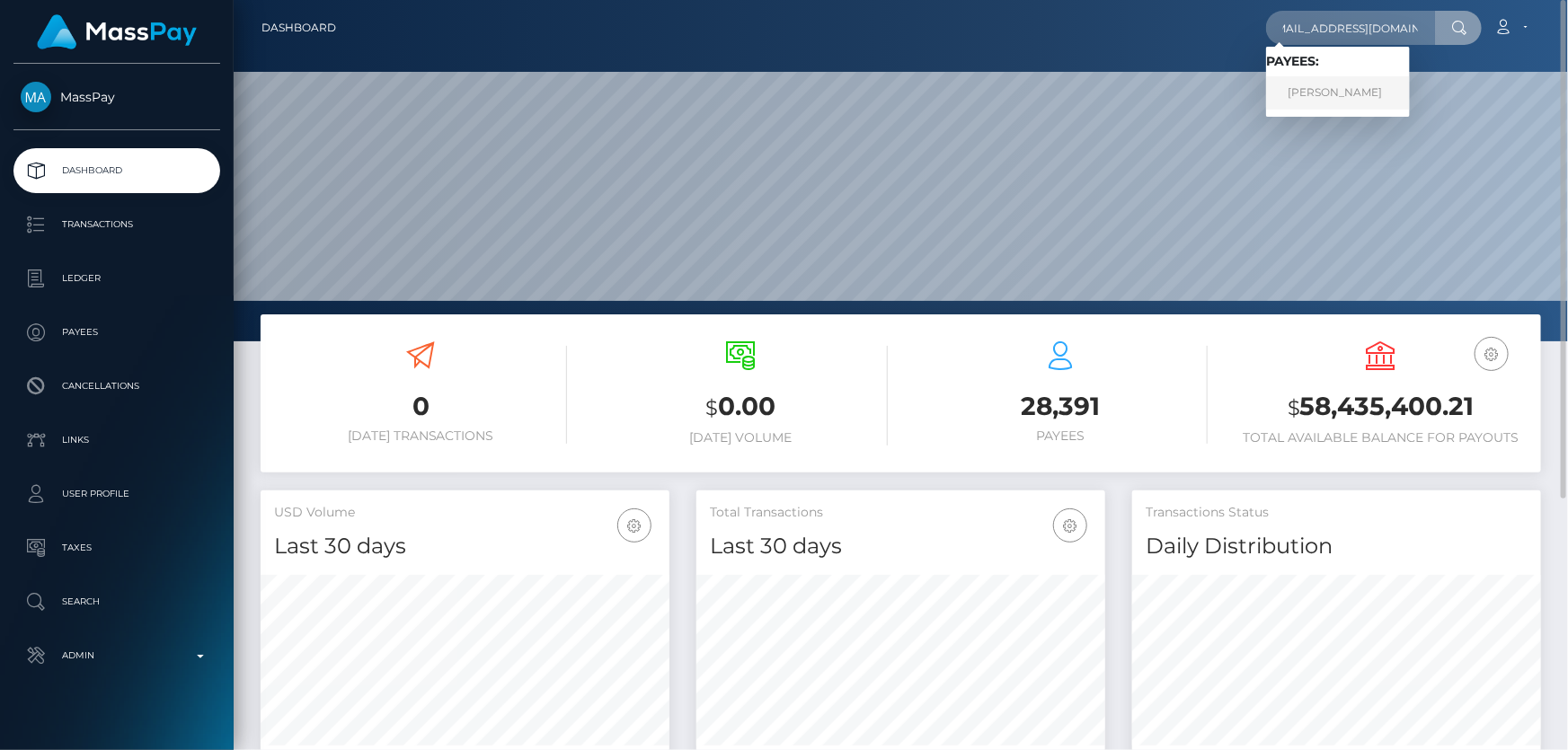
click at [1343, 96] on link "ARILD XHINDOLI" at bounding box center [1339, 93] width 144 height 33
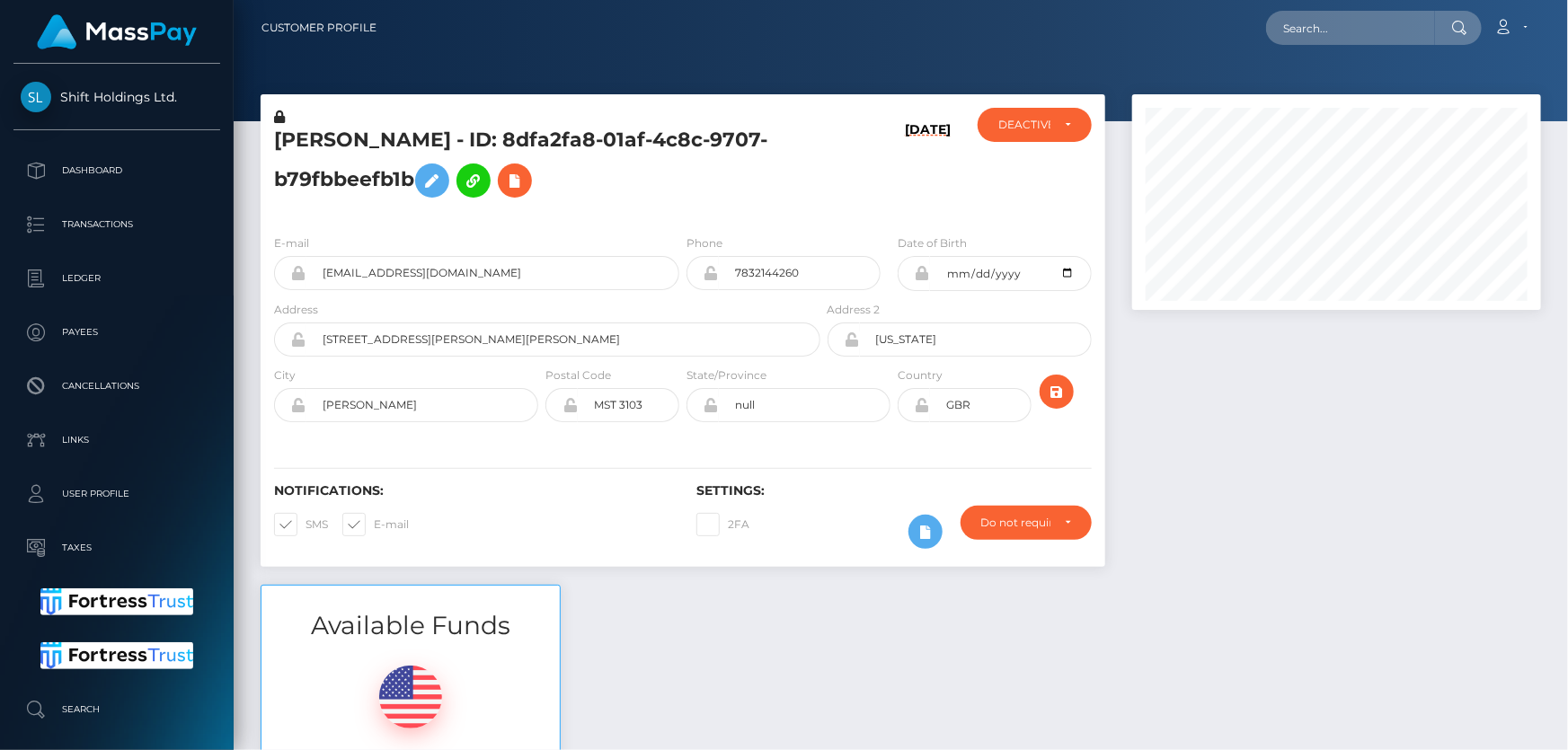
scroll to position [215, 408]
click at [787, 184] on h5 "ARILD XHINDOLI - ID: 8dfa2fa8-01af-4c8c-9707-b79fbbeefb1b" at bounding box center [542, 167] width 537 height 80
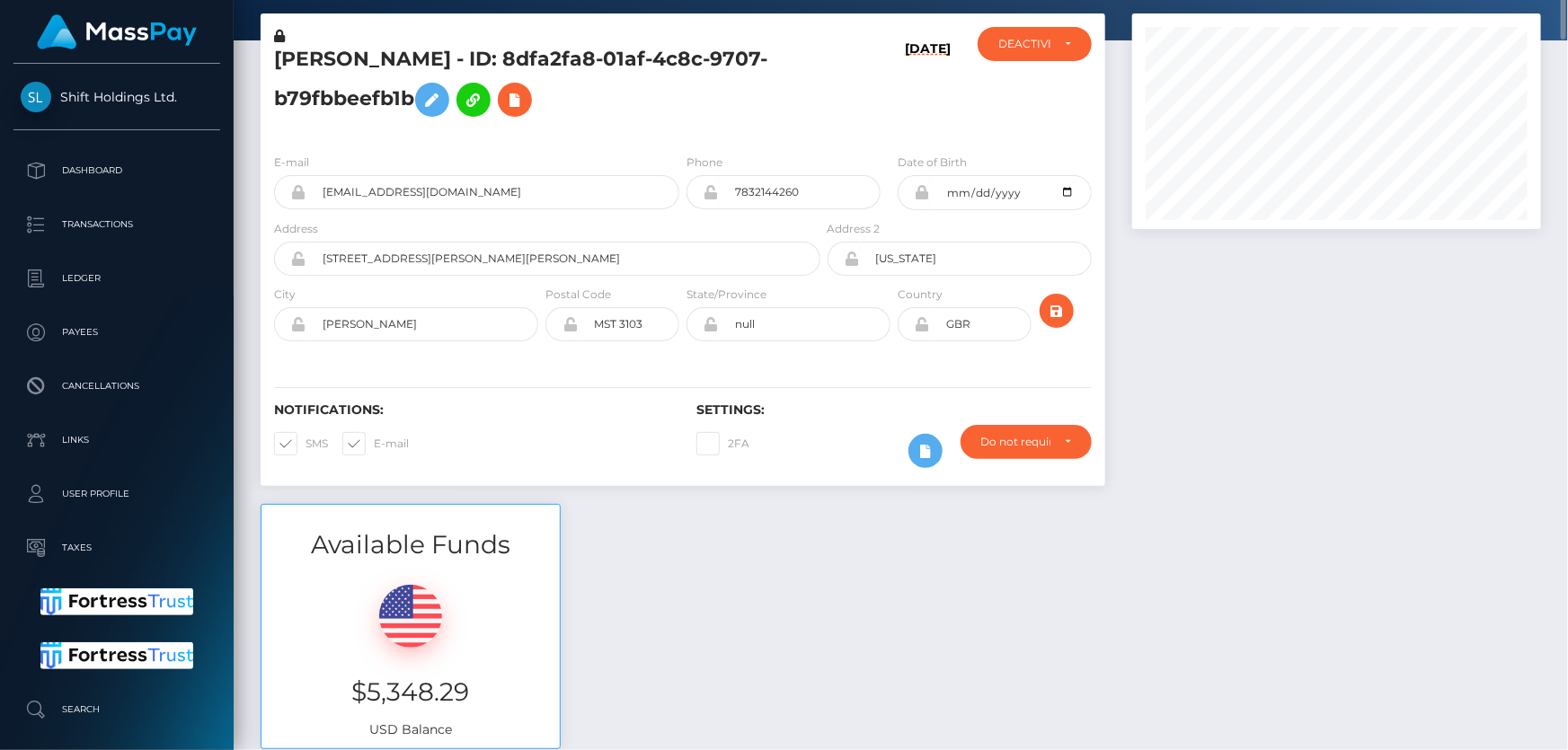
scroll to position [0, 0]
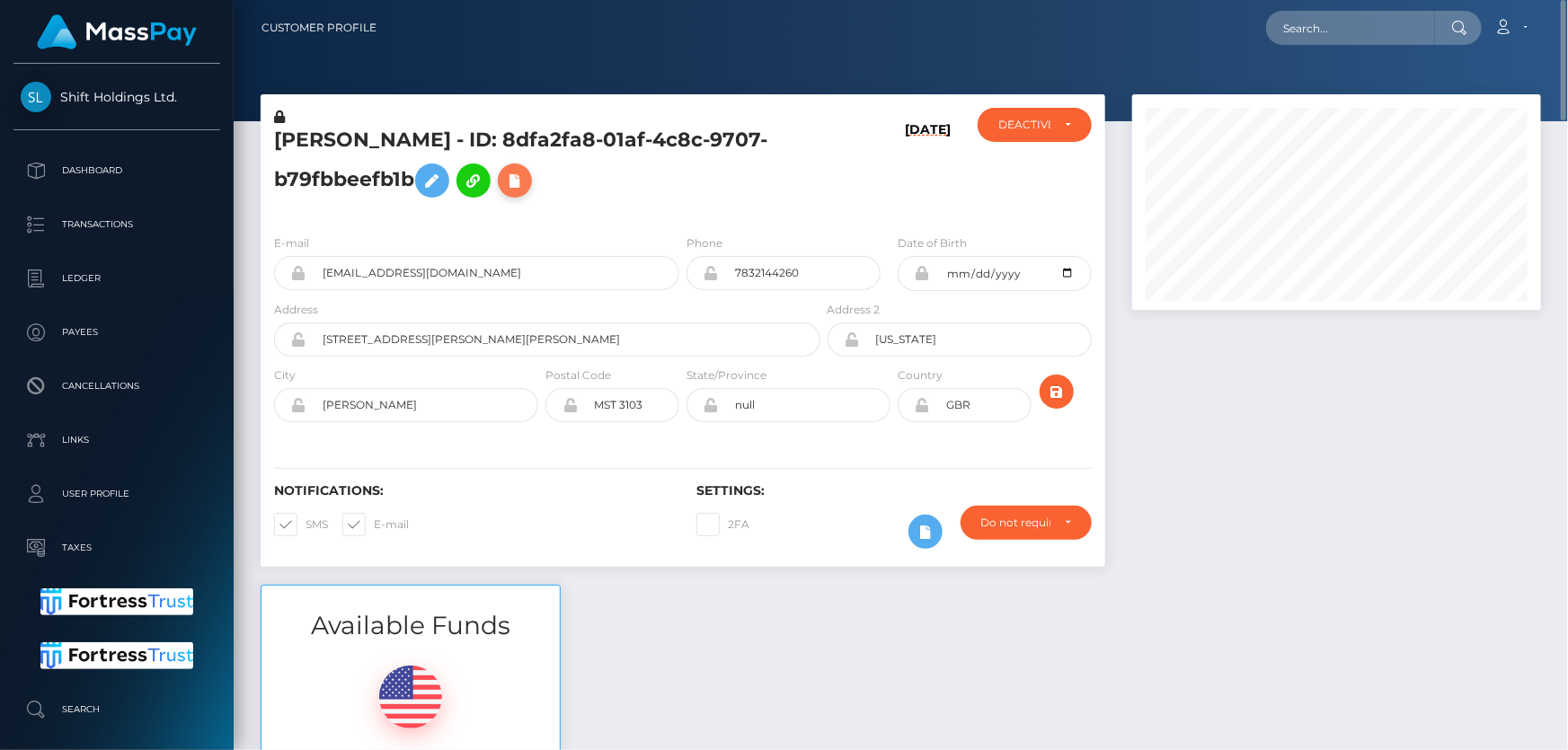
click at [520, 182] on icon at bounding box center [515, 181] width 22 height 23
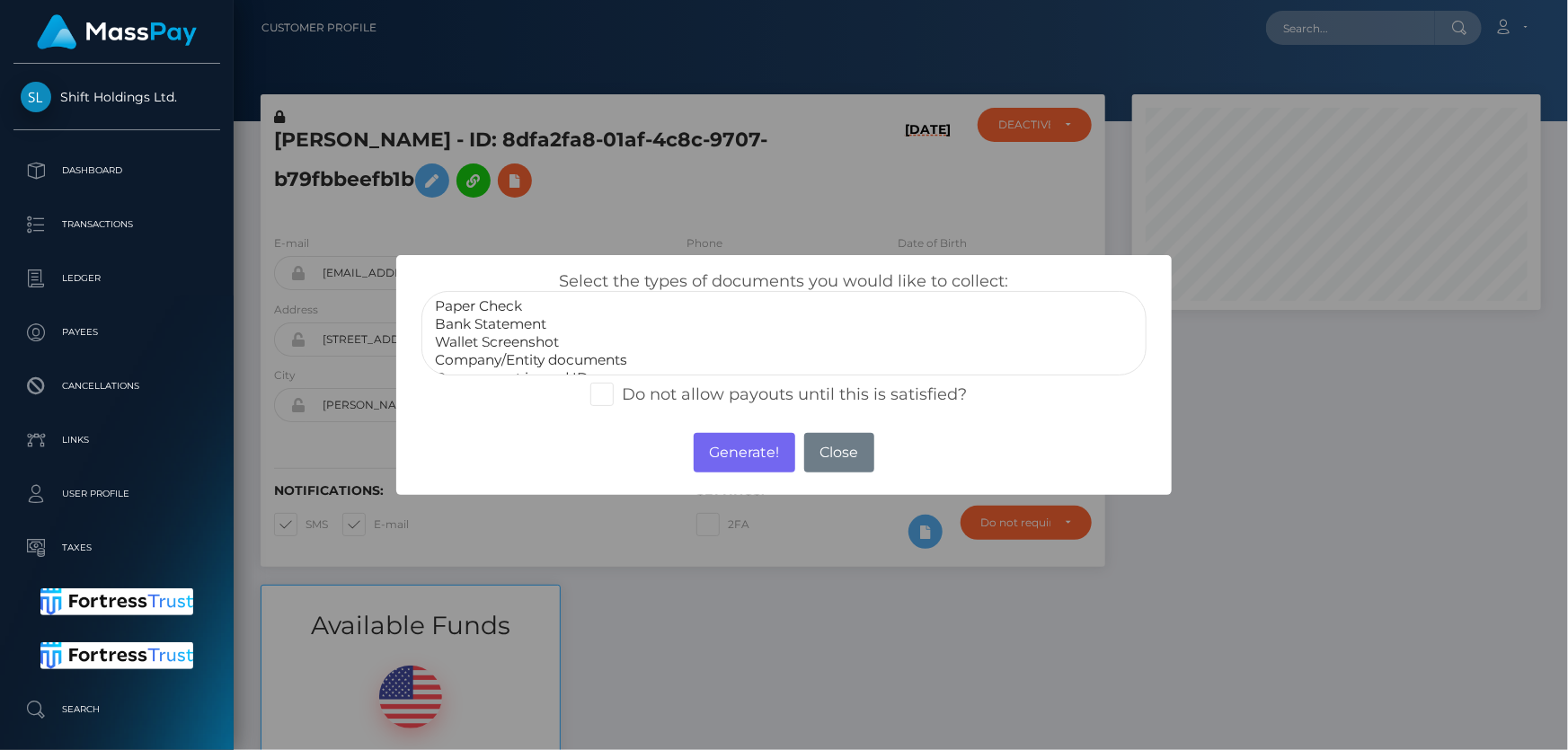
scroll to position [34, 0]
select select "Company/Entity documents"
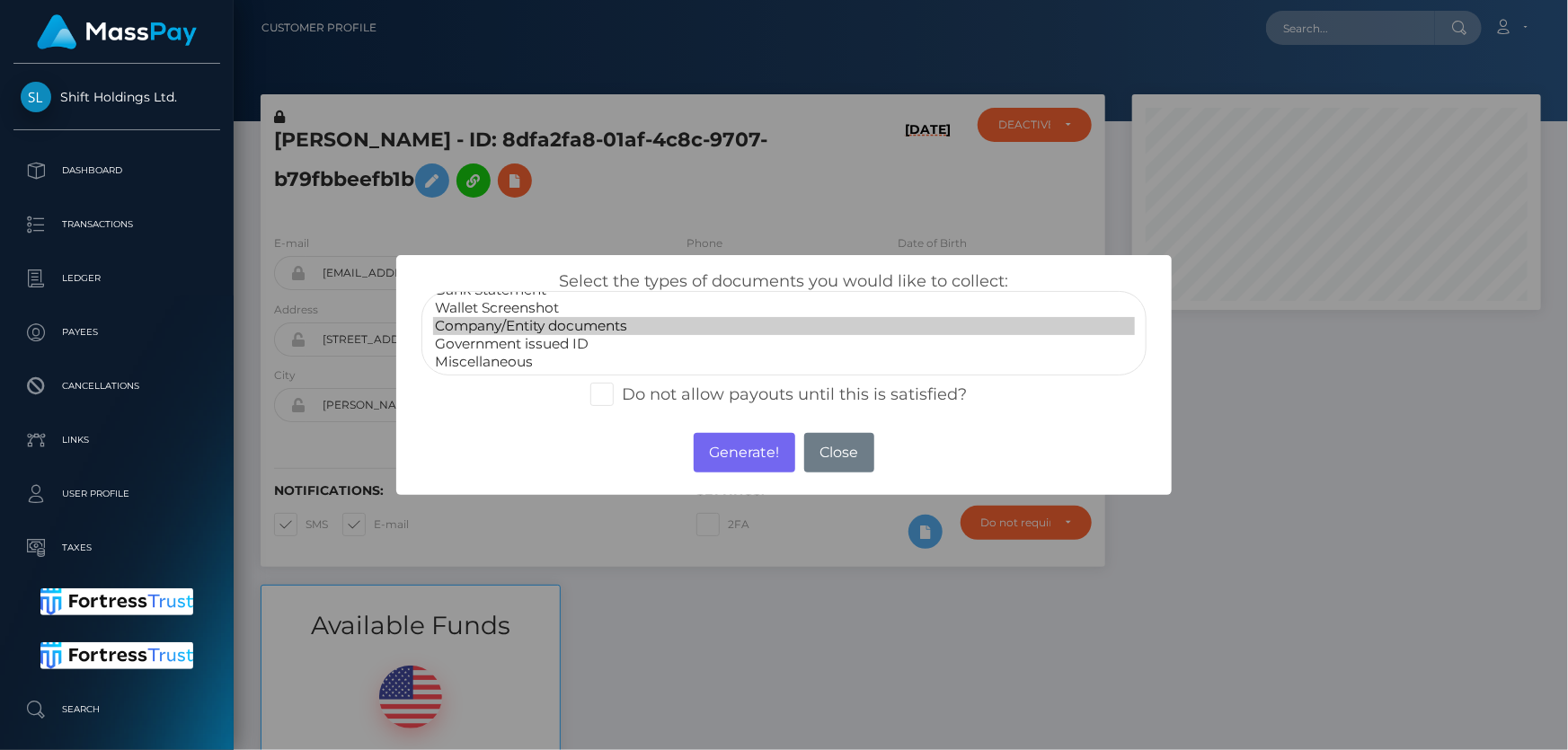
click at [549, 324] on option "Company/Entity documents" at bounding box center [784, 327] width 701 height 18
click at [725, 452] on button "Generate!" at bounding box center [744, 453] width 101 height 39
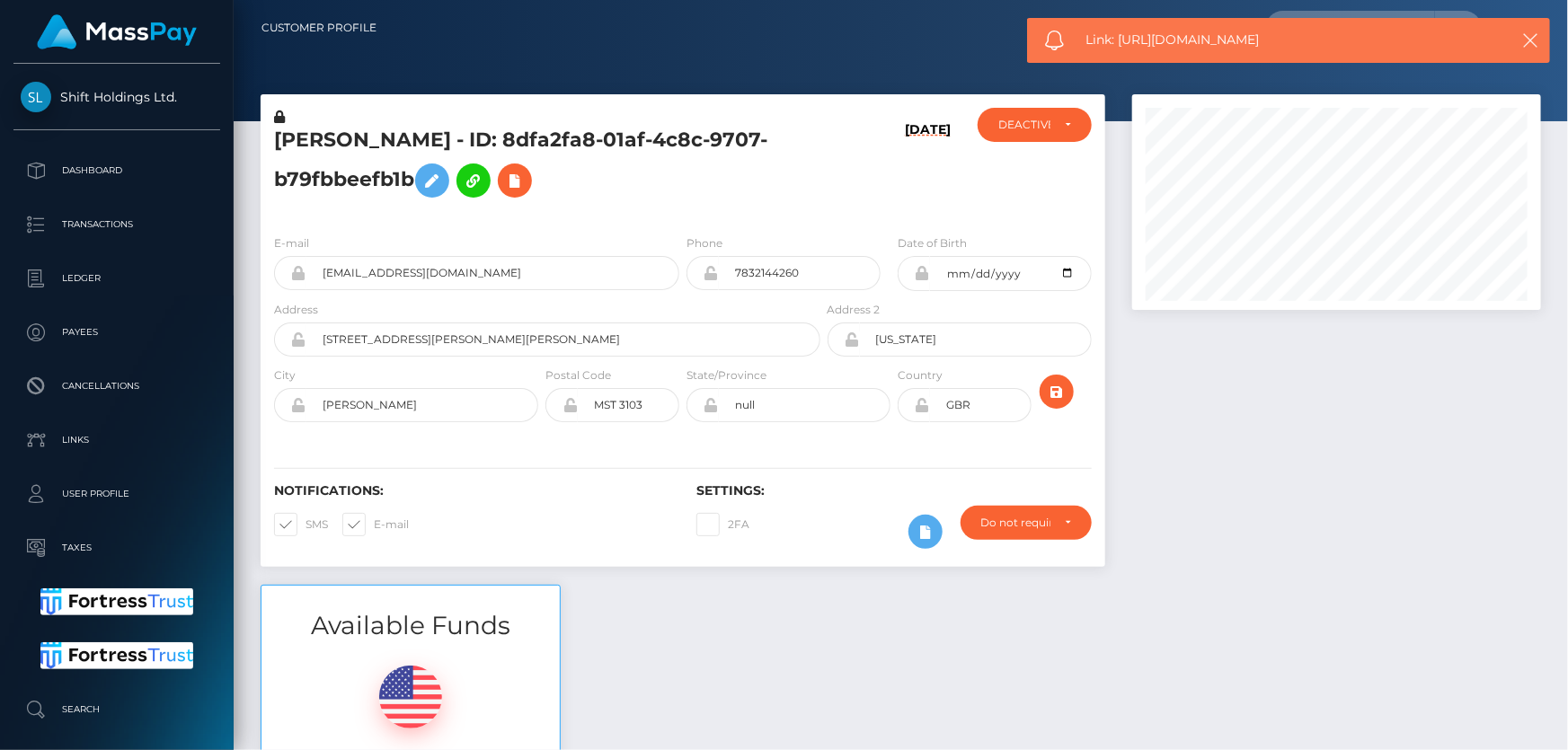
drag, startPoint x: 1276, startPoint y: 36, endPoint x: 1120, endPoint y: 34, distance: 156.0
click at [1120, 34] on span "Link: https://l.maspay.io/6kjCs" at bounding box center [1284, 39] width 397 height 19
copy span "https://l.maspay.io/6kjCs"
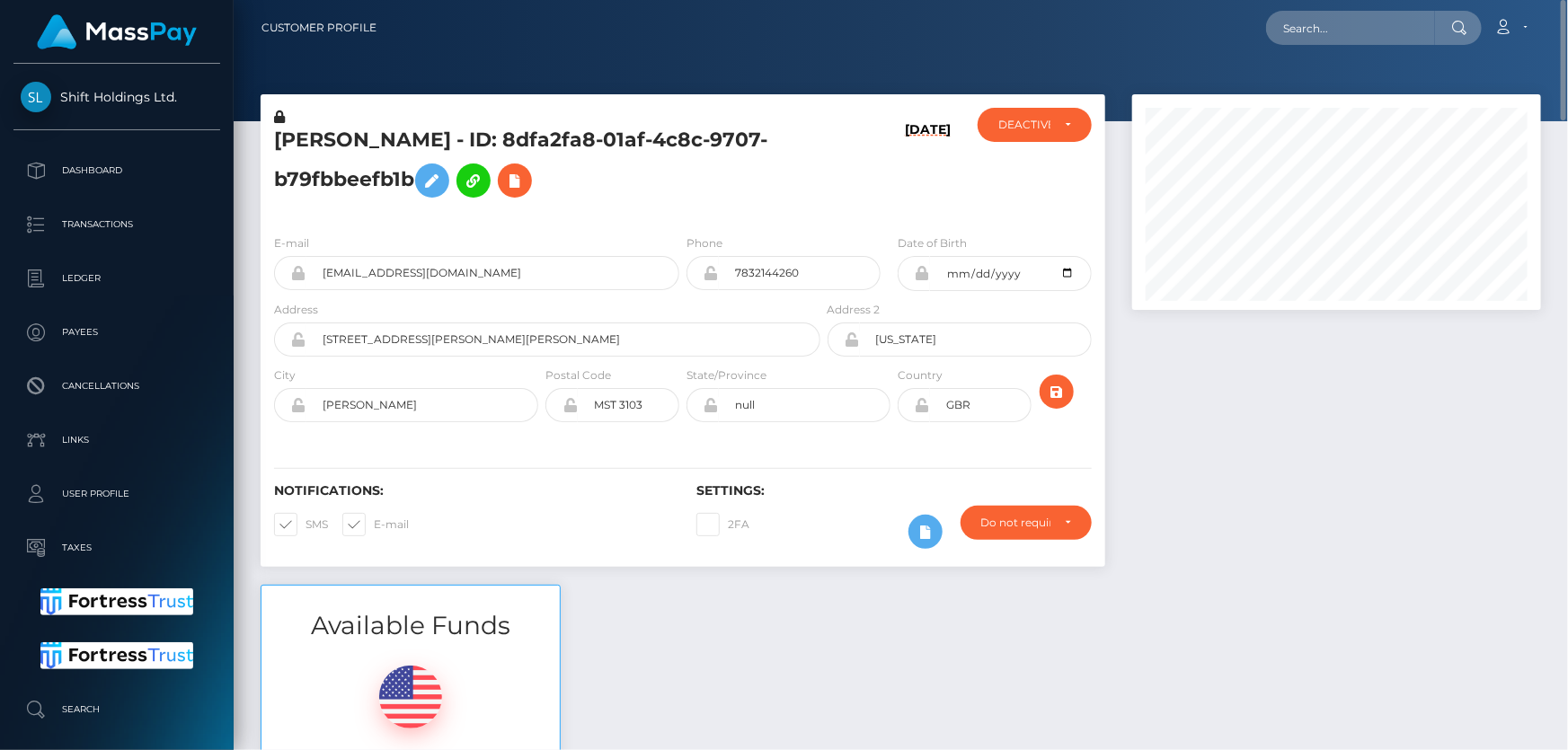
click at [695, 202] on h5 "ARILD XHINDOLI - ID: 8dfa2fa8-01af-4c8c-9707-b79fbbeefb1b" at bounding box center [542, 167] width 537 height 80
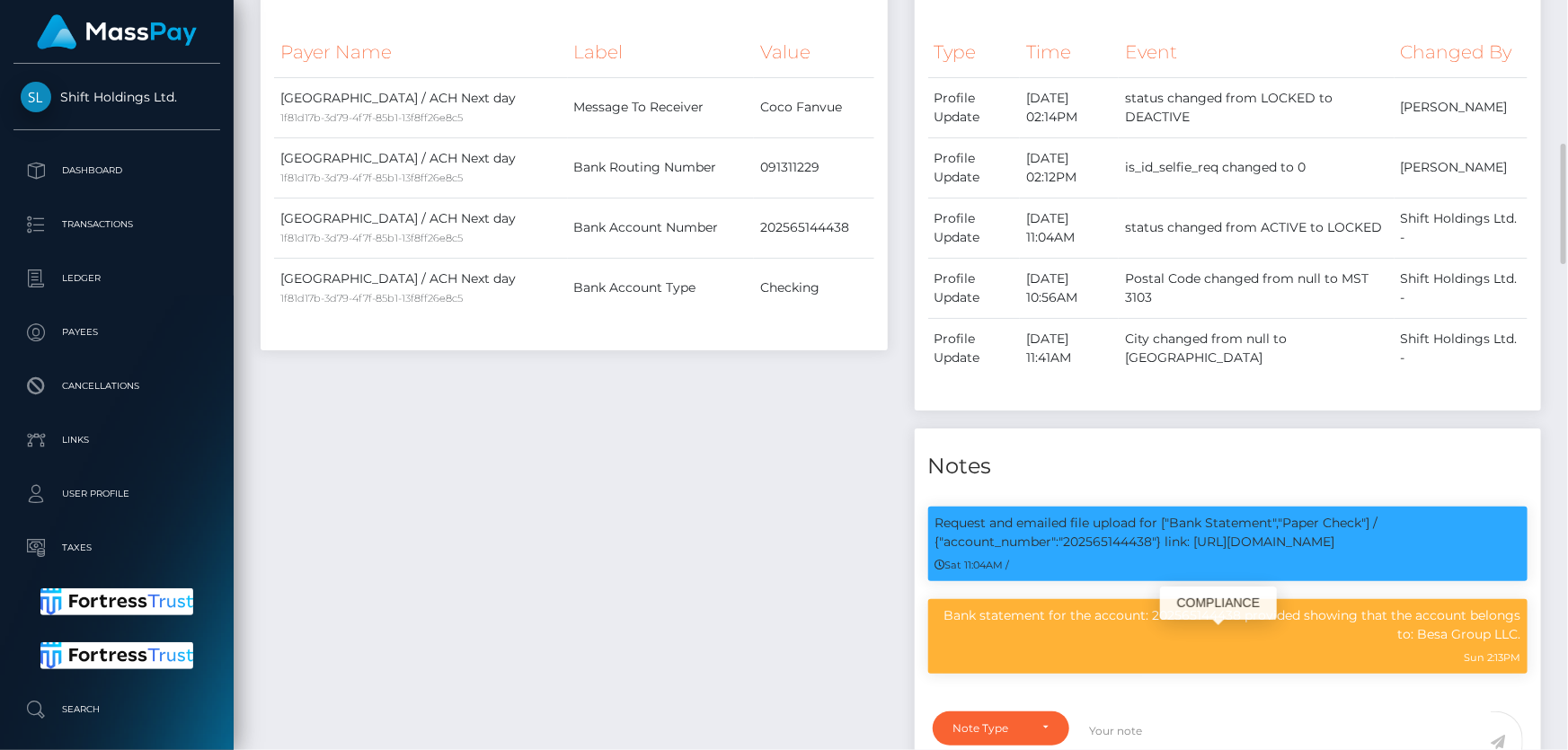
scroll to position [215, 408]
drag, startPoint x: 1420, startPoint y: 630, endPoint x: 1506, endPoint y: 633, distance: 86.1
click at [1519, 632] on p "Bank statement for the account: 202565144438 provided showing that the account …" at bounding box center [1228, 625] width 586 height 37
copy p "Besa Group LLC"
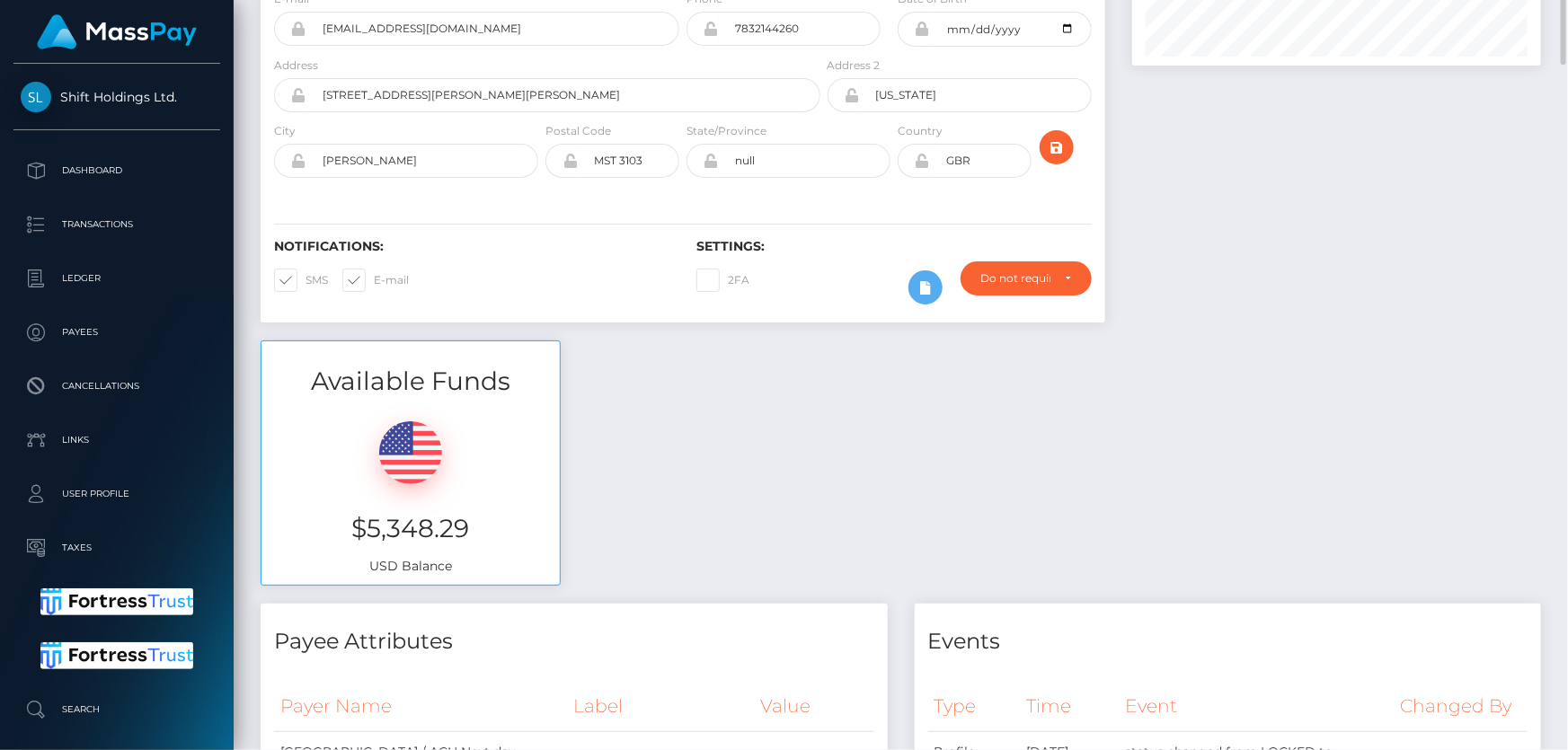
scroll to position [0, 0]
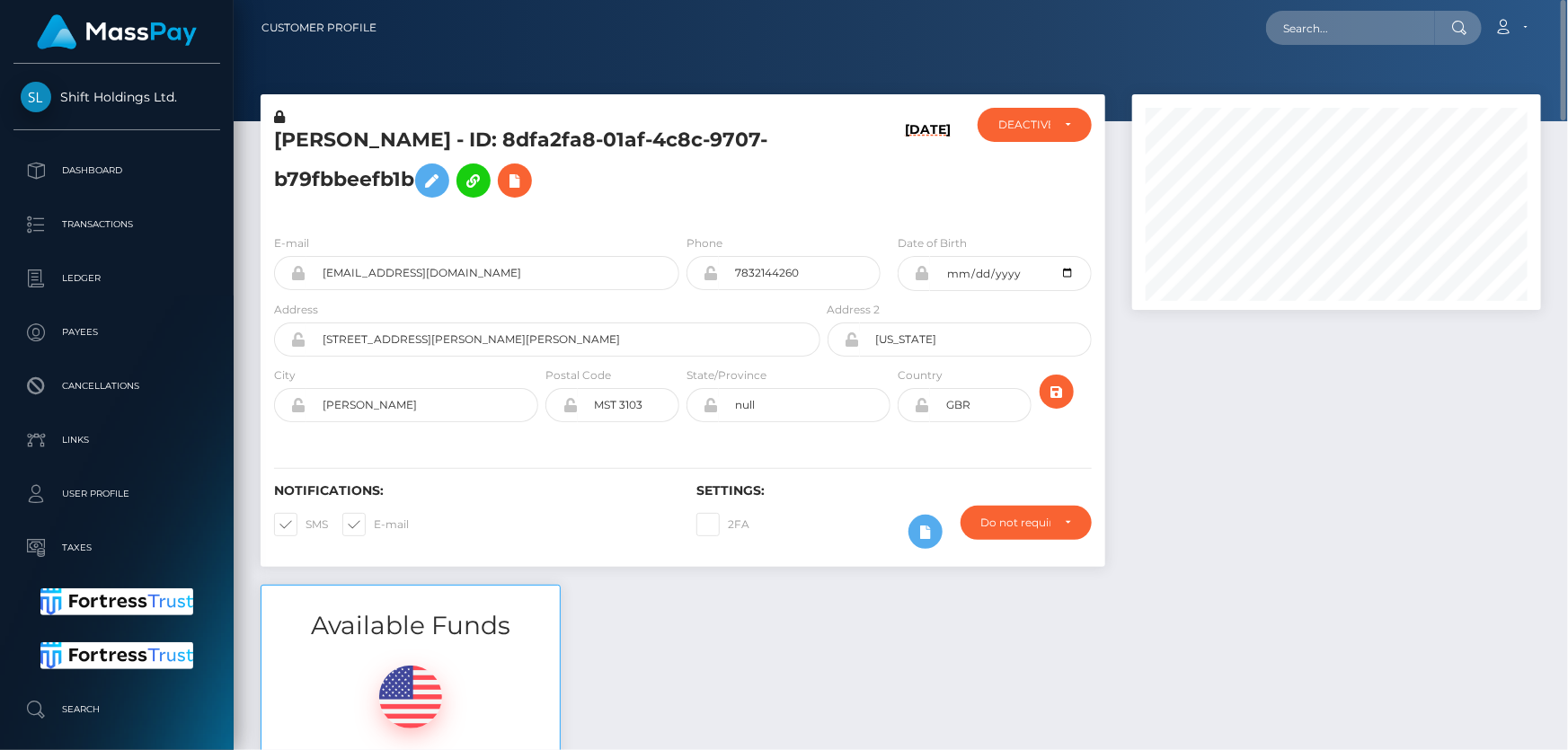
click at [278, 117] on icon at bounding box center [279, 117] width 11 height 13
click at [437, 176] on icon at bounding box center [433, 181] width 22 height 23
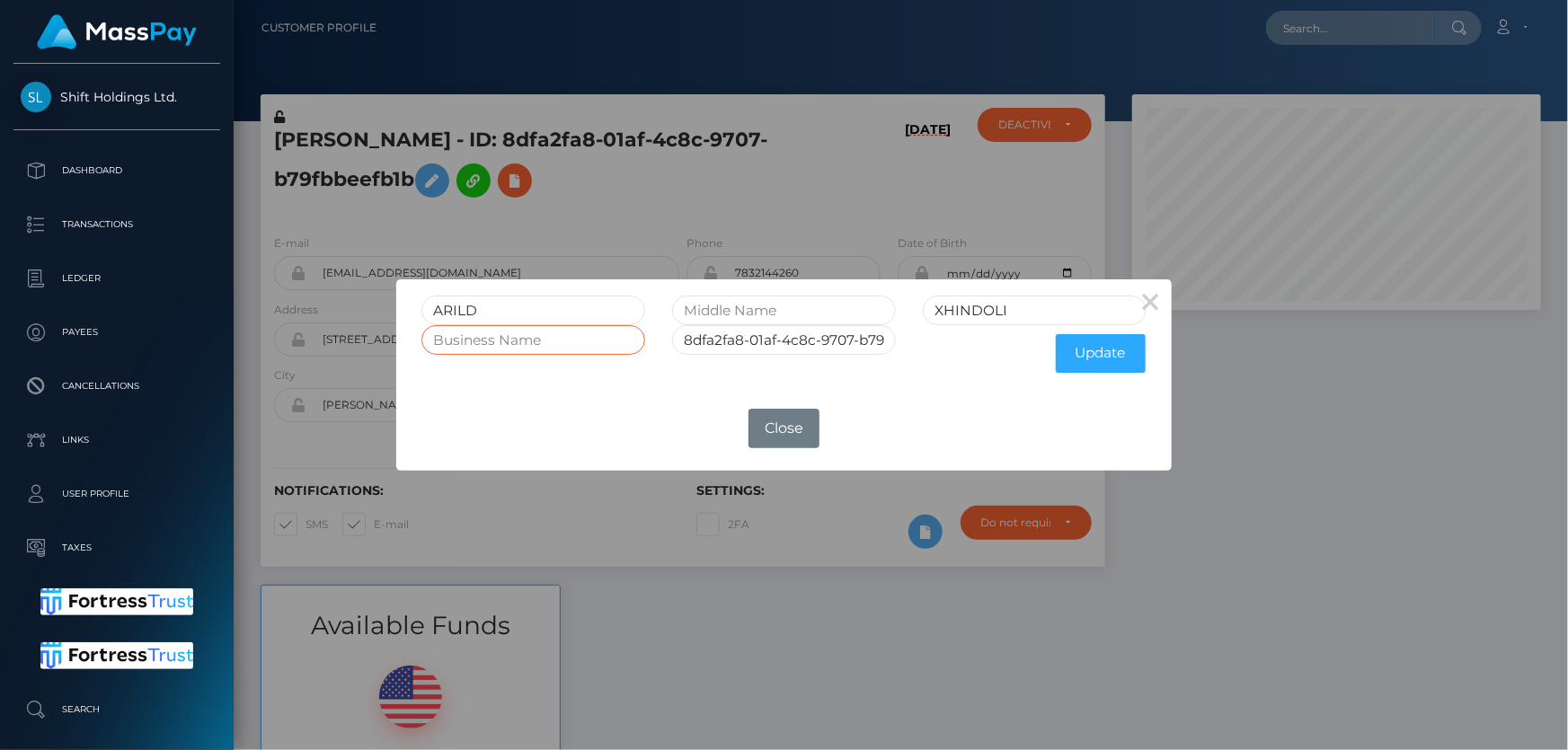
paste input "Besa Group LLC"
type input "Besa Group LLC"
click at [1099, 358] on button "Update" at bounding box center [1101, 353] width 89 height 38
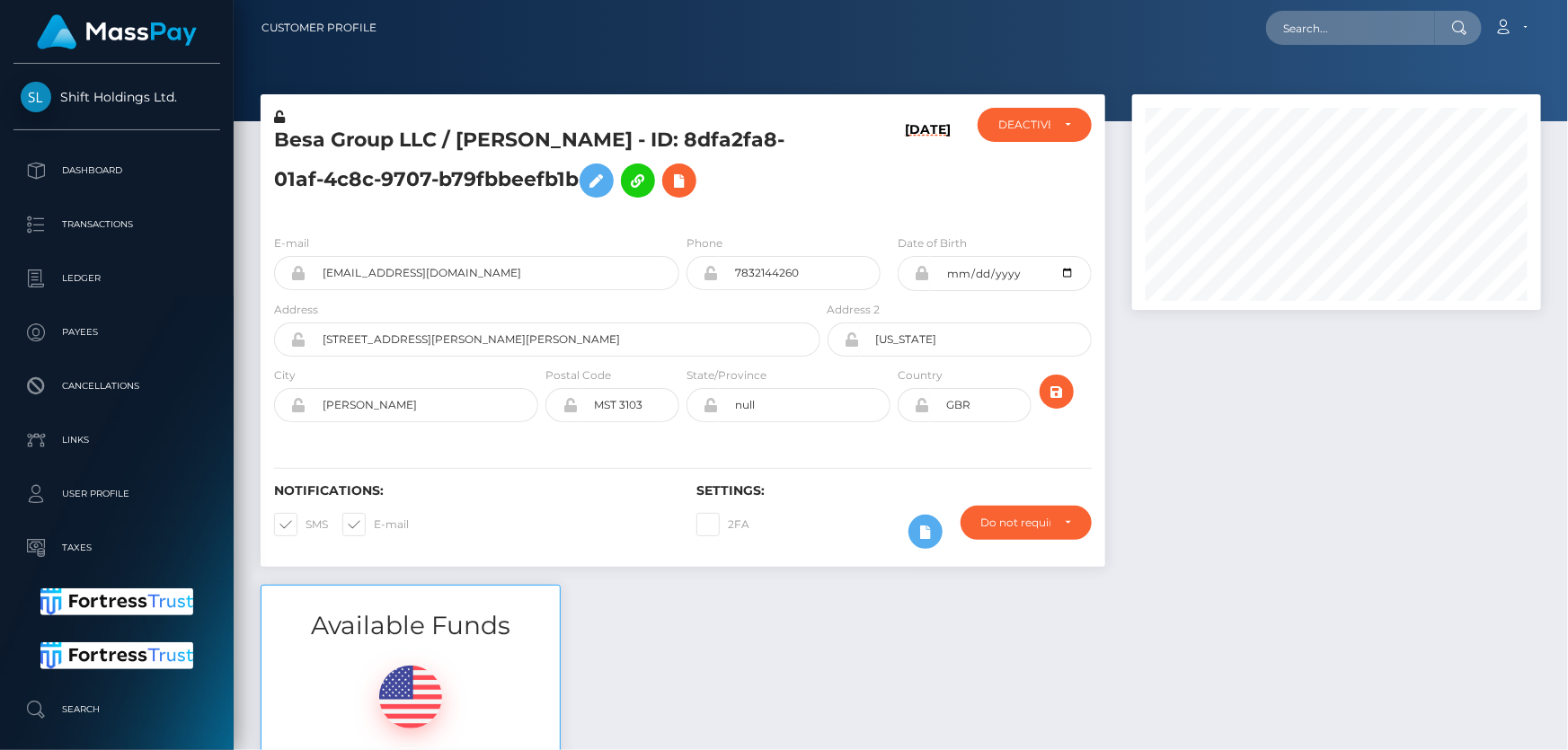
scroll to position [215, 408]
click at [280, 116] on icon at bounding box center [279, 117] width 11 height 13
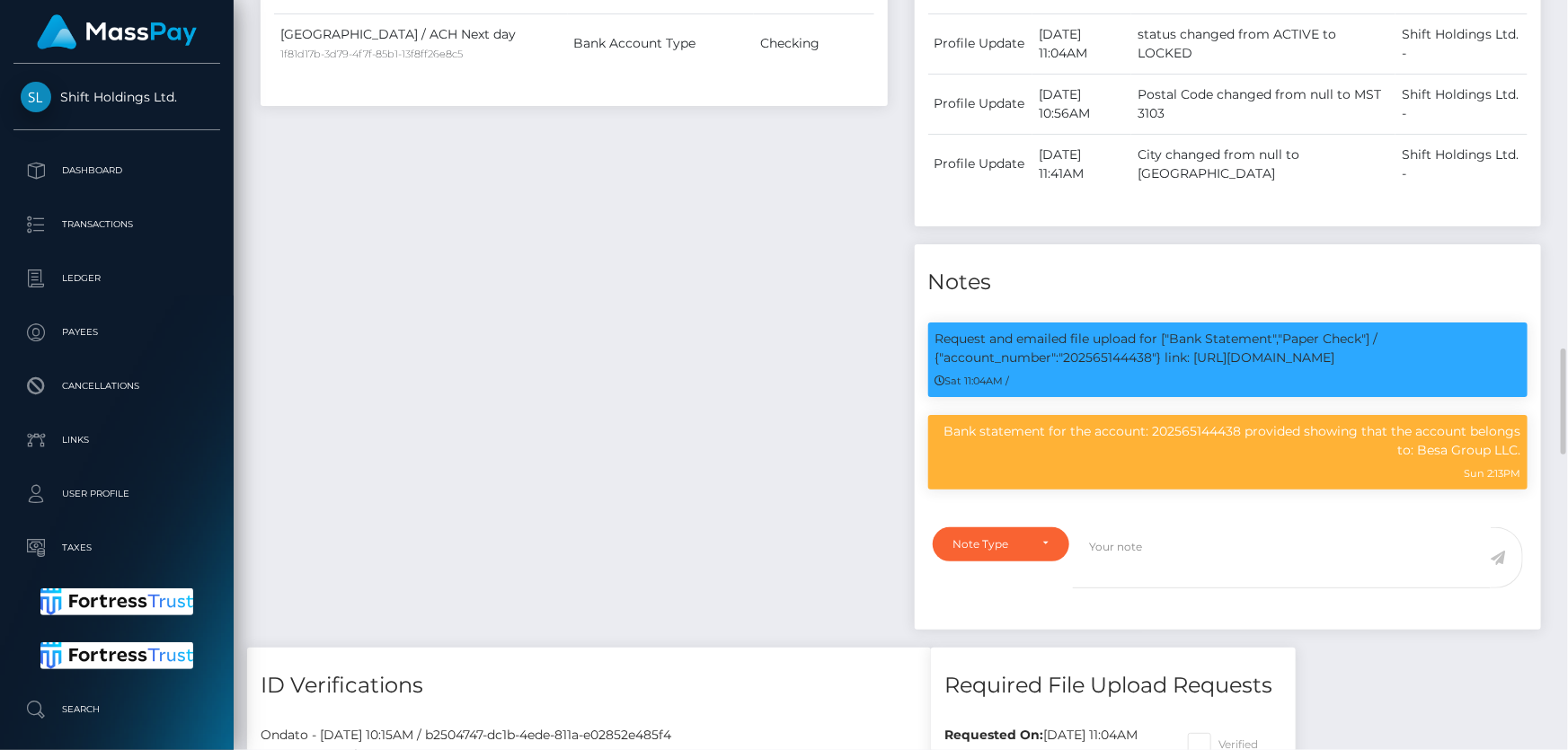
scroll to position [1388, 0]
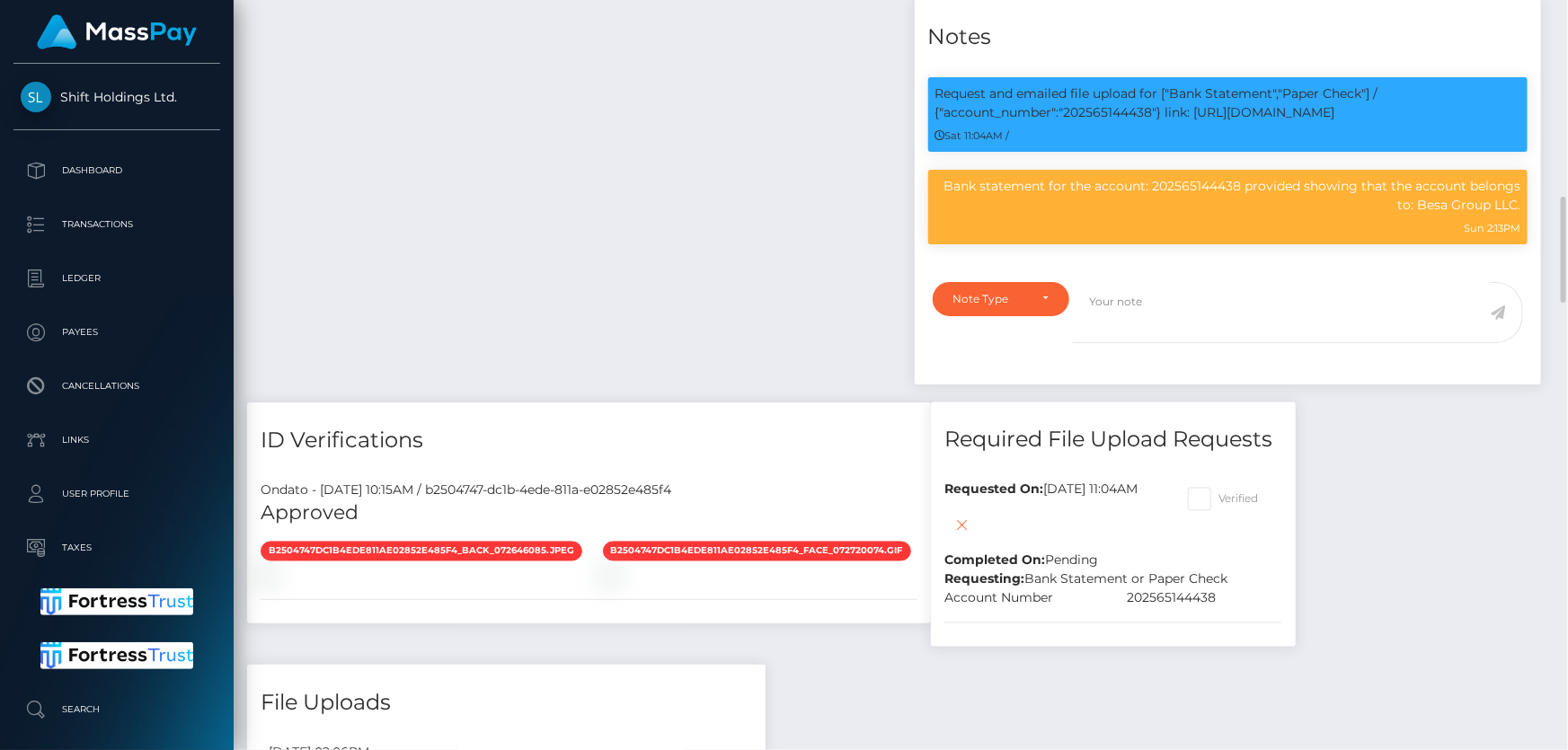
click at [999, 302] on div "Note Type Compliance Clear Compliance General Note Type" at bounding box center [1228, 328] width 627 height 114
click at [997, 317] on div "Note Type" at bounding box center [1001, 298] width 138 height 34
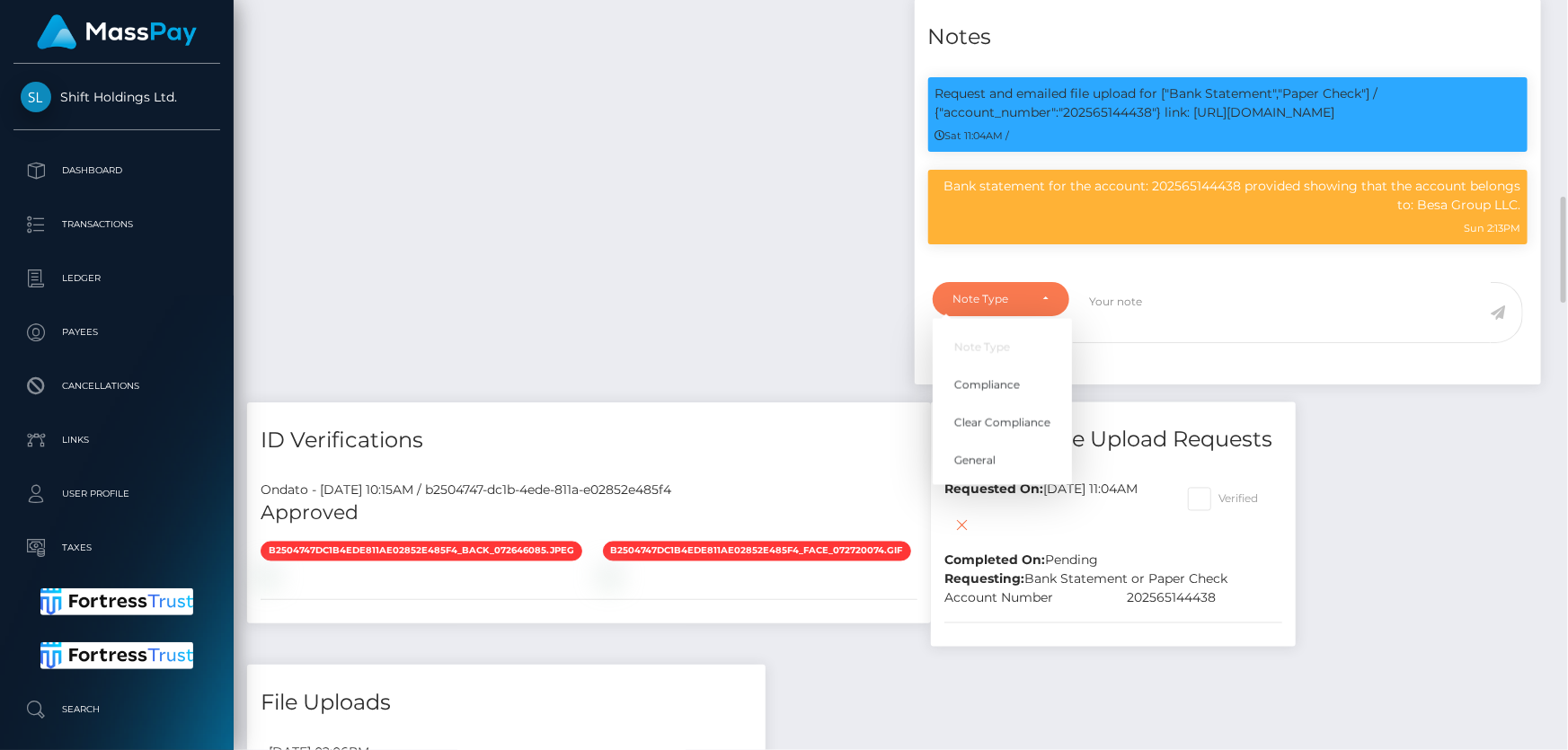
scroll to position [215, 408]
click at [979, 392] on span "Compliance" at bounding box center [988, 385] width 66 height 16
select select "COMPLIANCE"
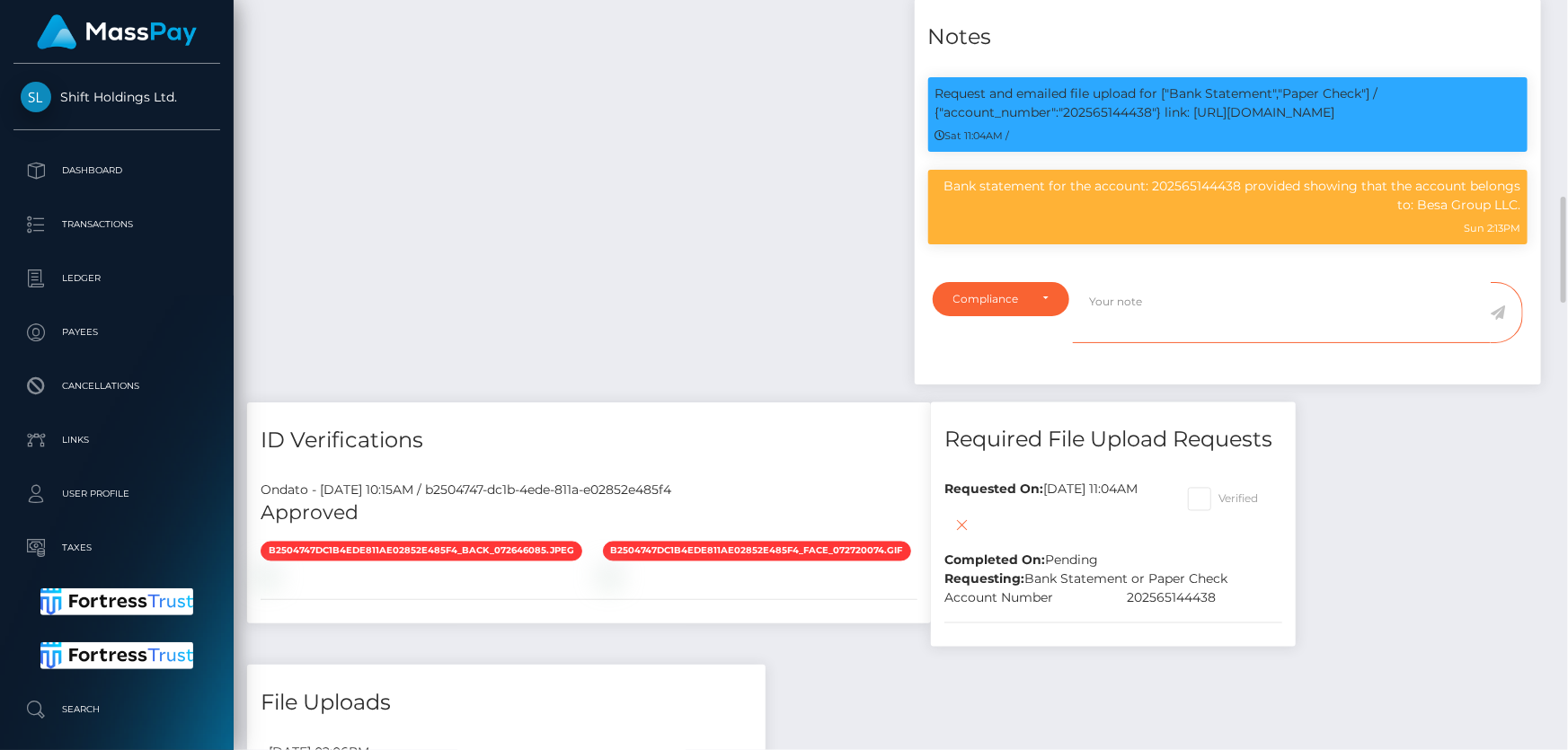
click at [1144, 339] on textarea at bounding box center [1282, 313] width 418 height 62
drag, startPoint x: 523, startPoint y: 351, endPoint x: 850, endPoint y: 339, distance: 327.2
paste textarea "Documents on file for Mount Equinox Inc confirming that Kevin Jeffrey Bennett i…"
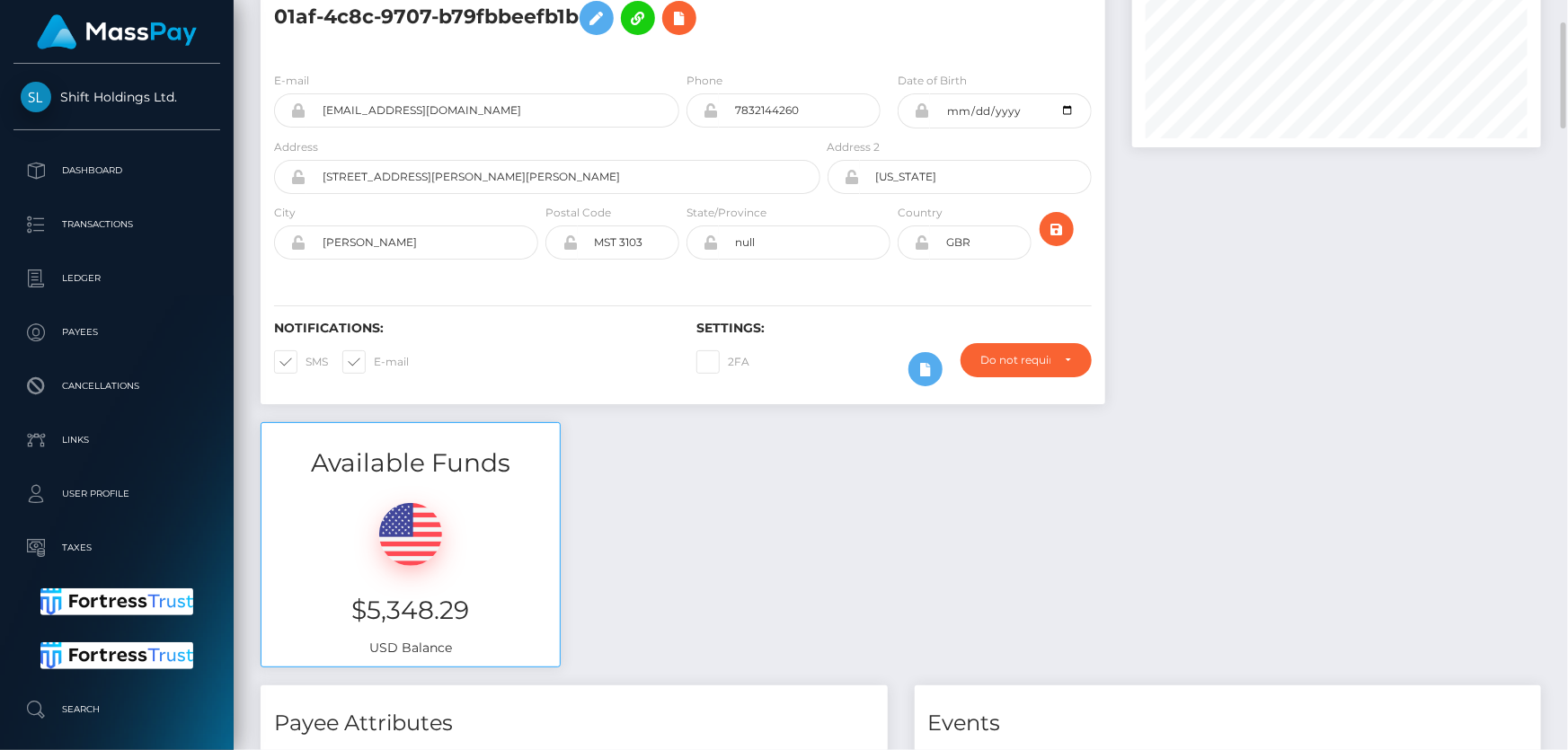
scroll to position [0, 0]
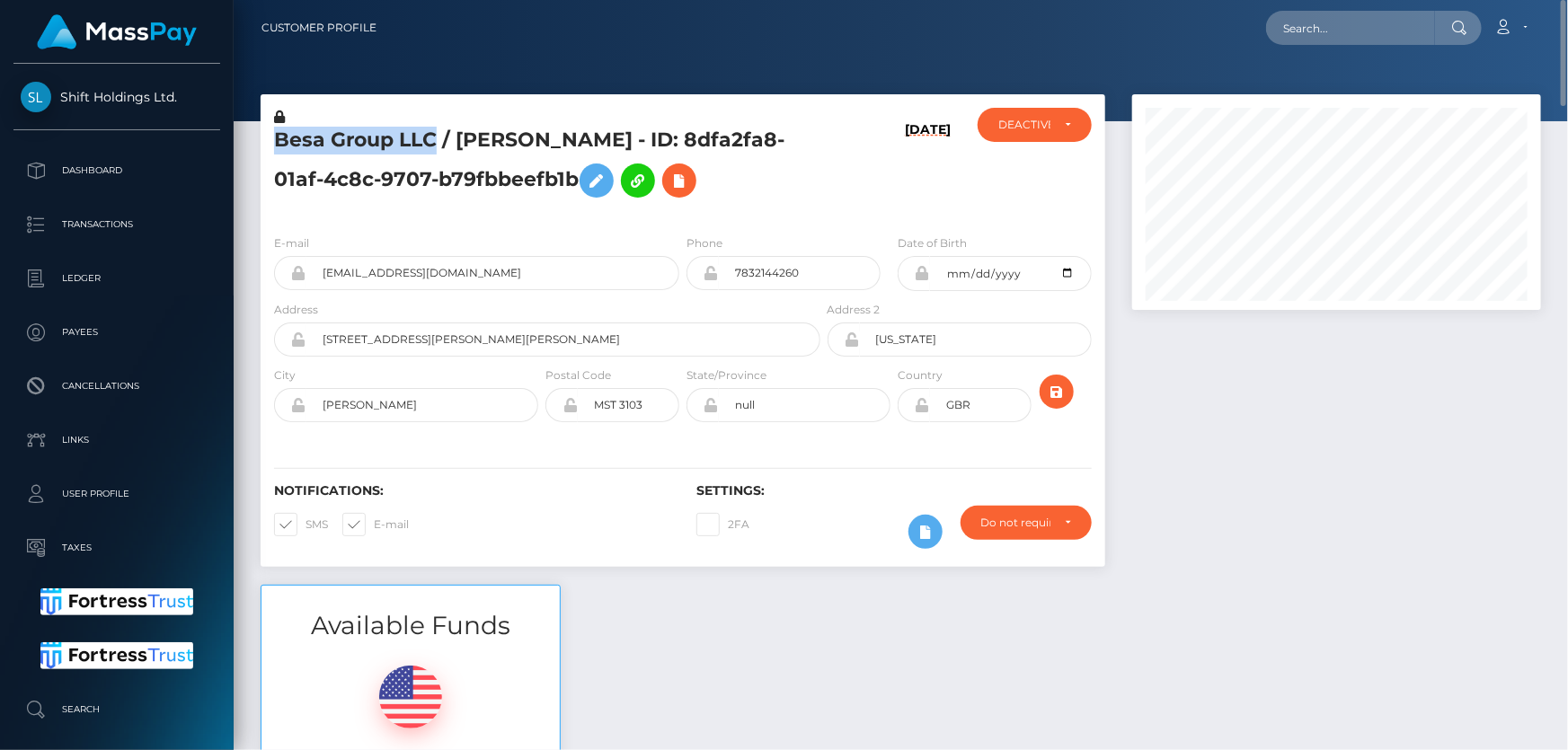
drag, startPoint x: 433, startPoint y: 137, endPoint x: 270, endPoint y: 130, distance: 163.2
click at [270, 130] on div "Besa Group LLC / [PERSON_NAME] - ID: 8dfa2fa8-01af-4c8c-9707-b79fbbeefb1b" at bounding box center [542, 163] width 563 height 112
copy h5 "Besa Group LLC"
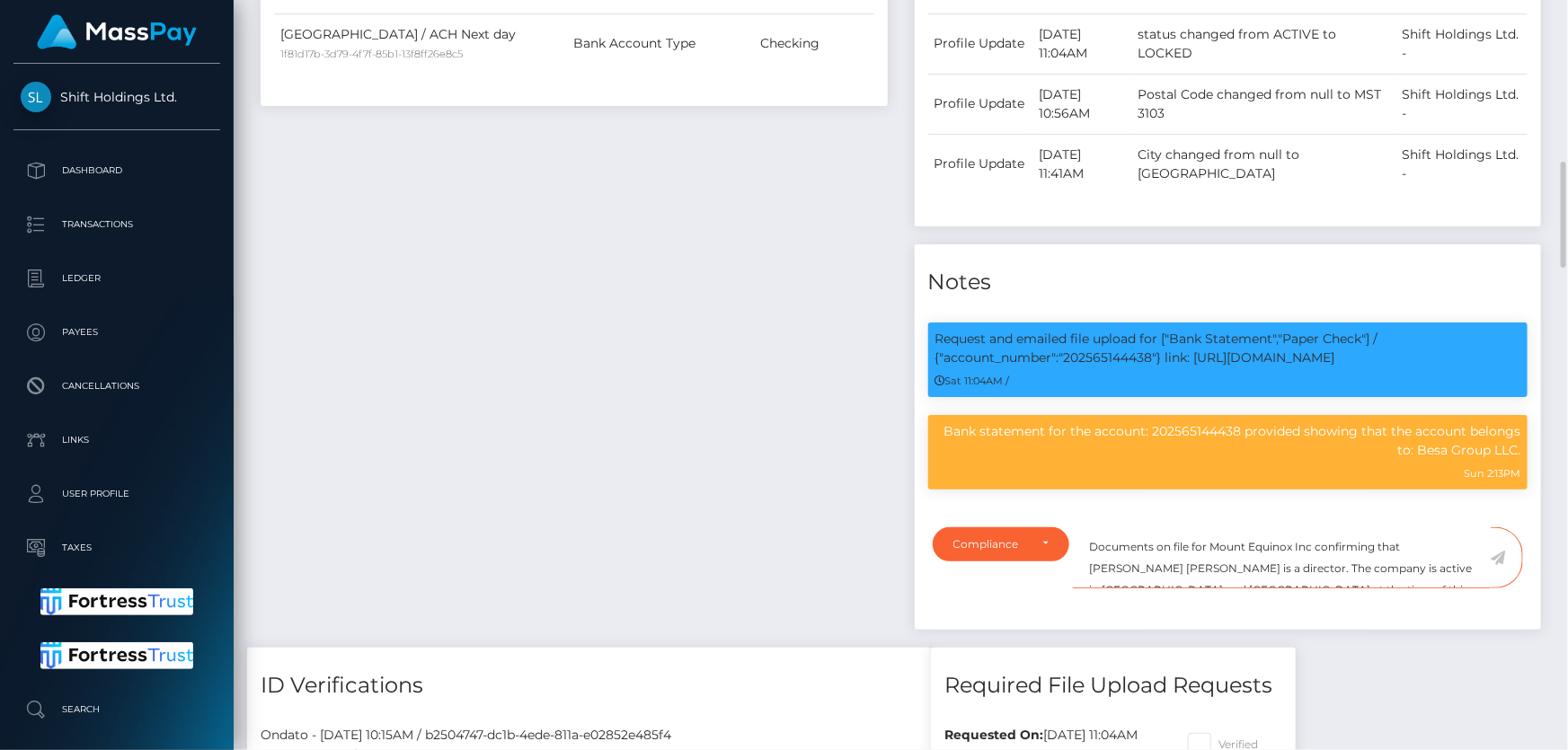
drag, startPoint x: 1207, startPoint y: 573, endPoint x: 1314, endPoint y: 570, distance: 107.0
click at [1314, 570] on textarea "Documents on file for Mount Equinox Inc confirming that Kevin Jeffrey Bennett i…" at bounding box center [1282, 558] width 418 height 62
paste textarea "Besa Group LLC"
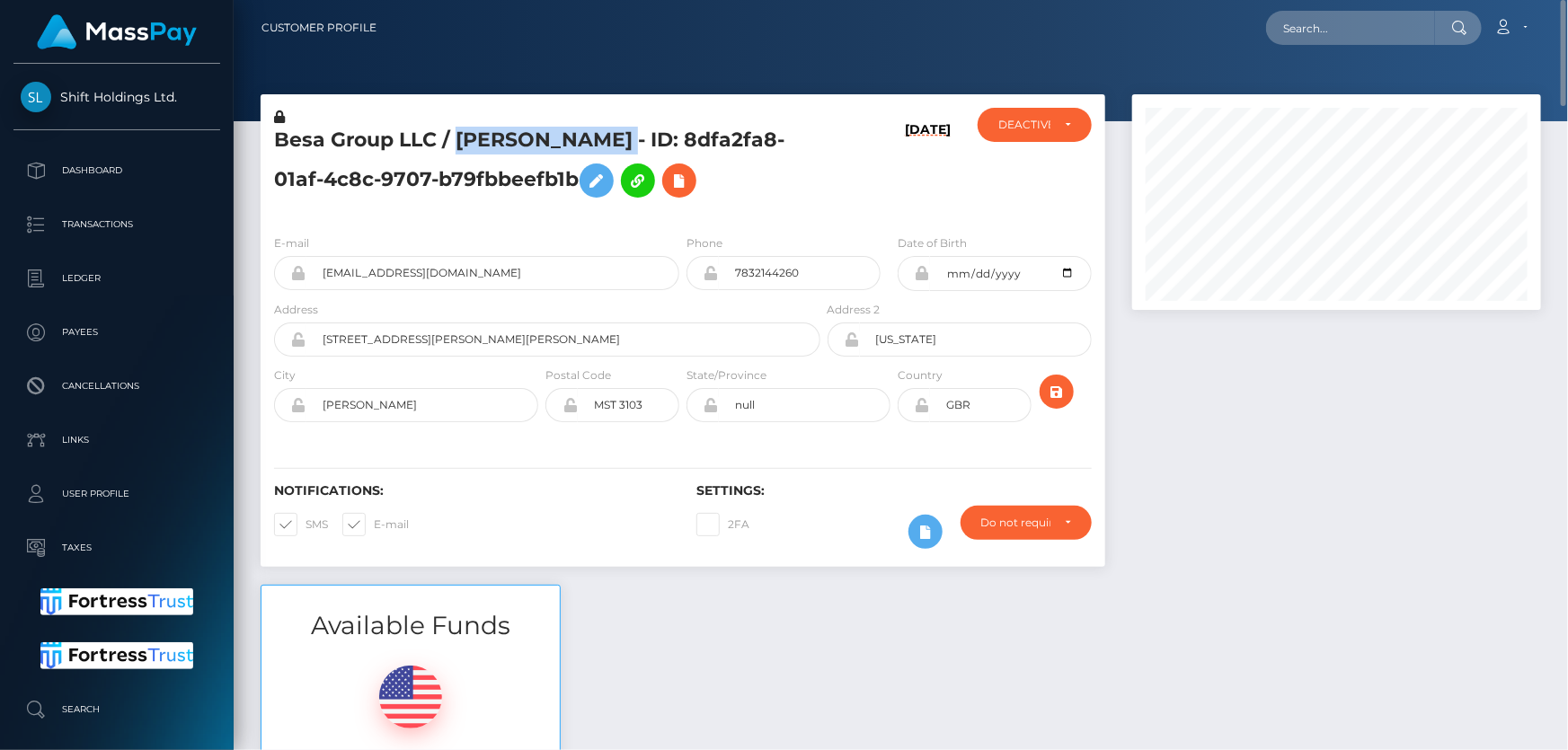
drag, startPoint x: 459, startPoint y: 140, endPoint x: 631, endPoint y: 141, distance: 172.0
click at [631, 141] on h5 "Besa Group LLC / [PERSON_NAME] - ID: 8dfa2fa8-01af-4c8c-9707-b79fbbeefb1b" at bounding box center [542, 167] width 537 height 80
copy h5 "[PERSON_NAME]"
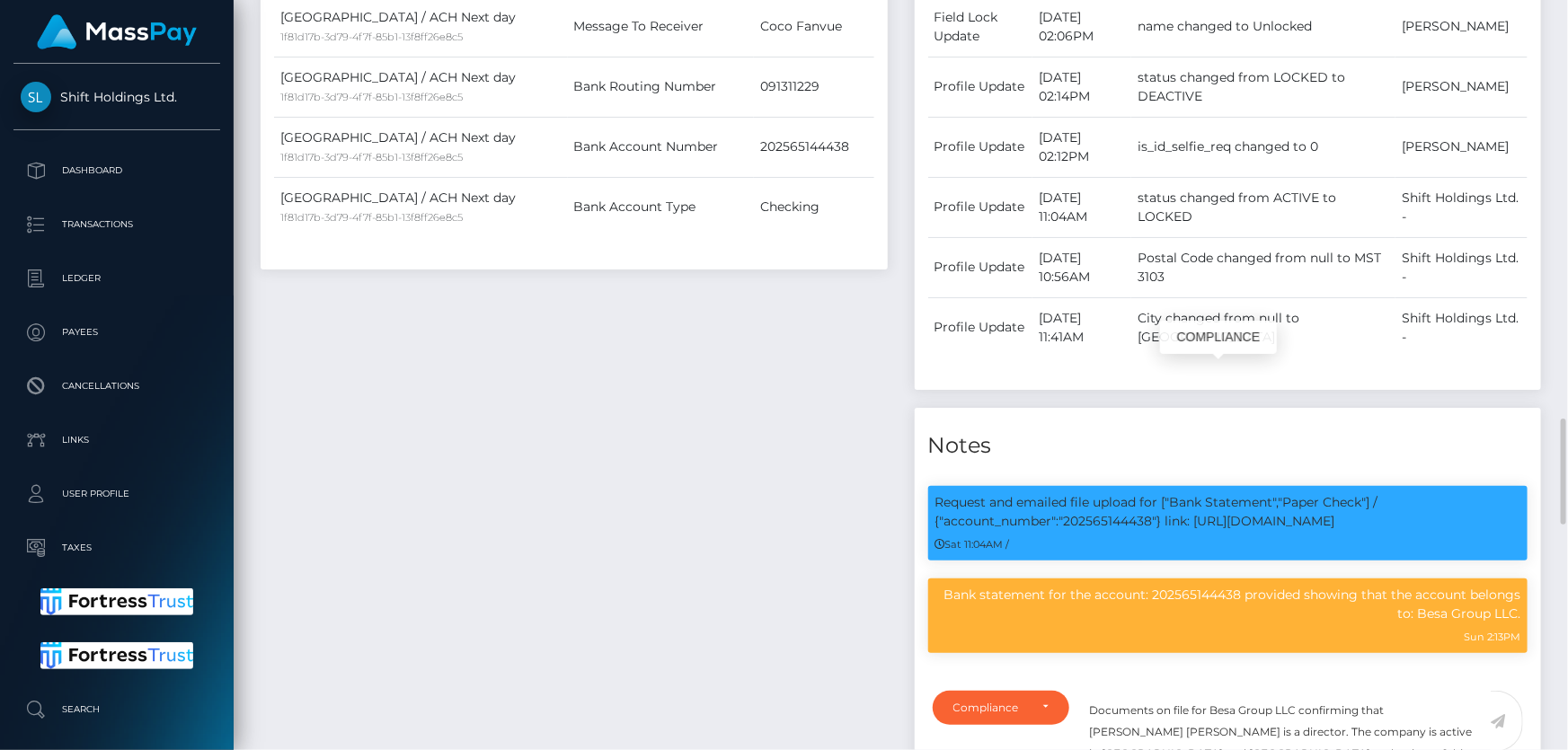
scroll to position [215, 408]
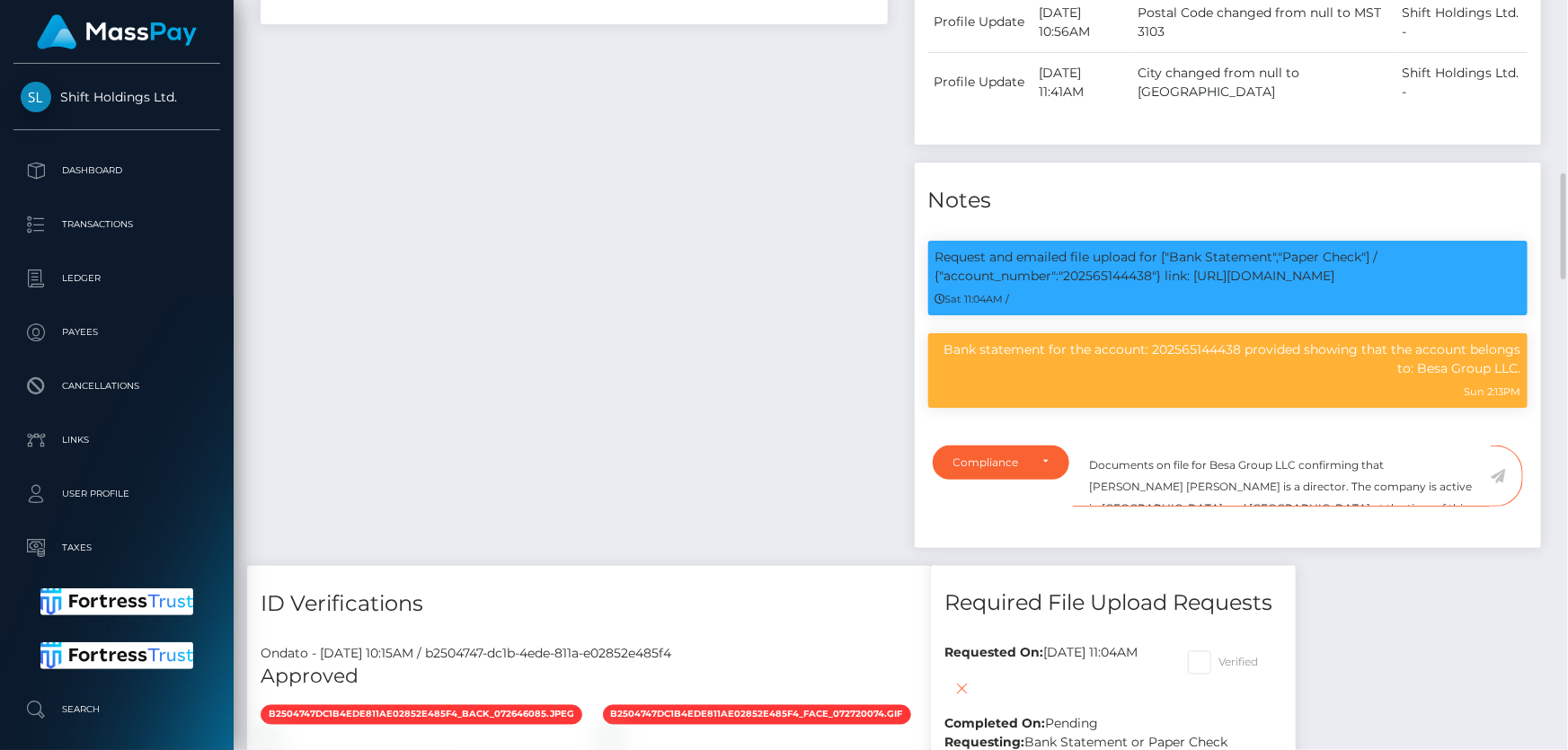
drag, startPoint x: 1390, startPoint y: 485, endPoint x: 1455, endPoint y: 489, distance: 65.1
click at [1455, 489] on textarea "Documents on file for Besa Group LLC confirming that Kevin Jeffrey Bennett is a…" at bounding box center [1282, 476] width 418 height 62
paste textarea "ARILD XHINDOLI"
click at [1210, 507] on textarea "Documents on file for Besa Group LLC confirming that ARILD XHINDOLI is a direct…" at bounding box center [1282, 476] width 418 height 62
drag, startPoint x: 1397, startPoint y: 513, endPoint x: 1454, endPoint y: 516, distance: 57.1
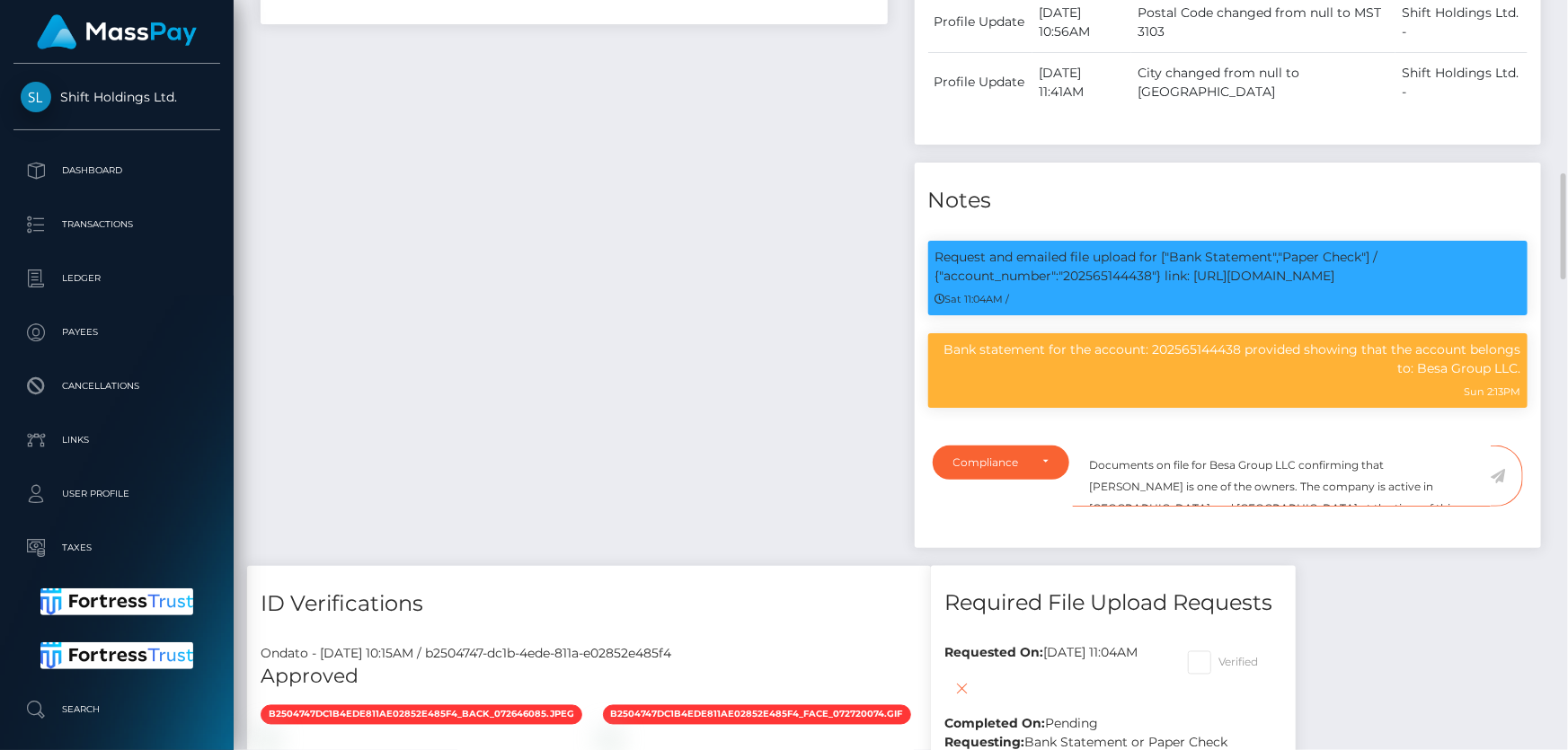
click at [1454, 507] on textarea "Documents on file for Besa Group LLC confirming that ARILD XHINDOLI is one of t…" at bounding box center [1282, 476] width 418 height 62
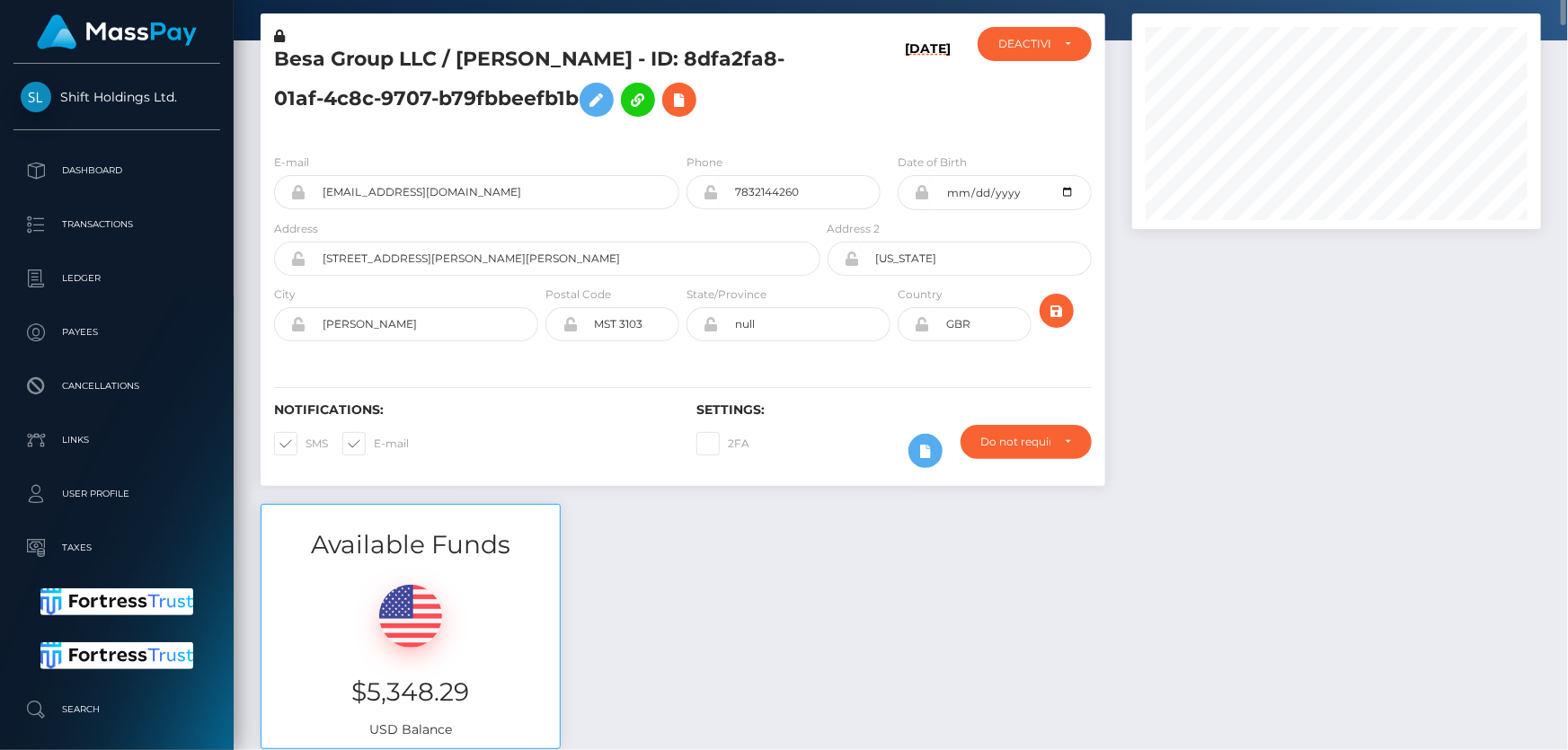
scroll to position [0, 0]
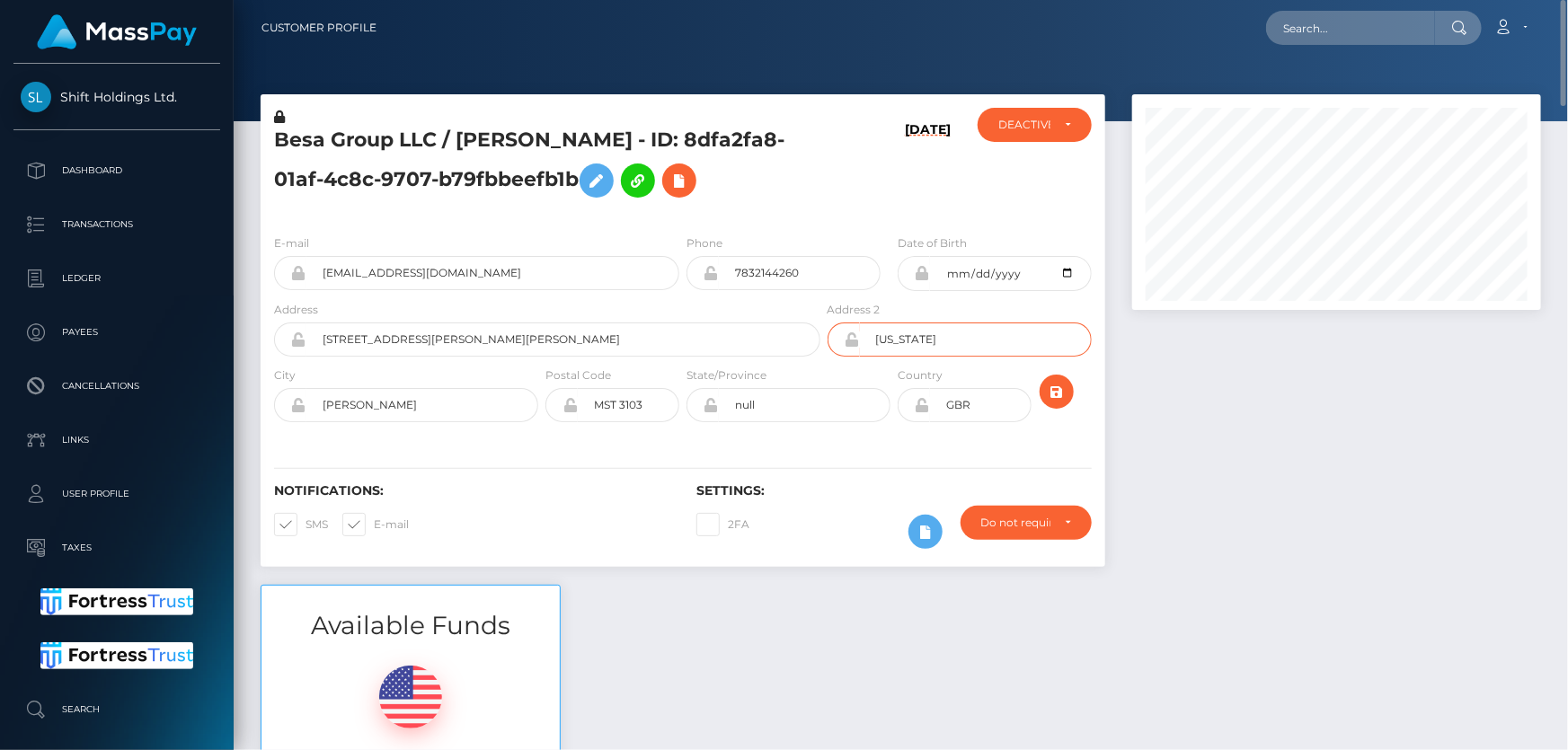
drag, startPoint x: 944, startPoint y: 341, endPoint x: 869, endPoint y: 339, distance: 75.0
click at [869, 339] on input "wyoming" at bounding box center [976, 339] width 232 height 34
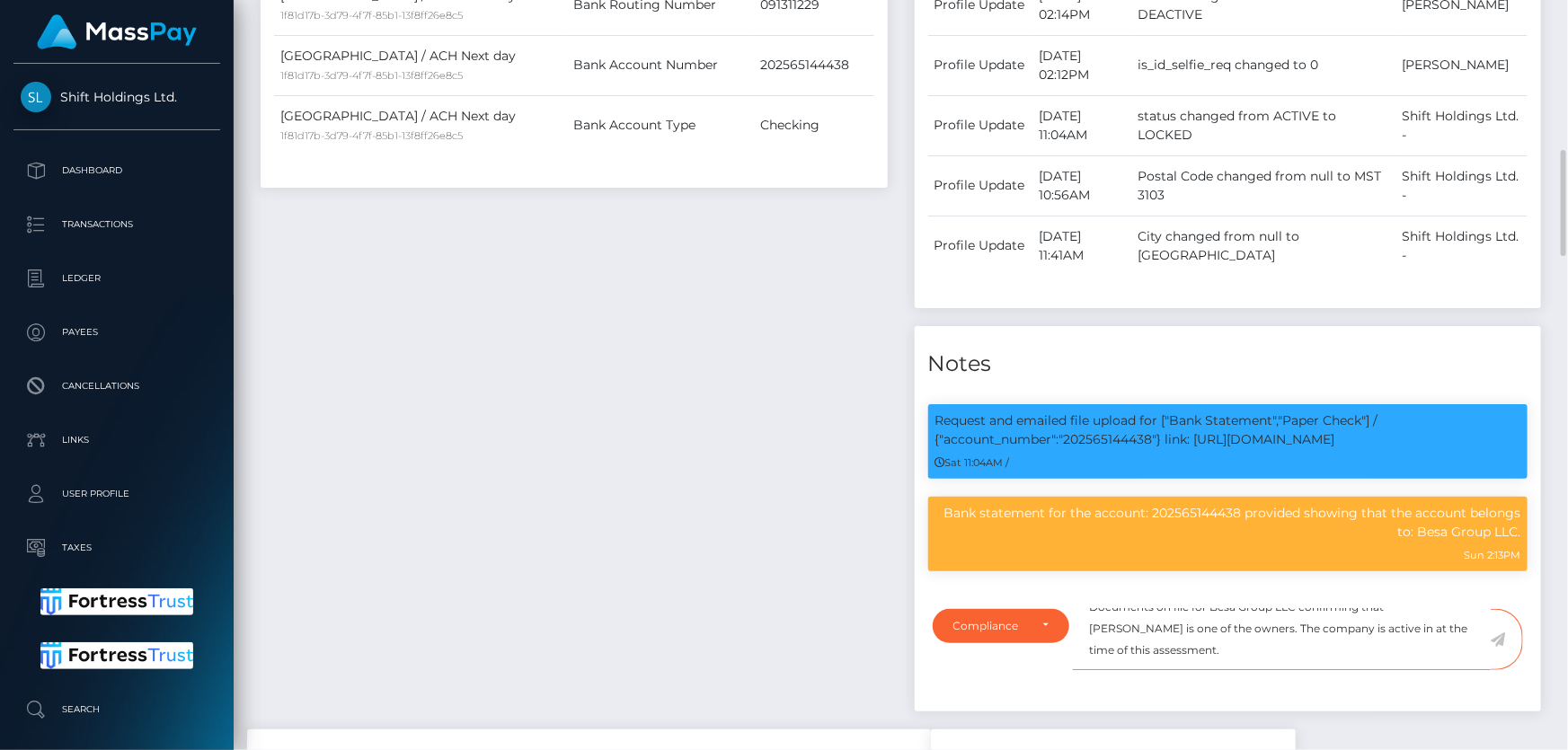
scroll to position [32, 0]
drag, startPoint x: 1397, startPoint y: 645, endPoint x: 1411, endPoint y: 644, distance: 14.0
click at [1397, 644] on textarea "Documents on file for Besa Group LLC confirming that ARILD XHINDOLI is one of t…" at bounding box center [1282, 641] width 418 height 62
paste textarea "wyoming"
click at [1399, 645] on textarea "Documents on file for Besa Group LLC confirming that ARILD XHINDOLI is one of t…" at bounding box center [1282, 641] width 418 height 62
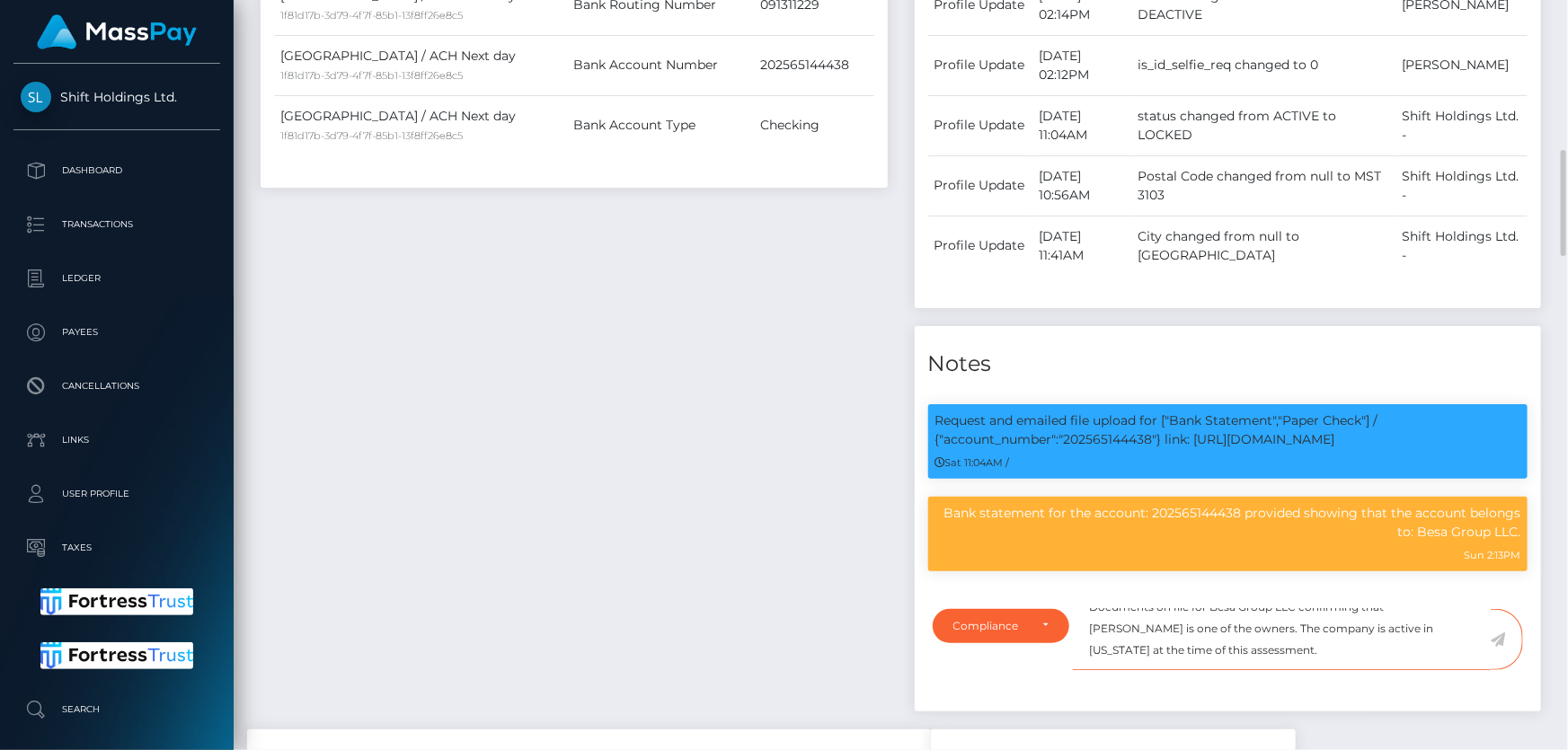
click at [1256, 672] on textarea "Documents on file for Besa Group LLC confirming that ARILD XHINDOLI is one of t…" at bounding box center [1282, 641] width 418 height 62
type textarea "Documents on file for Besa Group LLC confirming that ARILD XHINDOLI is one of t…"
click at [1500, 647] on icon at bounding box center [1499, 640] width 16 height 15
click at [750, 524] on div "Payee Attributes Payer Name Label Value United States / ACH Next day 1f81d17b-3…" at bounding box center [574, 258] width 654 height 943
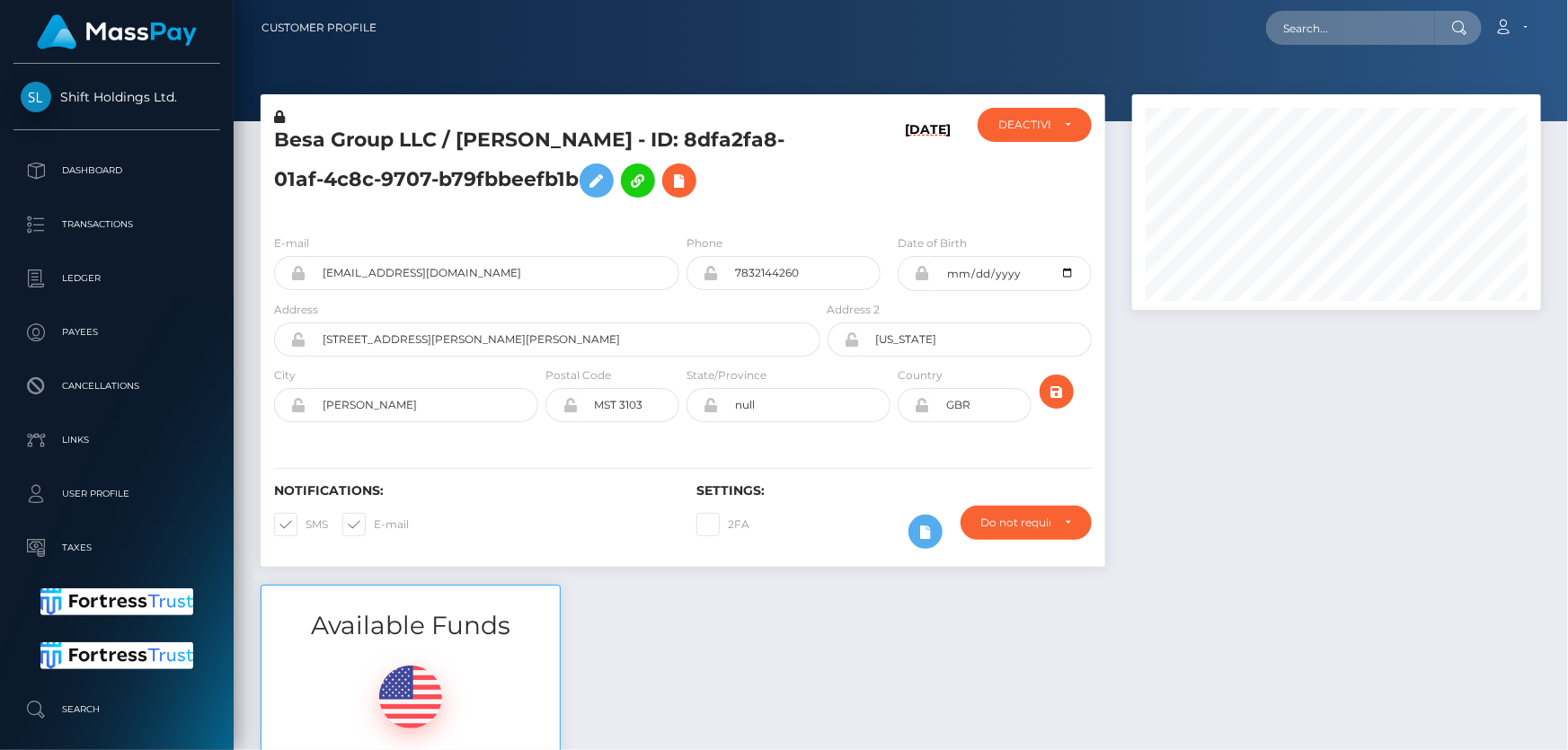
scroll to position [215, 408]
click at [1053, 136] on div "DEACTIVE" at bounding box center [1034, 124] width 114 height 34
click at [1039, 169] on link "ACTIVE" at bounding box center [1034, 172] width 114 height 33
select select "ACTIVE"
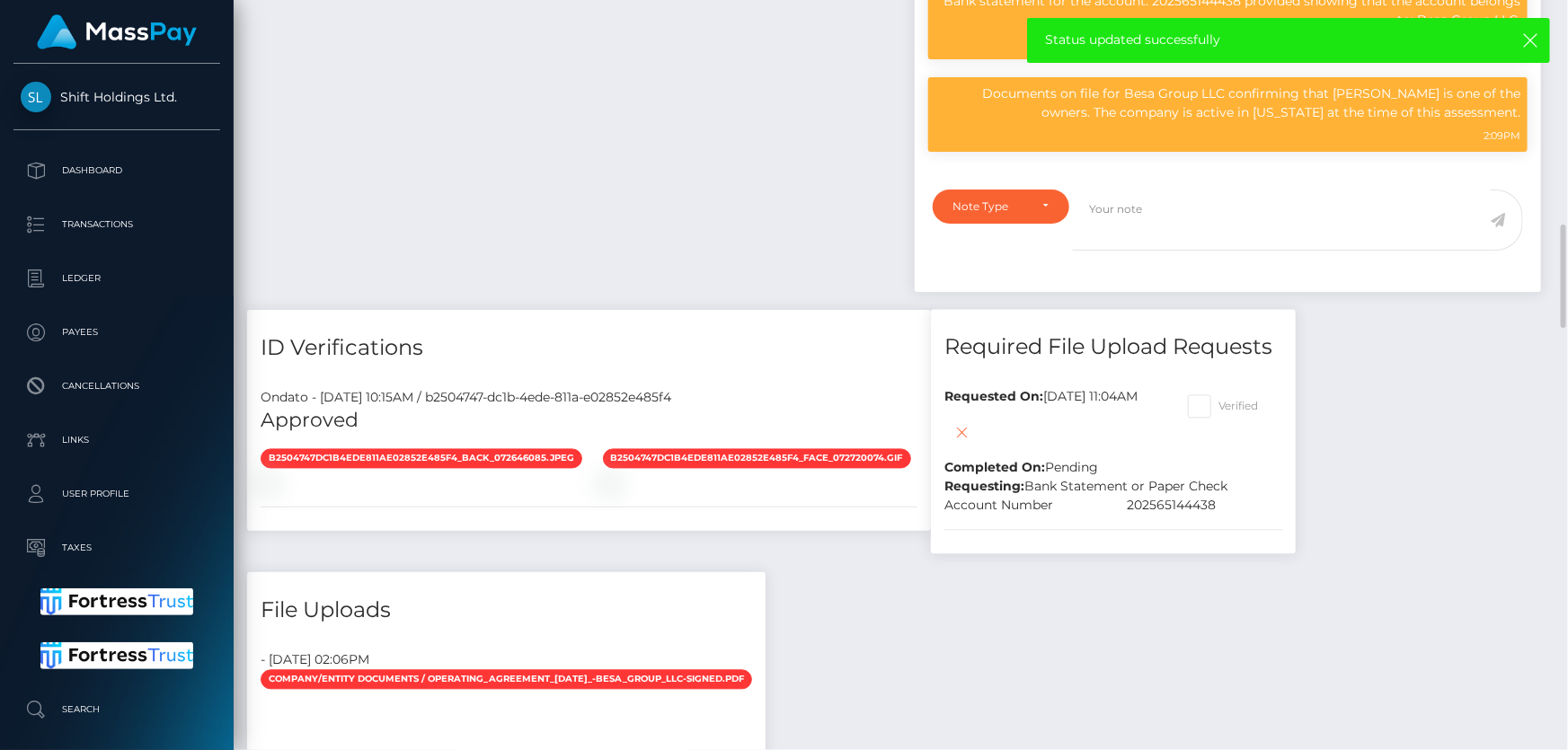
click at [1219, 413] on span at bounding box center [1219, 406] width 0 height 14
click at [1231, 407] on input "Verified" at bounding box center [1225, 401] width 12 height 12
checkbox input "true"
click at [974, 444] on icon at bounding box center [963, 433] width 22 height 23
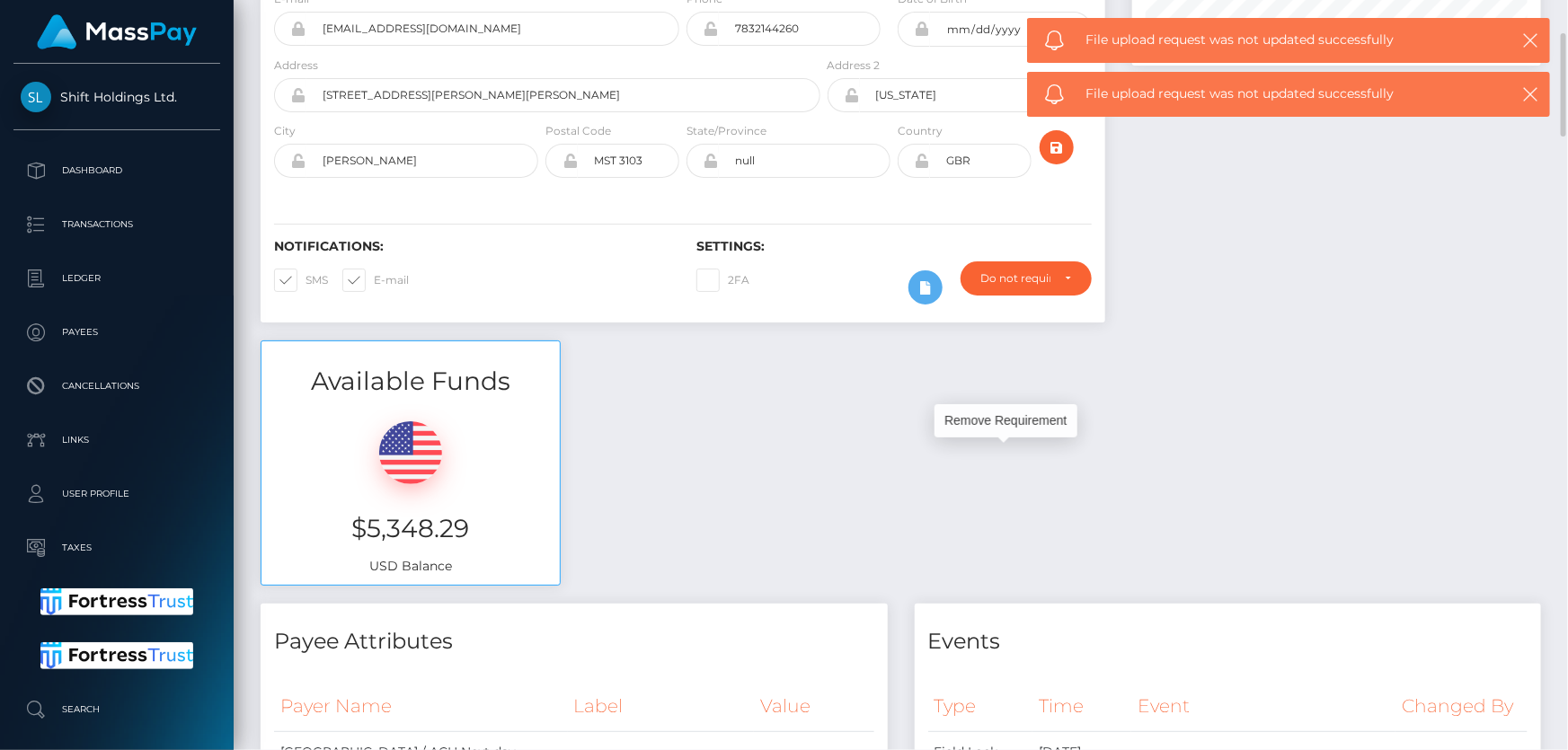
scroll to position [0, 0]
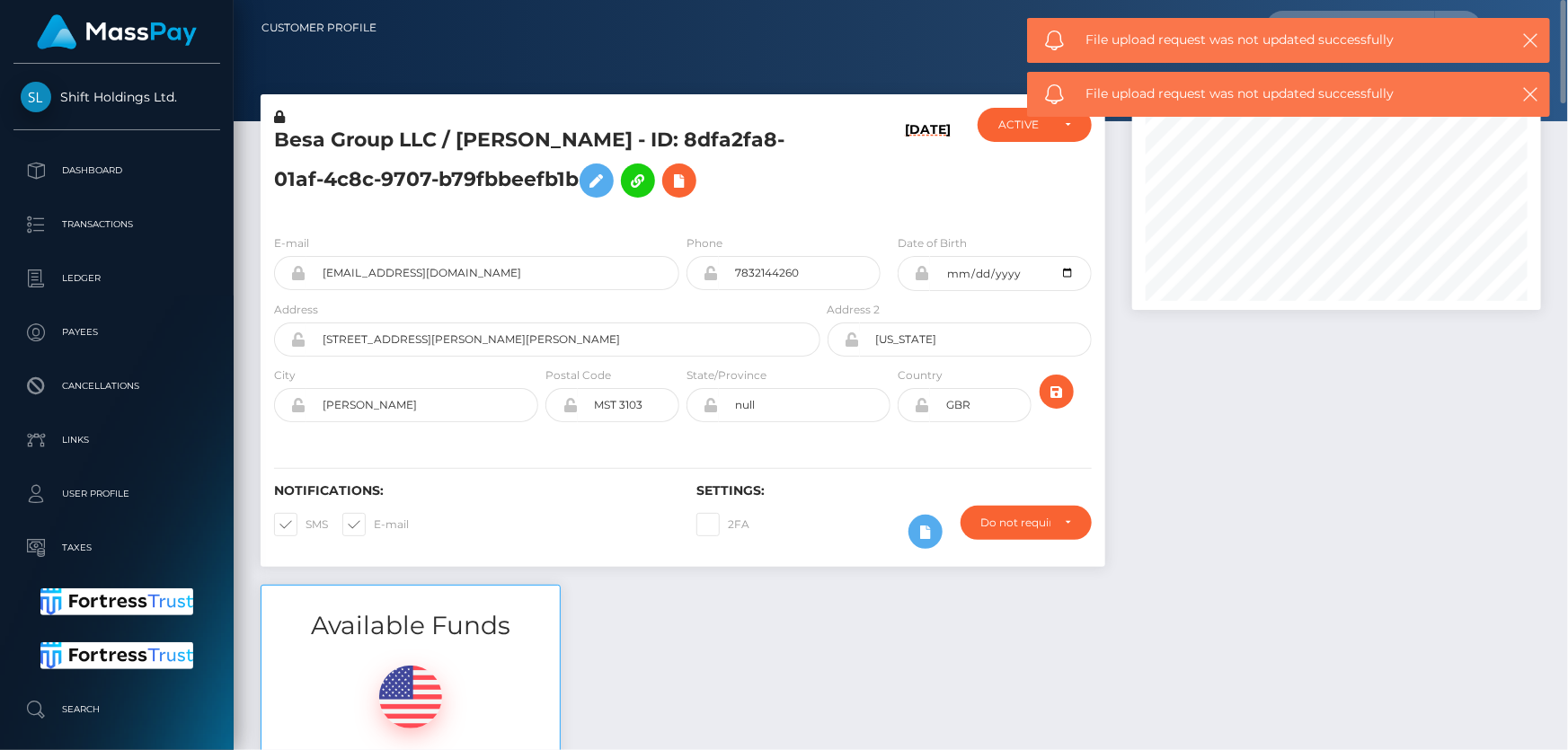
click at [384, 186] on h5 "Besa Group LLC / [PERSON_NAME] - ID: 8dfa2fa8-01af-4c8c-9707-b79fbbeefb1b" at bounding box center [542, 167] width 537 height 80
drag, startPoint x: 826, startPoint y: 200, endPoint x: 719, endPoint y: 164, distance: 112.9
click at [822, 196] on div "Besa Group LLC / ARILD XHINDOLI - ID: 8dfa2fa8-01af-4c8c-9707-b79fbbeefb1b 09/1…" at bounding box center [684, 163] width 845 height 112
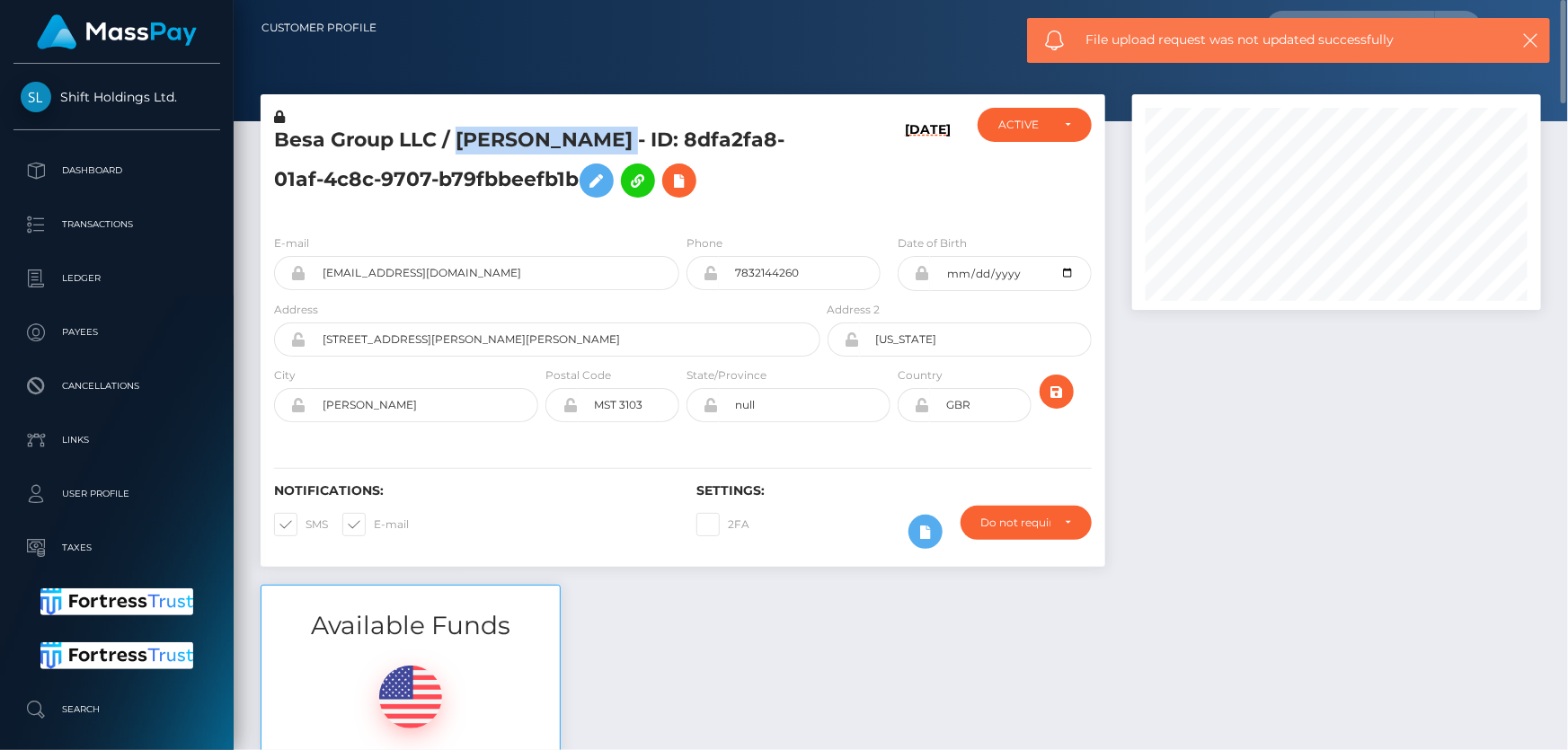
drag, startPoint x: 630, startPoint y: 139, endPoint x: 458, endPoint y: 137, distance: 172.0
click at [458, 137] on h5 "Besa Group LLC / ARILD XHINDOLI - ID: 8dfa2fa8-01af-4c8c-9707-b79fbbeefb1b" at bounding box center [542, 167] width 537 height 80
copy h5 "ARILD XHINDOLI"
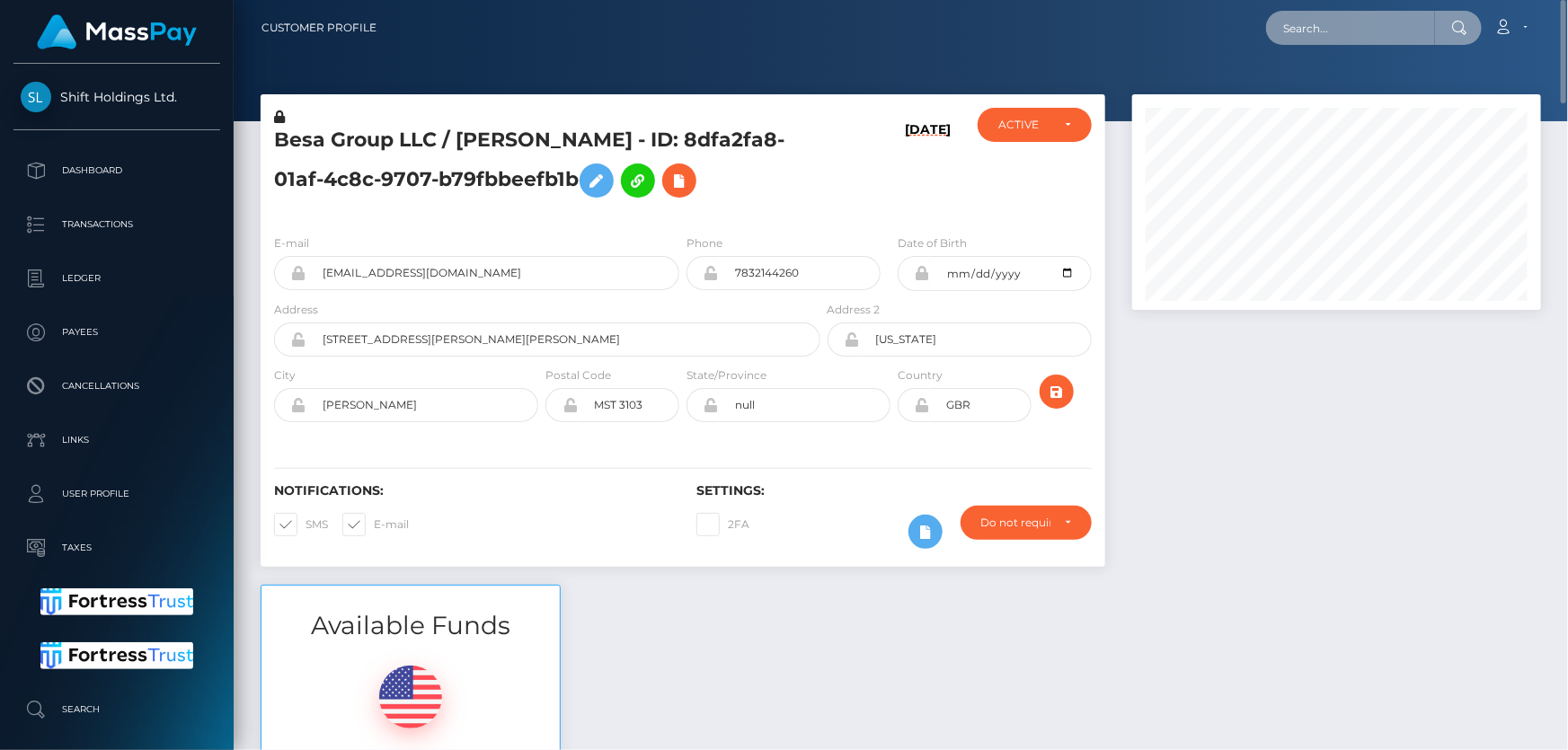
paste input "Glorine Mwangale Matati"
type input "Glorine Mwangale Matati"
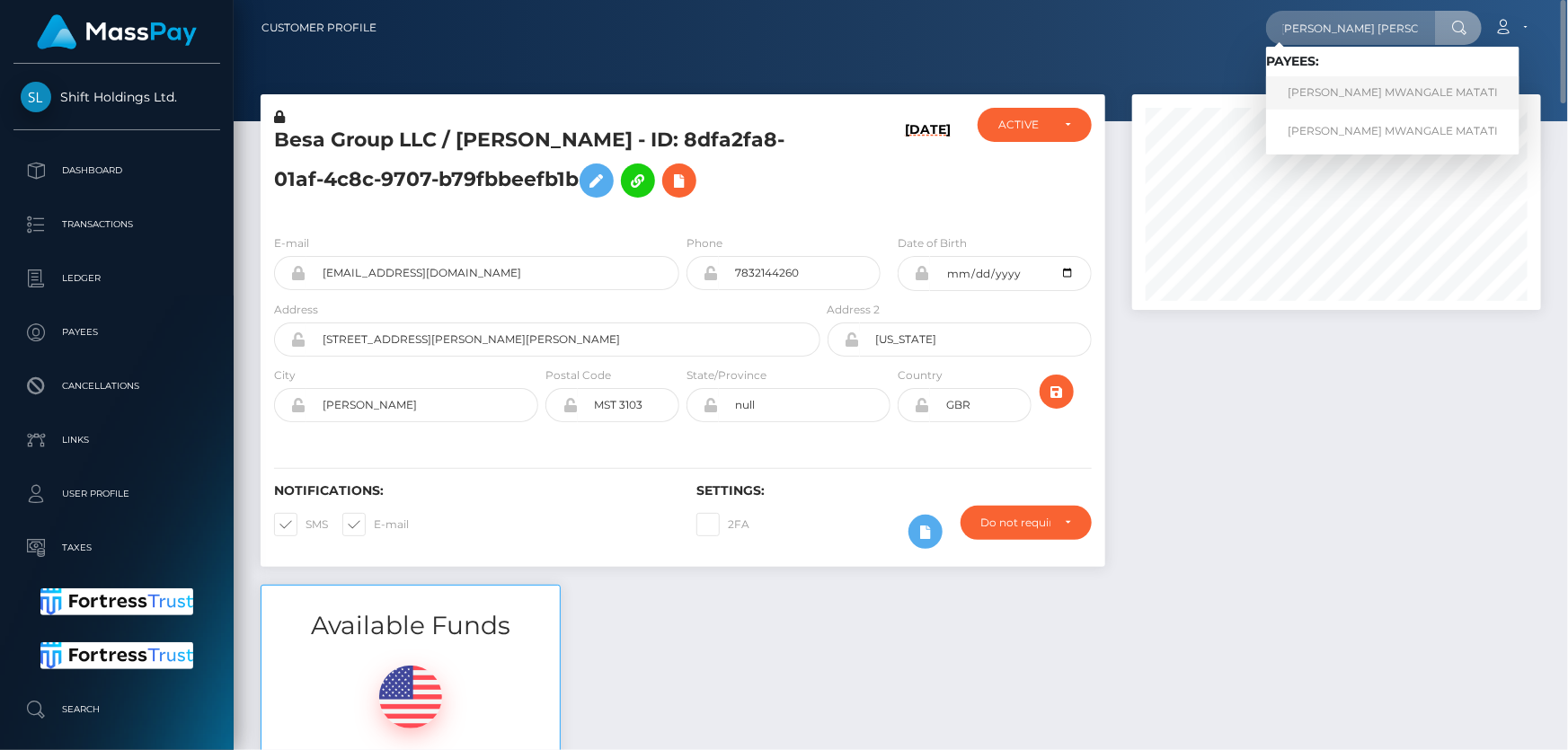
click at [1343, 90] on link "GLORINE MWANGALE MATATI" at bounding box center [1394, 93] width 254 height 33
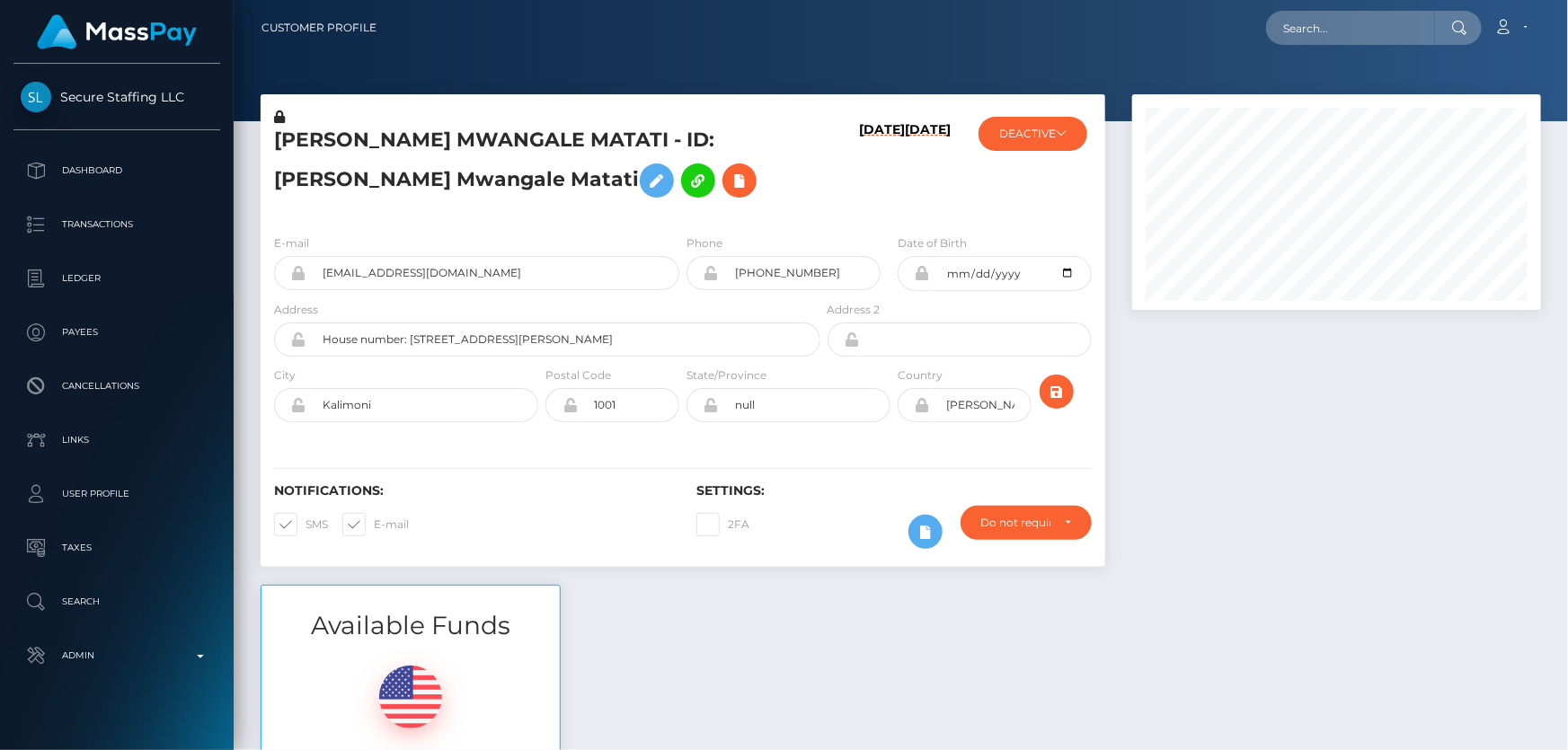
scroll to position [215, 408]
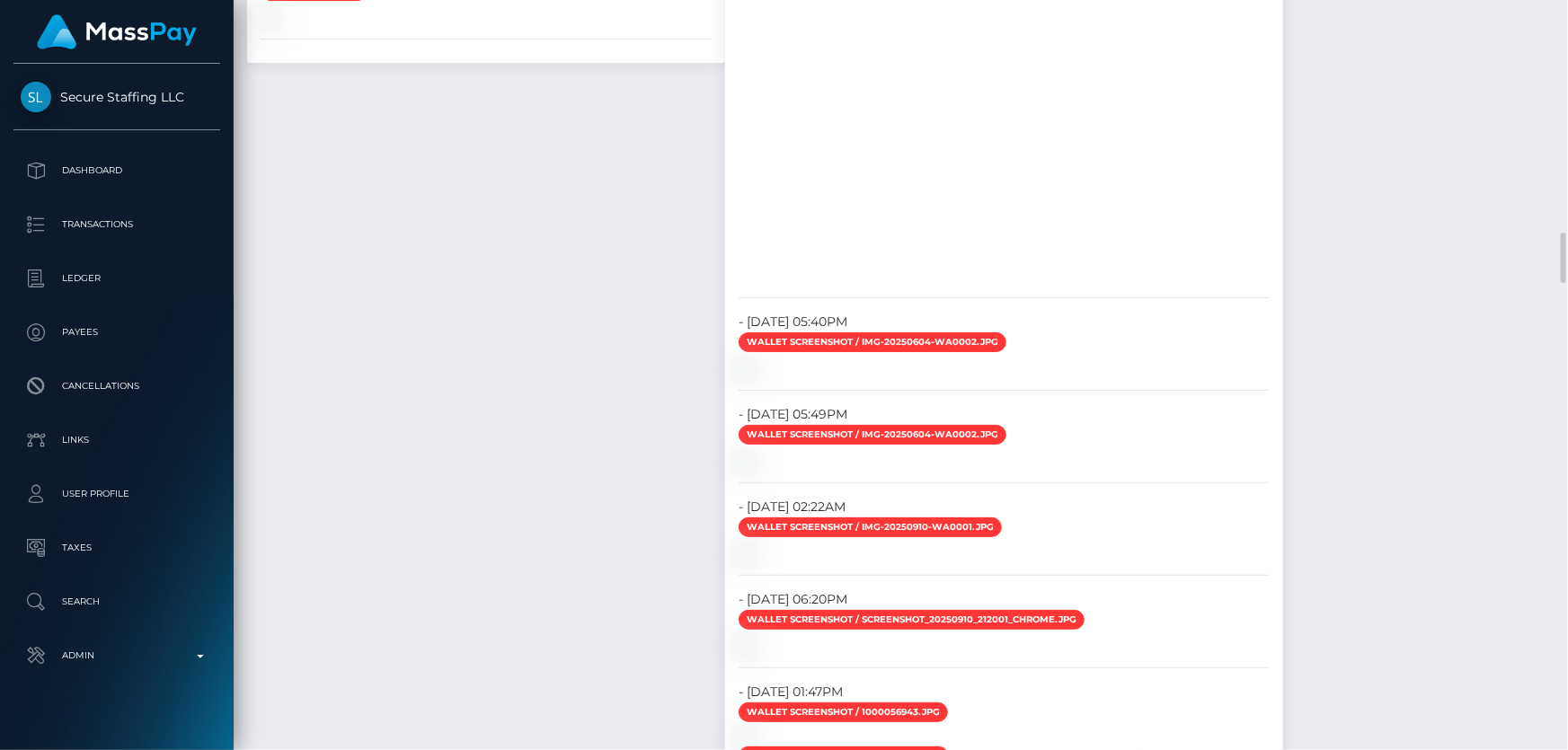
drag, startPoint x: 569, startPoint y: 682, endPoint x: 549, endPoint y: 683, distance: 20.0
click at [569, 682] on div "ID Verifications Veriff - [DATE] 03:39PM / a8166354-a6e8-4c63-9b06-82e95b926d11…" at bounding box center [486, 325] width 505 height 1412
drag, startPoint x: 1413, startPoint y: 584, endPoint x: 1363, endPoint y: 571, distance: 51.7
click at [1413, 584] on div "Payee Attributes Payer Name Label Value Kenya / Bitcoin 9e98c406-c416-45f5-9494…" at bounding box center [901, 351] width 1308 height 5868
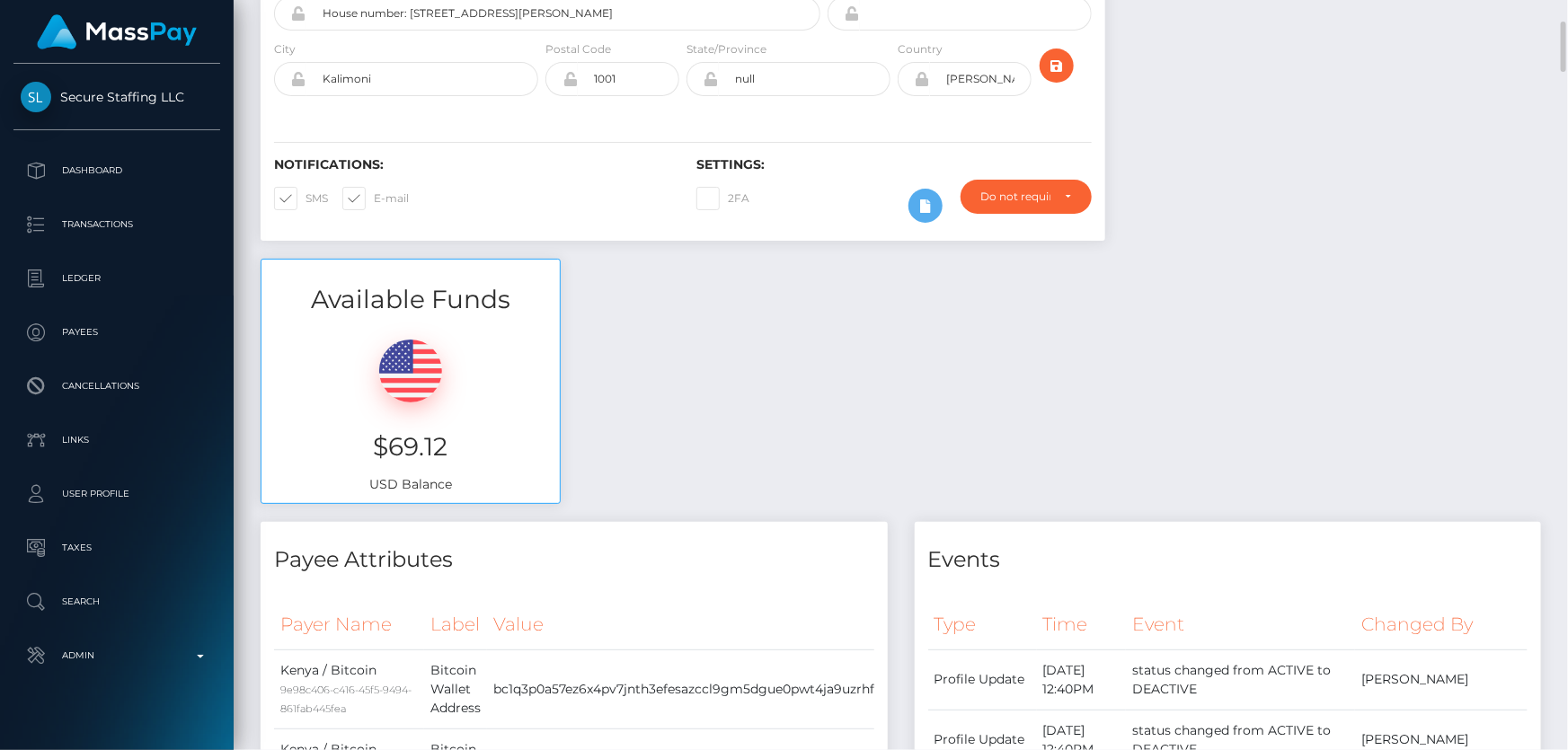
scroll to position [0, 0]
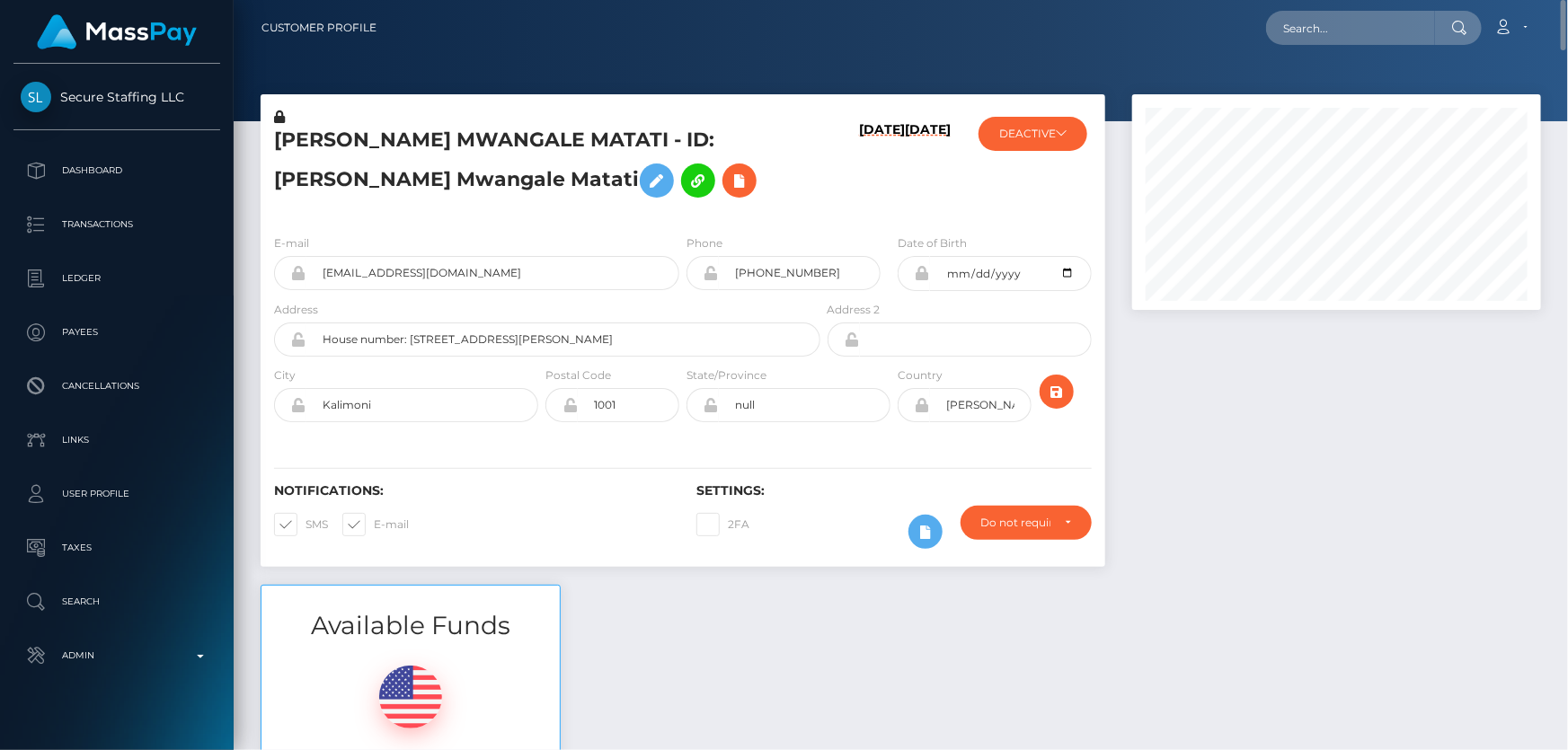
click at [1264, 518] on div at bounding box center [1337, 339] width 436 height 491
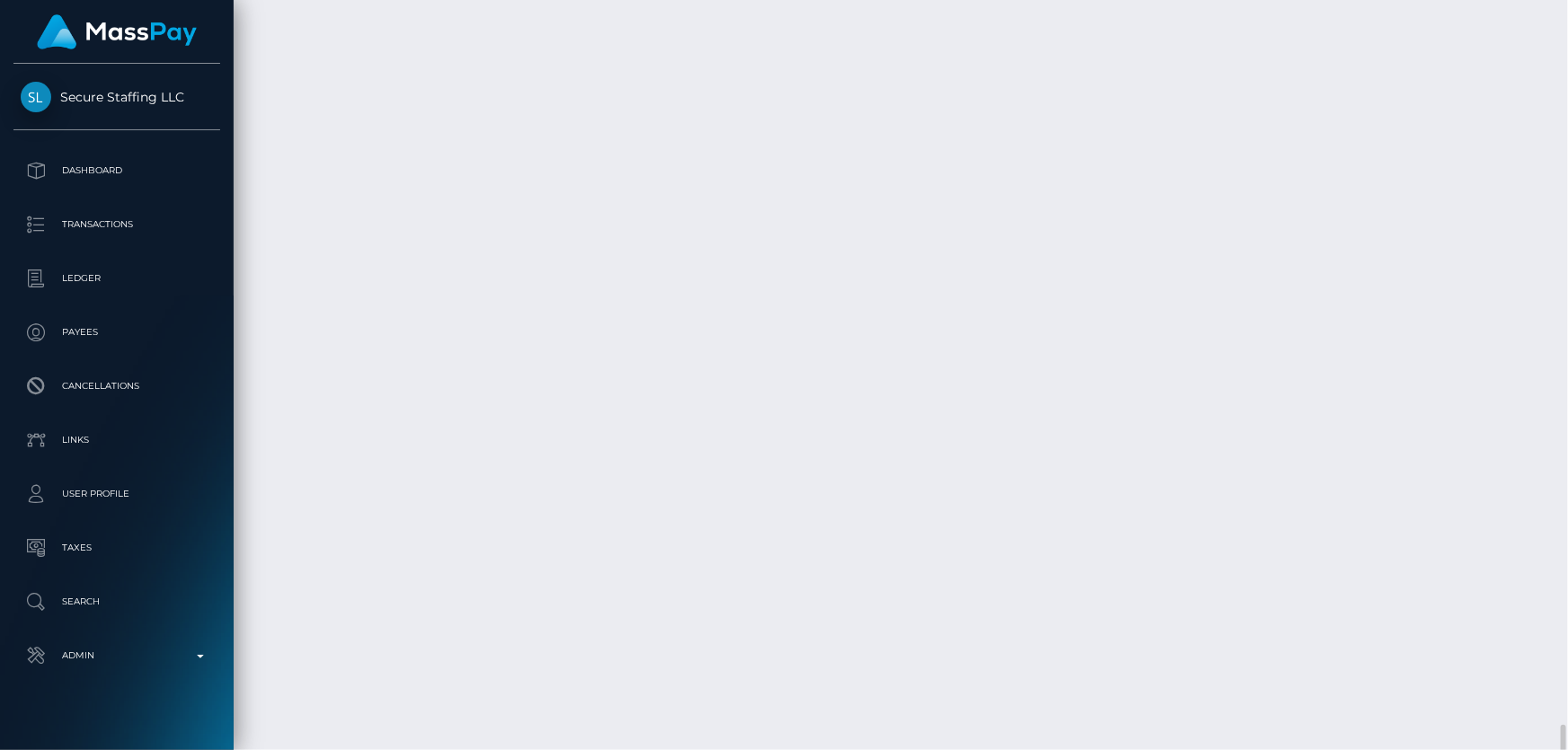
scroll to position [9474, 0]
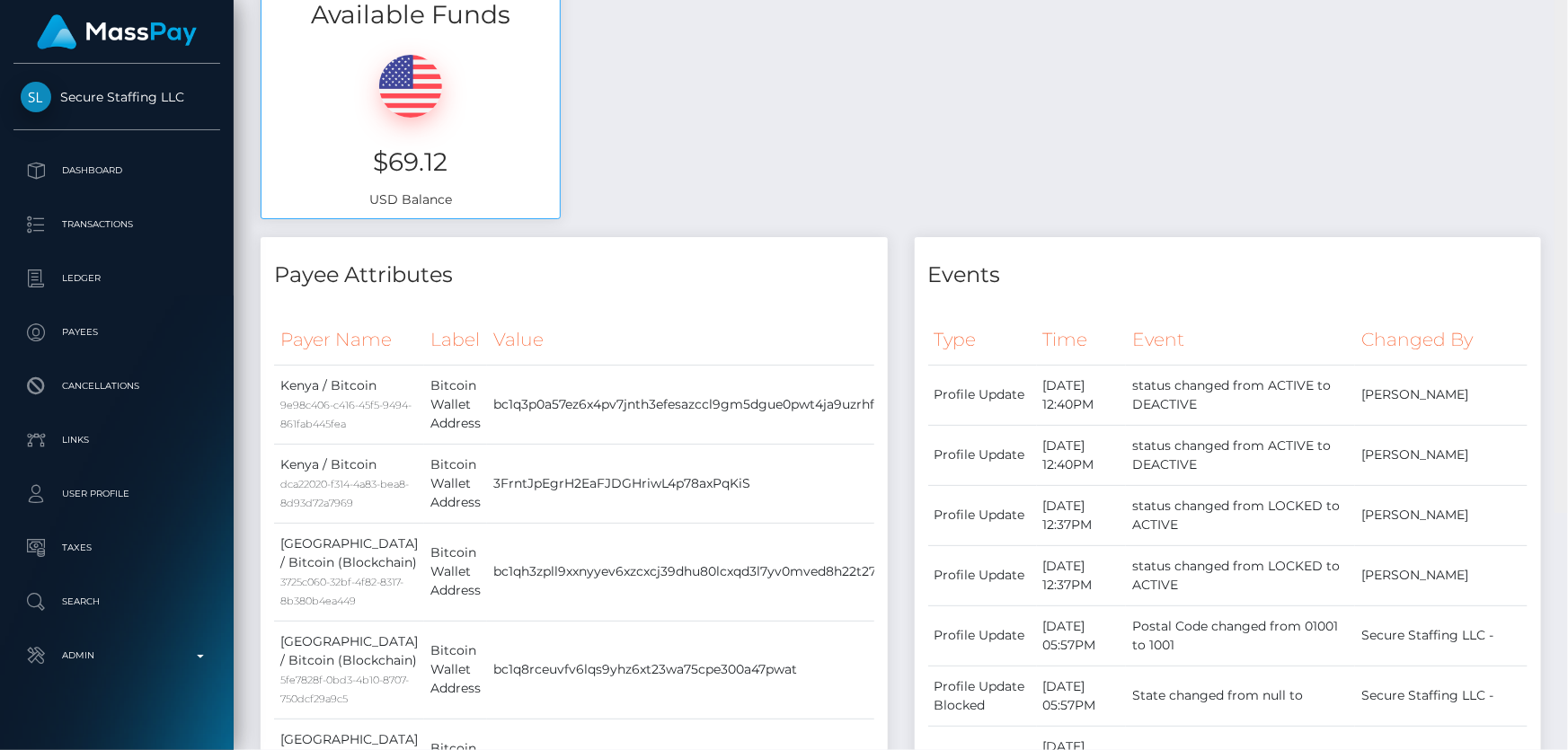
scroll to position [0, 0]
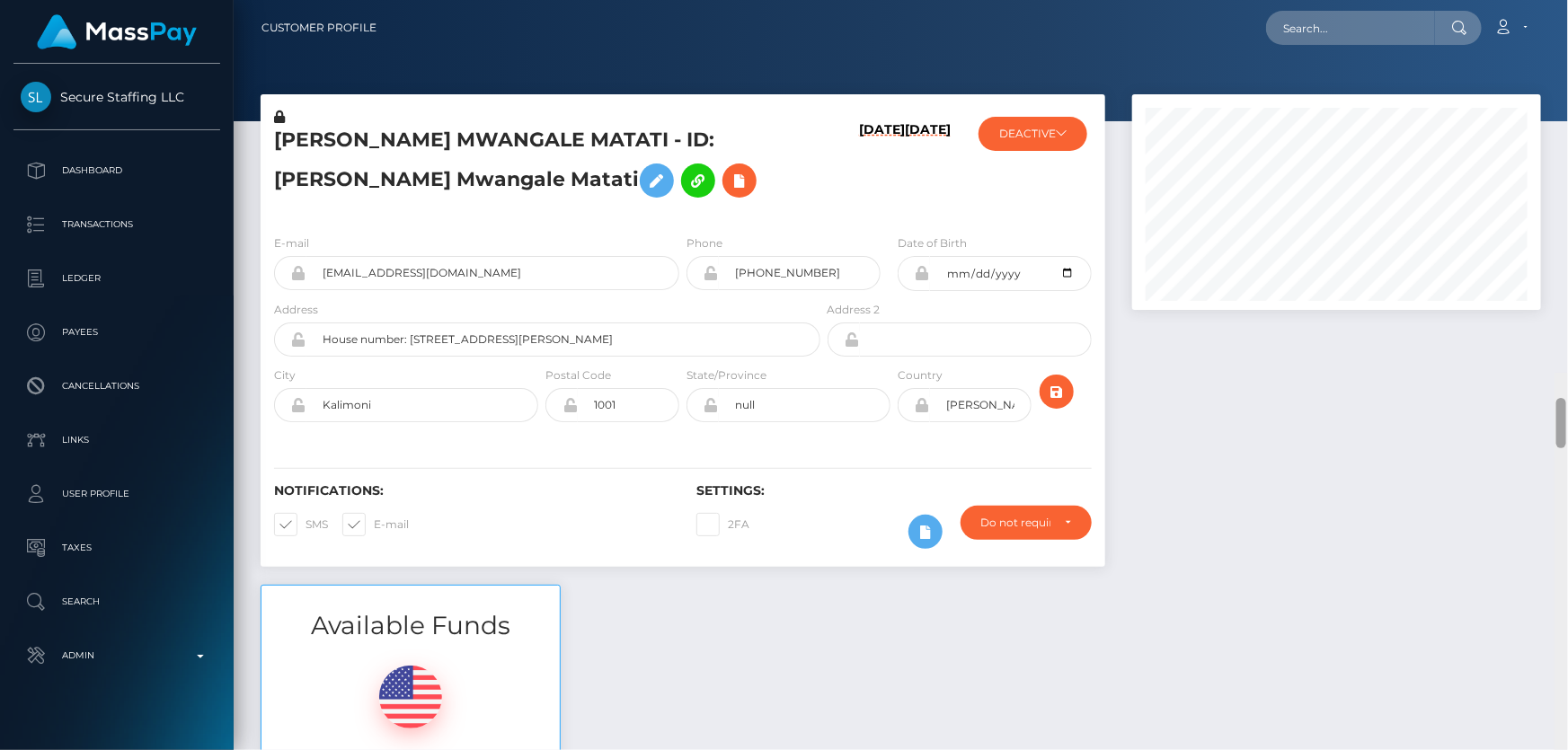
drag, startPoint x: 1561, startPoint y: 399, endPoint x: 1567, endPoint y: -4, distance: 403.0
click at [1567, 0] on html "Secure Staffing LLC Dashboard Transactions Ledger Payees Links" at bounding box center [784, 375] width 1568 height 750
click at [424, 176] on h5 "GLORINE MWANGALE MATATI - ID: Glorine Mwangale Matati" at bounding box center [542, 167] width 537 height 80
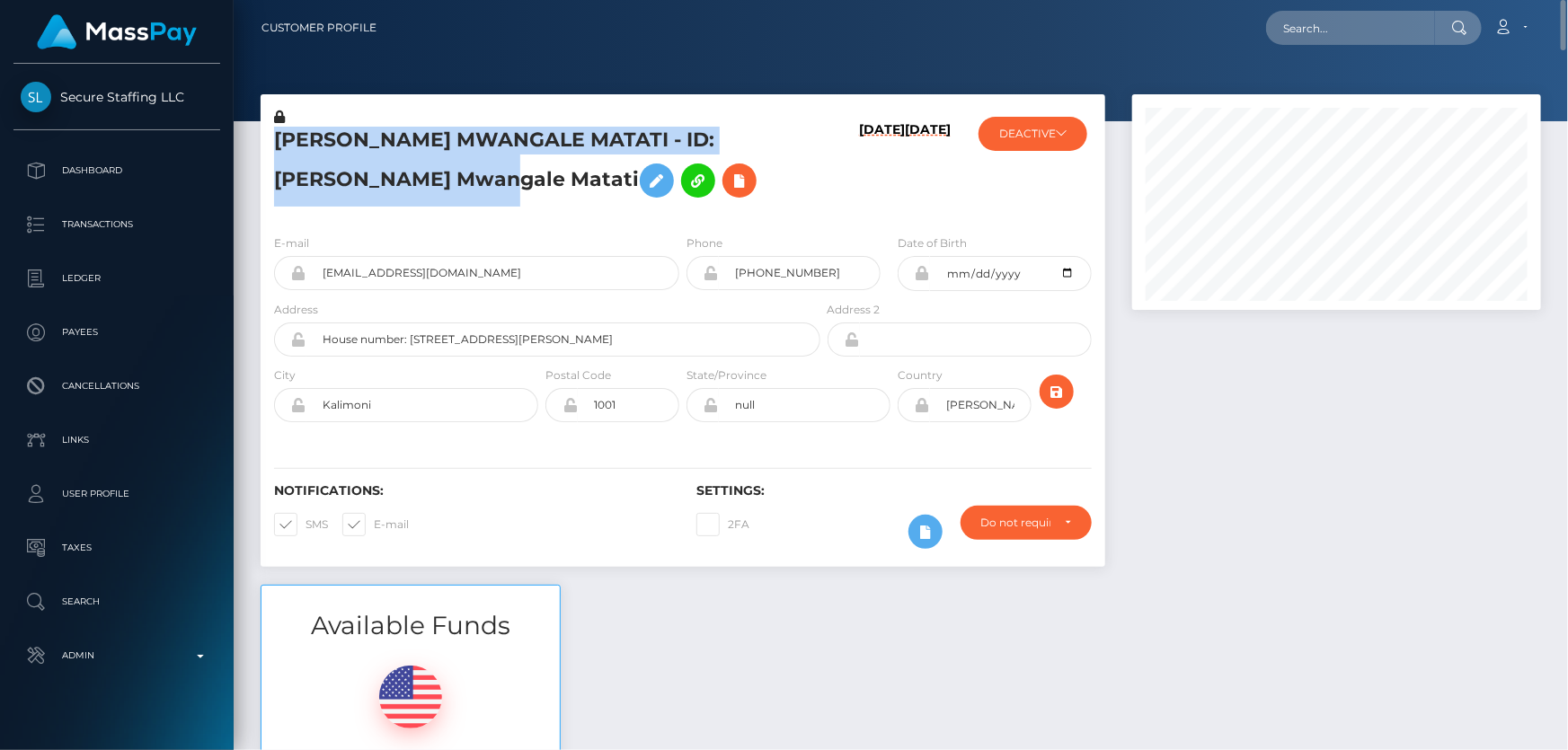
click at [424, 176] on h5 "GLORINE MWANGALE MATATI - ID: Glorine Mwangale Matati" at bounding box center [542, 167] width 537 height 80
copy h5 "GLORINE MWANGALE MATATI - ID: Glorine Mwangale Matati"
click at [452, 207] on div "GLORINE MWANGALE MATATI - ID: Glorine Mwangale Matati" at bounding box center [542, 163] width 563 height 112
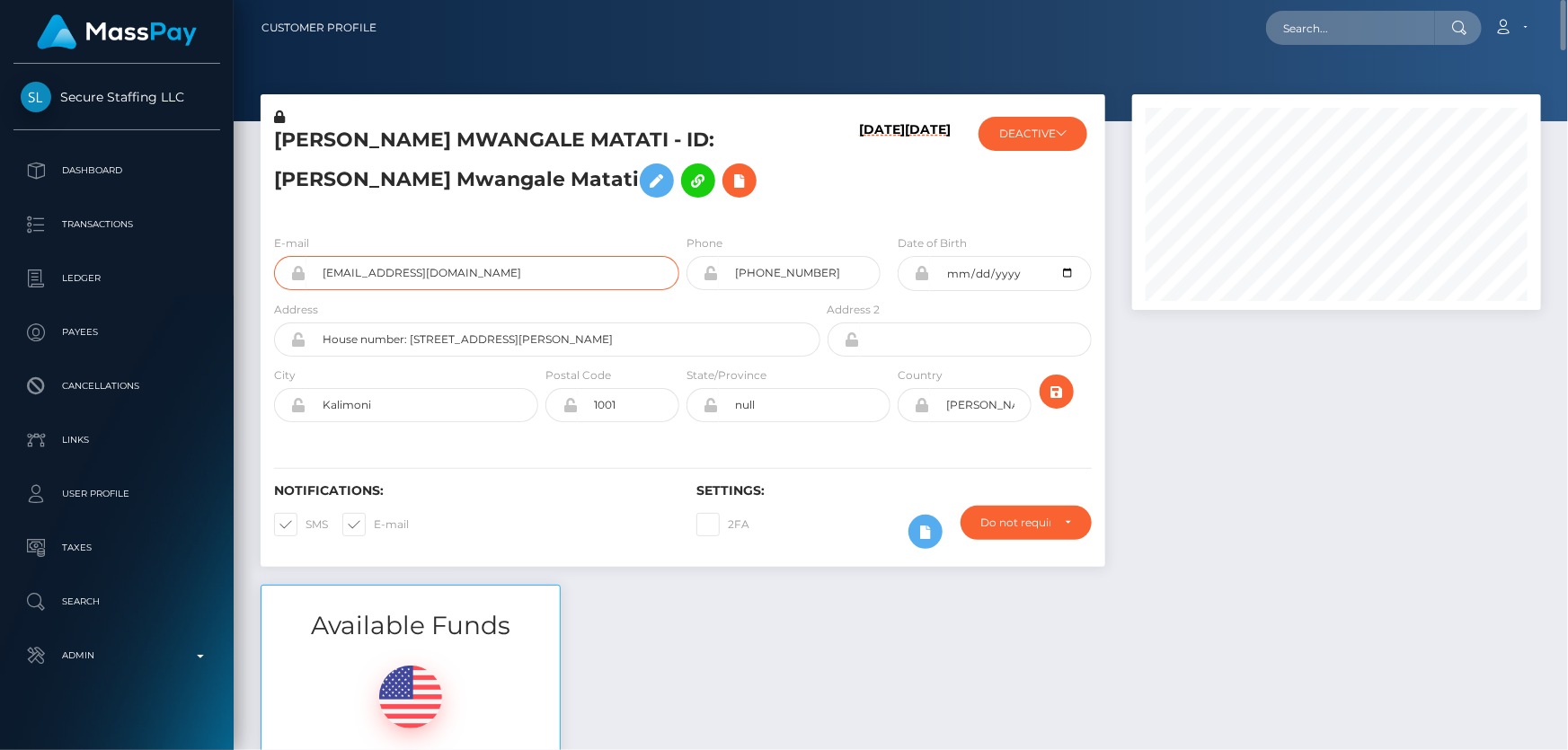
drag, startPoint x: 386, startPoint y: 275, endPoint x: 328, endPoint y: 268, distance: 58.4
click at [311, 269] on input "valonyango4@gmail.com" at bounding box center [493, 273] width 373 height 34
